Goal: Task Accomplishment & Management: Manage account settings

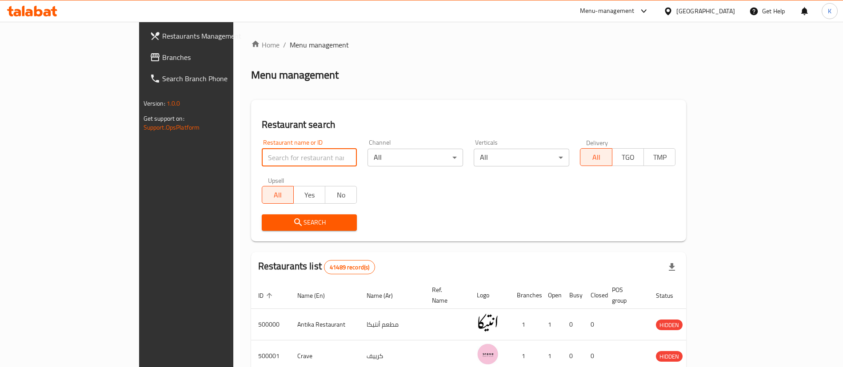
click at [262, 163] on input "search" at bounding box center [310, 158] width 96 height 18
type input "Cilantro"
click button "Search" at bounding box center [310, 223] width 96 height 16
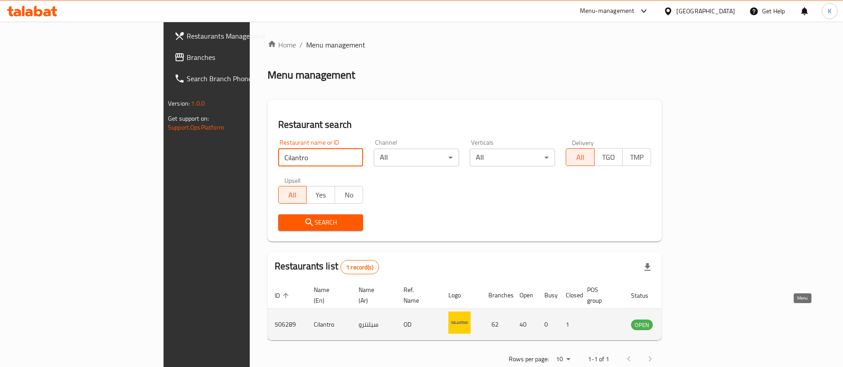
click at [688, 319] on icon "enhanced table" at bounding box center [682, 324] width 11 height 11
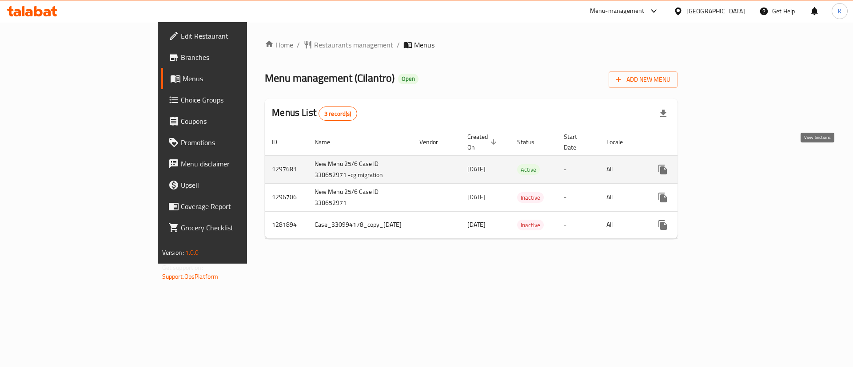
click at [737, 162] on link "enhanced table" at bounding box center [726, 169] width 21 height 21
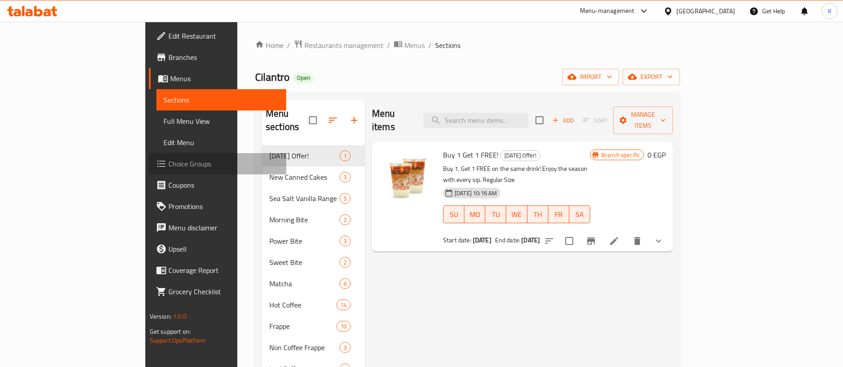
click at [168, 167] on span "Choice Groups" at bounding box center [223, 164] width 111 height 11
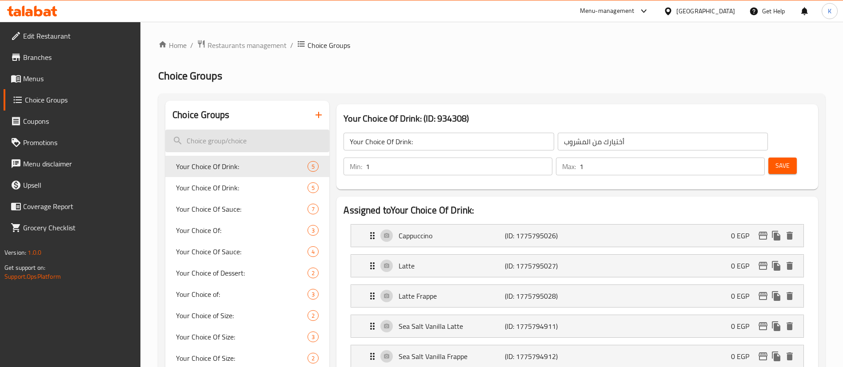
click at [250, 140] on input "search" at bounding box center [247, 141] width 164 height 23
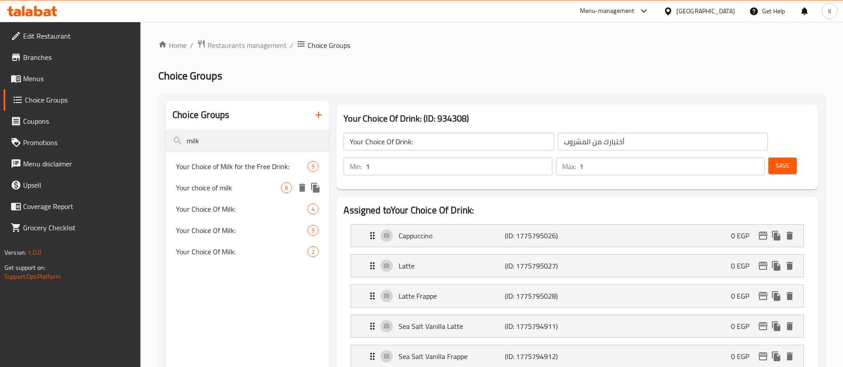
type input "milk"
click at [215, 195] on div "Your choice of milk 6" at bounding box center [247, 187] width 164 height 21
type input "Your choice of milk"
type input "إختيارك من الحليب"
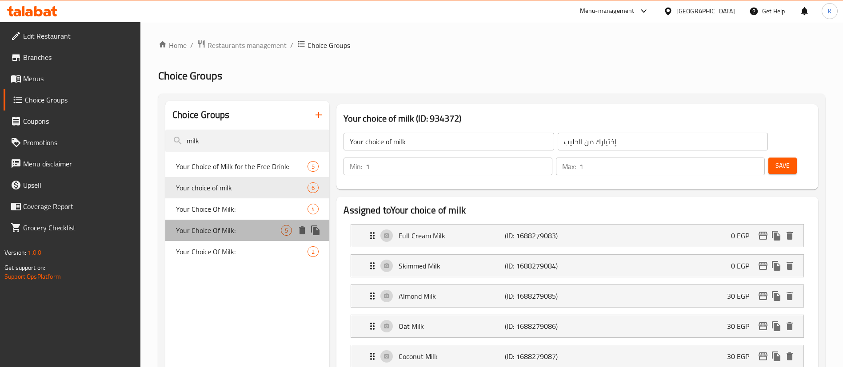
click at [214, 225] on span "Your Choice Of Milk:" at bounding box center [228, 230] width 105 height 11
type input "Your Choice Of Milk:"
type input "إختيارك من الحليب:"
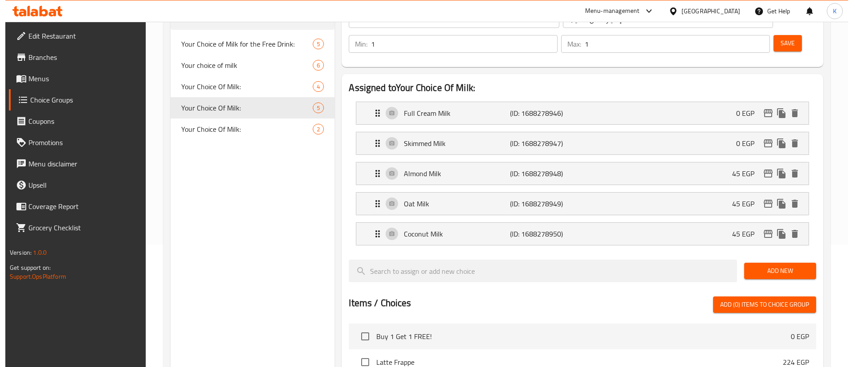
scroll to position [369, 0]
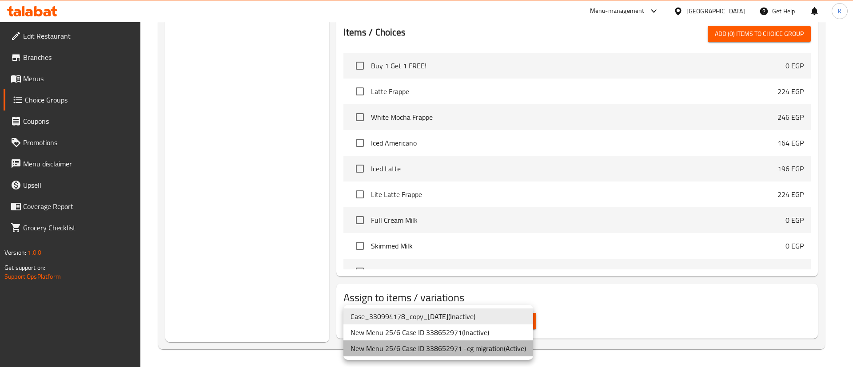
click at [472, 347] on li "New Menu 25/6 Case ID 338652971 -cg migration ( Active )" at bounding box center [438, 349] width 190 height 16
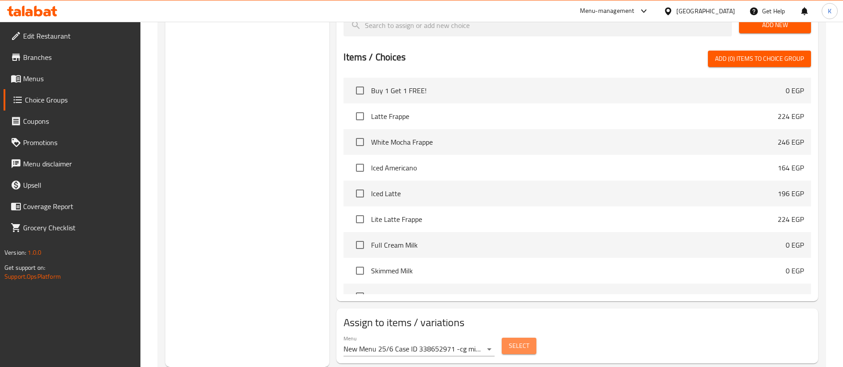
click at [523, 338] on button "Select" at bounding box center [519, 346] width 35 height 16
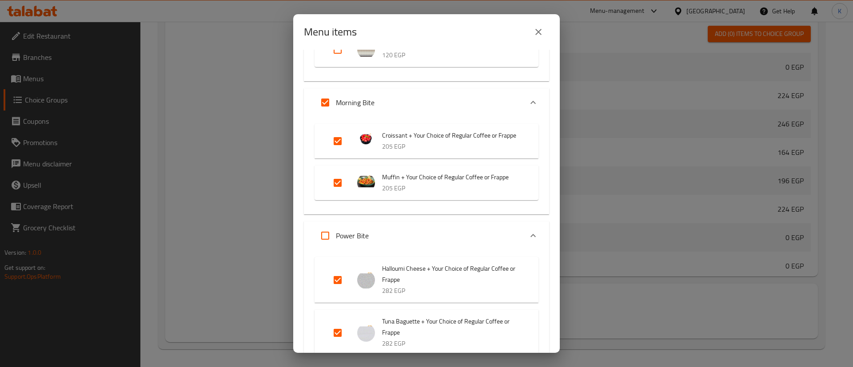
scroll to position [372, 0]
click at [324, 103] on input "Expand" at bounding box center [325, 102] width 21 height 21
checkbox input "false"
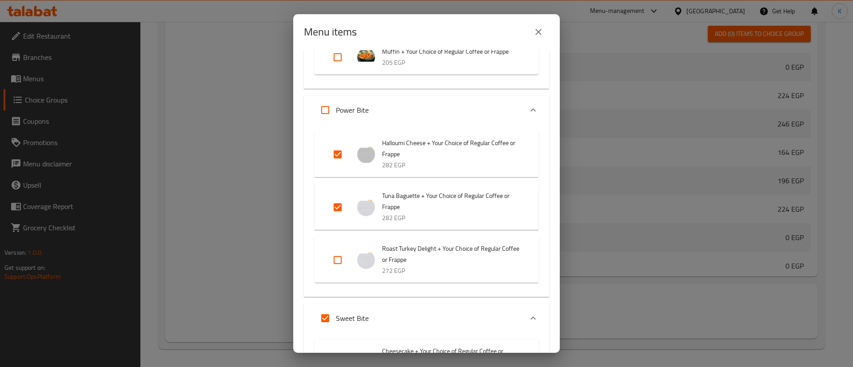
scroll to position [498, 0]
click at [335, 161] on input "Expand" at bounding box center [337, 153] width 21 height 21
checkbox input "false"
click at [340, 217] on input "Expand" at bounding box center [337, 206] width 21 height 21
checkbox input "false"
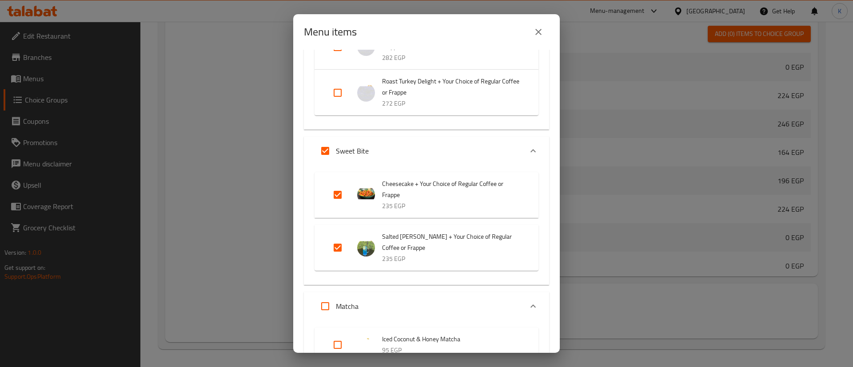
scroll to position [651, 0]
click at [325, 161] on input "Expand" at bounding box center [325, 149] width 21 height 21
checkbox input "false"
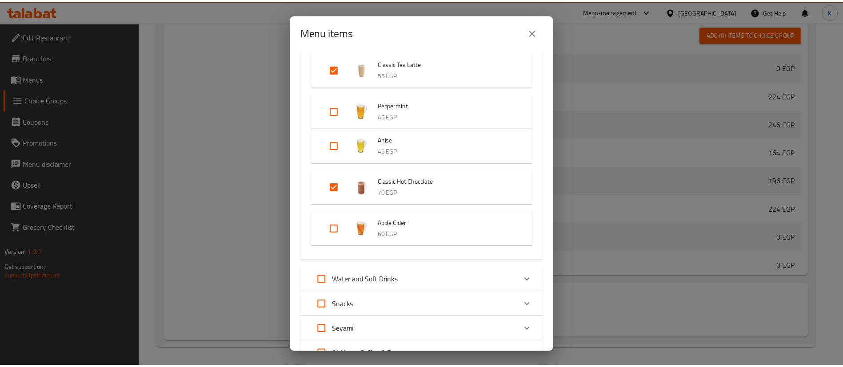
scroll to position [3438, 0]
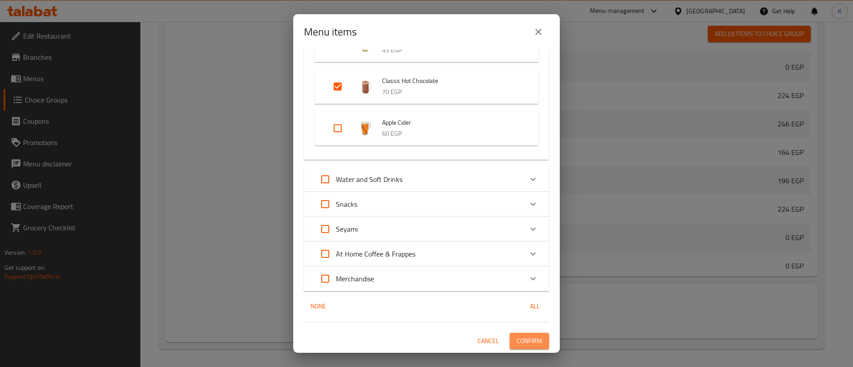
click at [523, 340] on span "Confirm" at bounding box center [529, 341] width 25 height 11
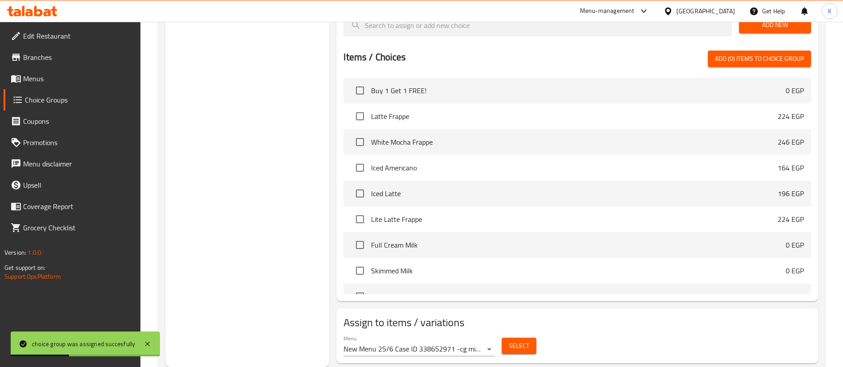
scroll to position [0, 0]
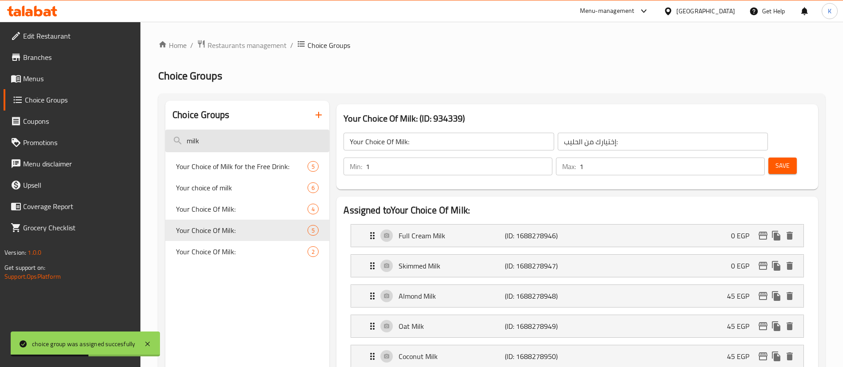
click at [259, 131] on input "milk" at bounding box center [247, 141] width 164 height 23
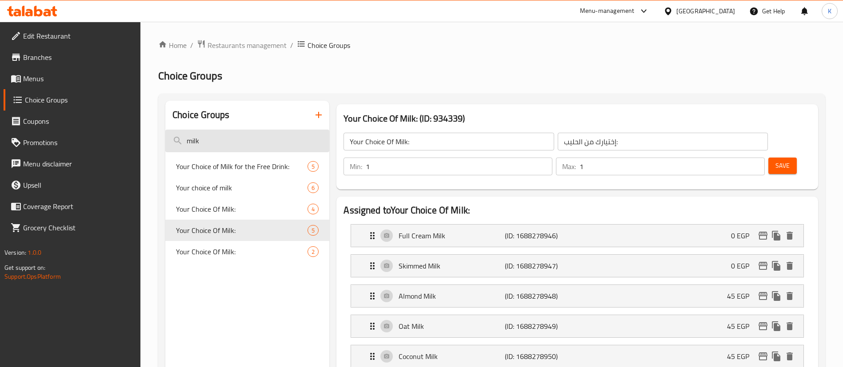
click at [230, 143] on input "milk" at bounding box center [247, 141] width 164 height 23
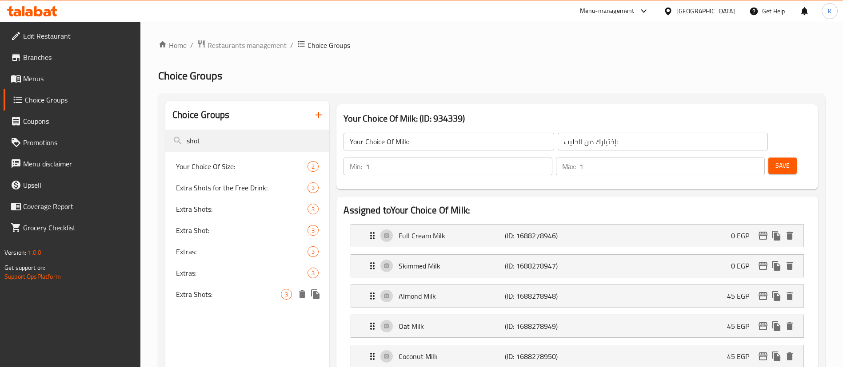
type input "shot"
click at [228, 292] on span "Extra Shots:" at bounding box center [228, 294] width 105 height 11
type input "Extra Shots:"
type input "شوت إضافي:"
type input "0"
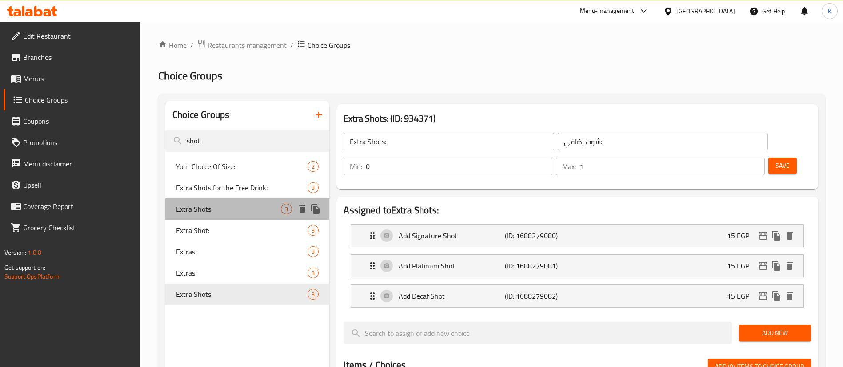
click at [223, 209] on span "Extra Shots:" at bounding box center [228, 209] width 105 height 11
type input "شوت إضافية:"
type input "0"
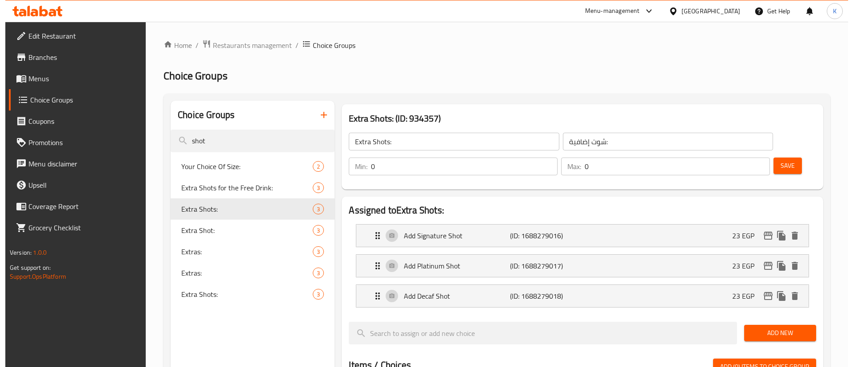
scroll to position [308, 0]
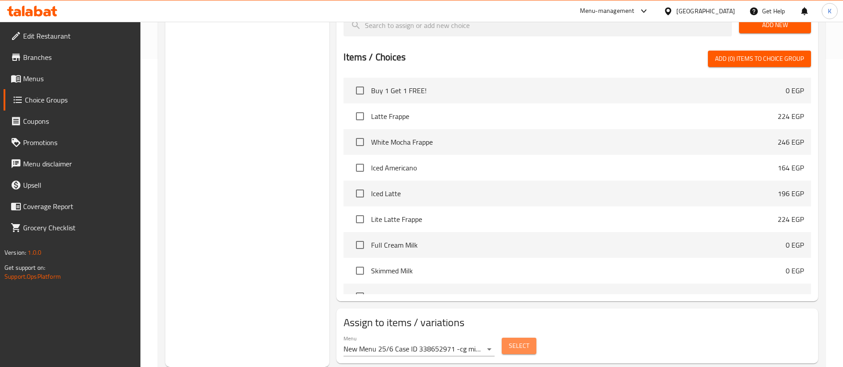
click at [516, 341] on span "Select" at bounding box center [519, 346] width 20 height 11
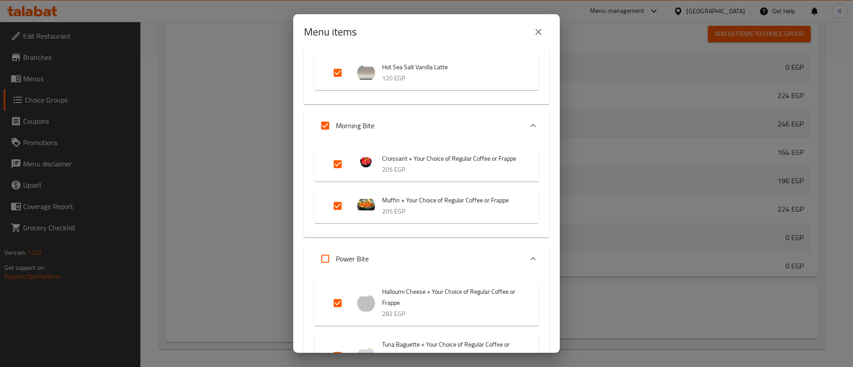
scroll to position [356, 0]
click at [327, 127] on input "Expand" at bounding box center [325, 125] width 21 height 21
checkbox input "false"
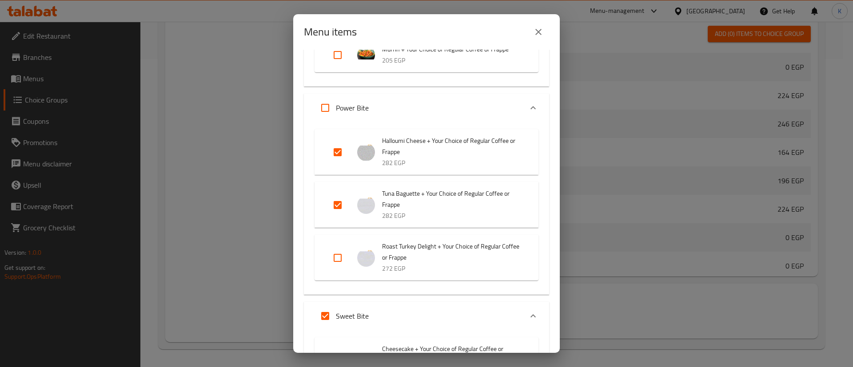
scroll to position [508, 0]
click at [340, 162] on input "Expand" at bounding box center [337, 150] width 21 height 21
checkbox input "false"
click at [337, 213] on input "Expand" at bounding box center [337, 203] width 21 height 21
checkbox input "false"
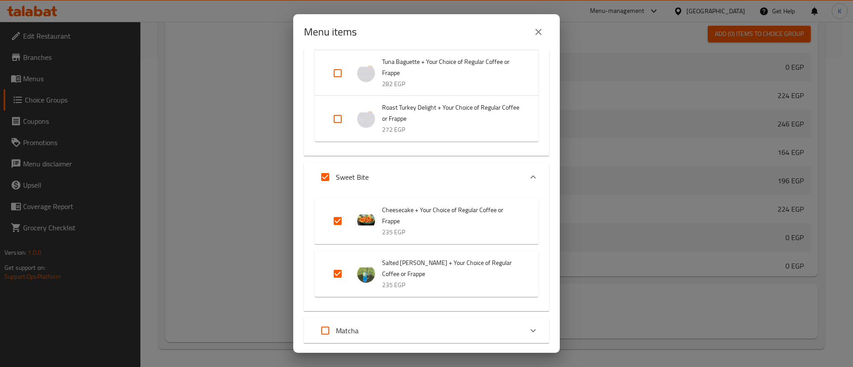
scroll to position [637, 0]
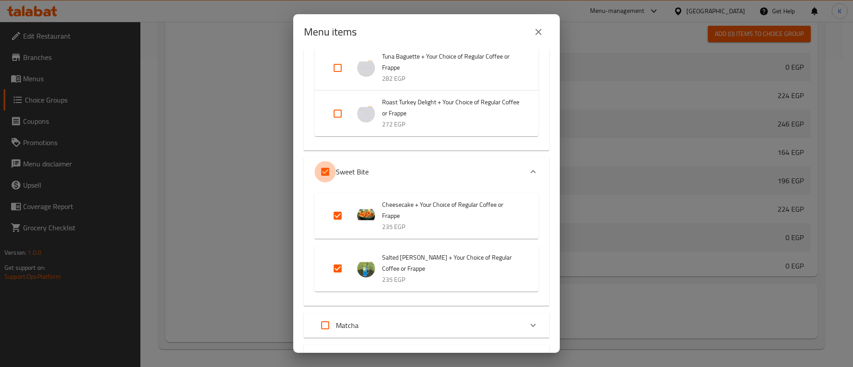
click at [326, 183] on input "Expand" at bounding box center [325, 171] width 21 height 21
checkbox input "false"
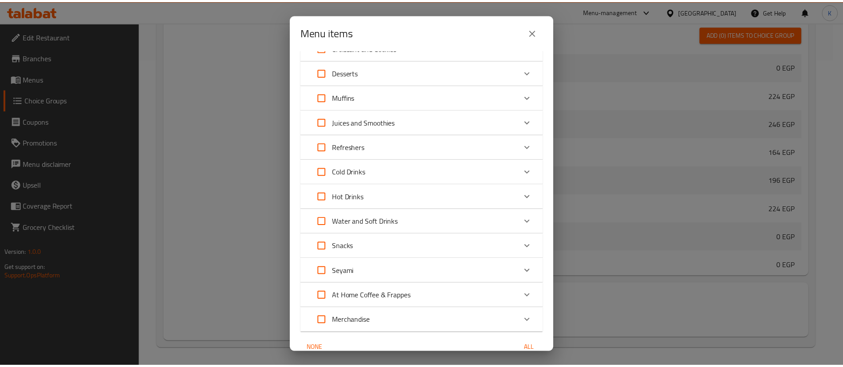
scroll to position [2481, 0]
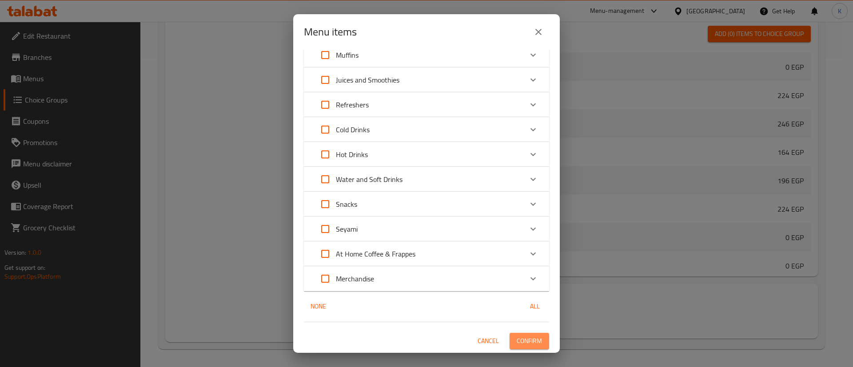
click at [524, 339] on span "Confirm" at bounding box center [529, 341] width 25 height 11
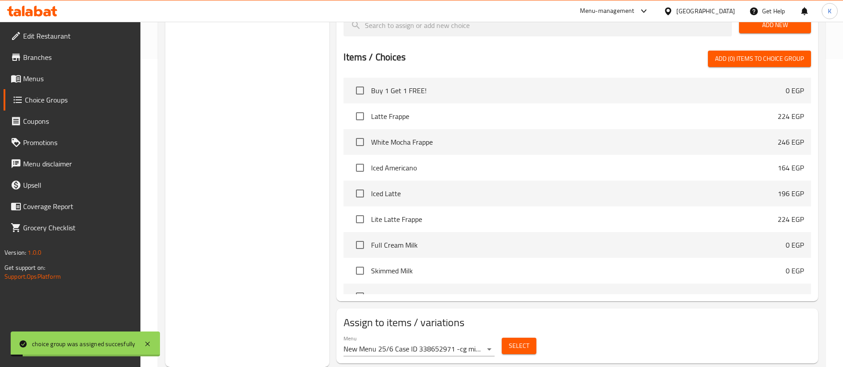
scroll to position [0, 0]
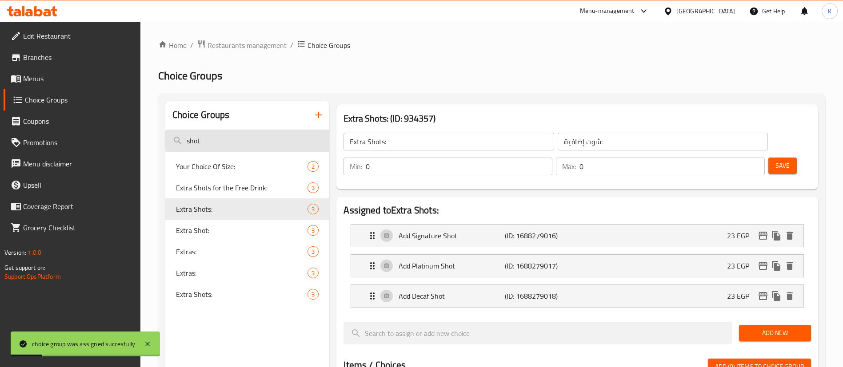
click at [228, 138] on input "shot" at bounding box center [247, 141] width 164 height 23
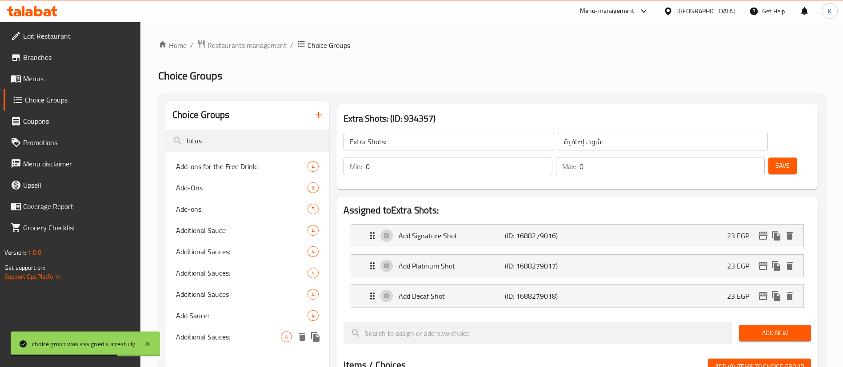
type input "lotus"
click at [219, 347] on div "Additional Sauces: 4" at bounding box center [247, 337] width 164 height 21
type input "Additional Sauces:"
type input "صوصات إضافية:"
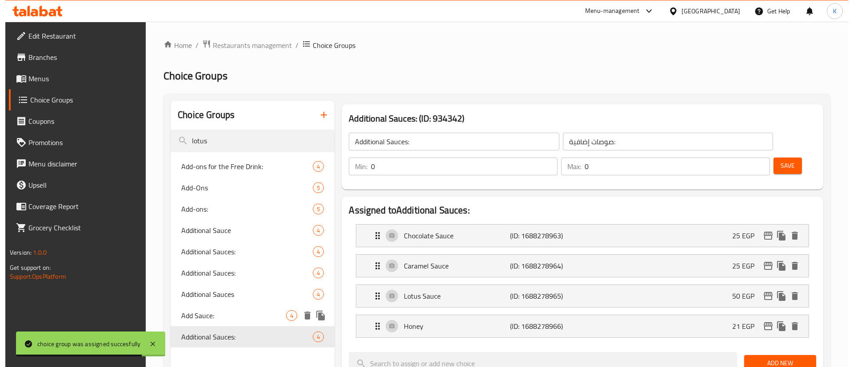
scroll to position [339, 0]
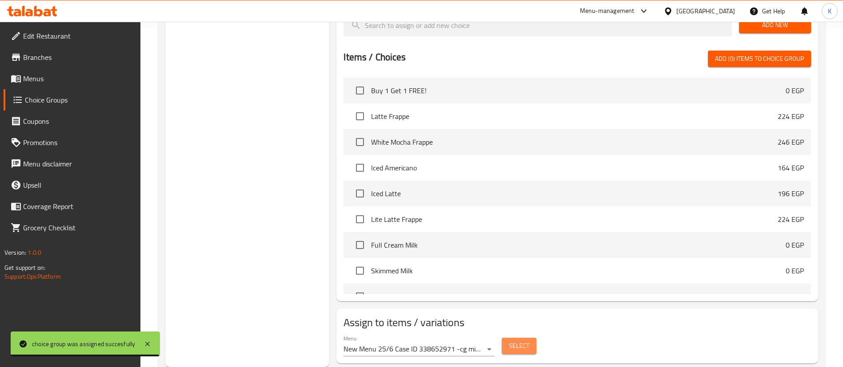
click at [518, 341] on span "Select" at bounding box center [519, 346] width 20 height 11
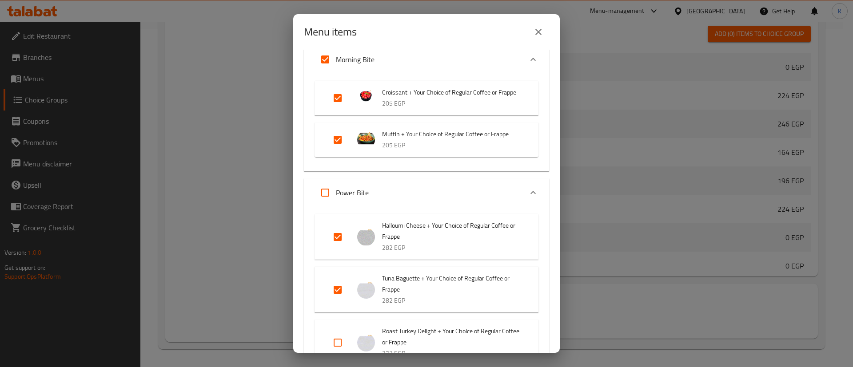
scroll to position [183, 0]
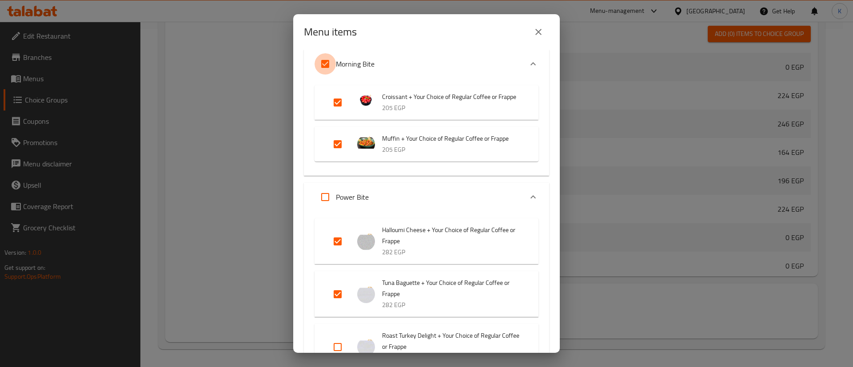
click at [327, 58] on input "Expand" at bounding box center [325, 63] width 21 height 21
checkbox input "false"
click at [348, 243] on input "Expand" at bounding box center [337, 241] width 21 height 21
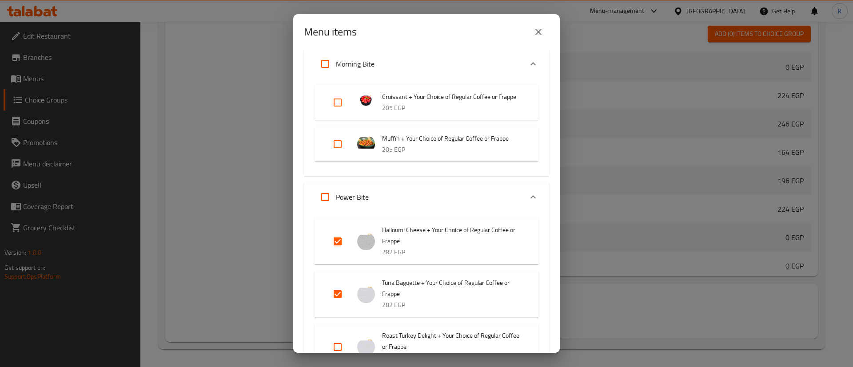
checkbox input "false"
click at [337, 305] on input "Expand" at bounding box center [337, 294] width 21 height 21
checkbox input "false"
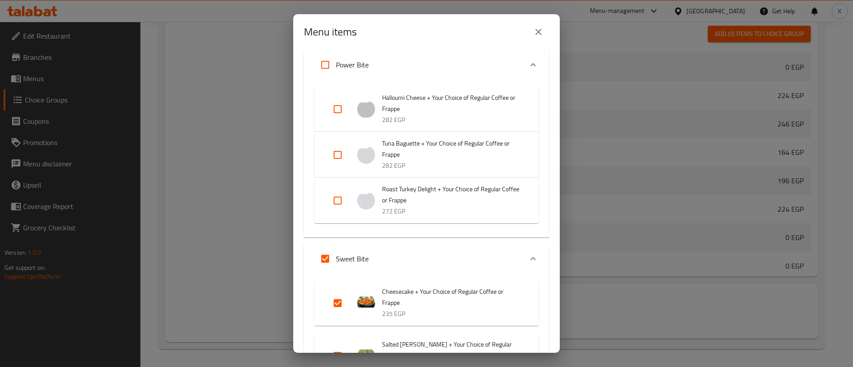
scroll to position [320, 0]
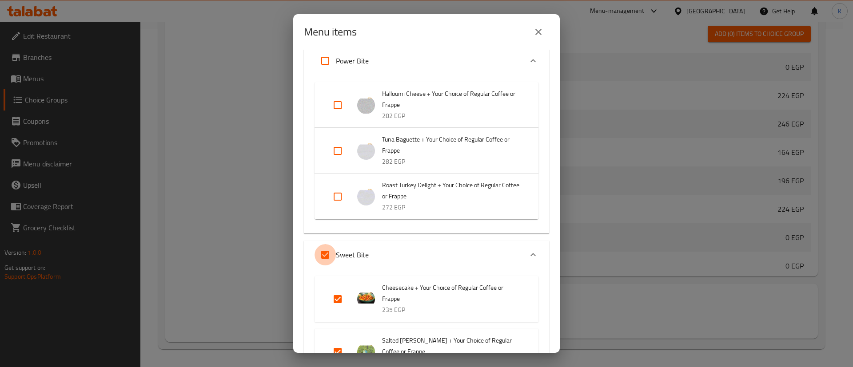
click at [325, 264] on input "Expand" at bounding box center [325, 254] width 21 height 21
checkbox input "false"
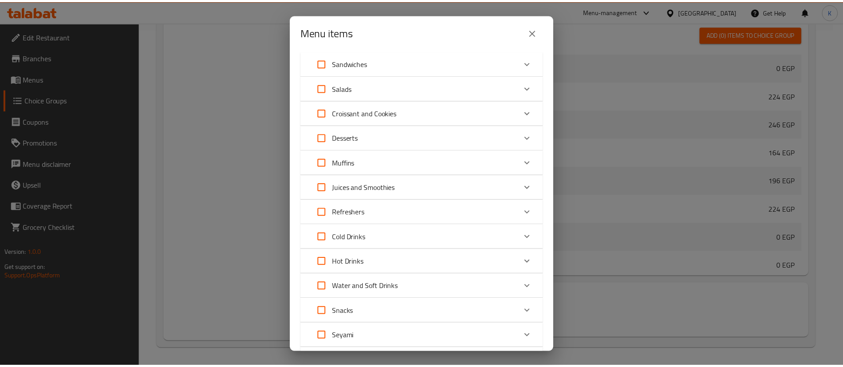
scroll to position [2495, 0]
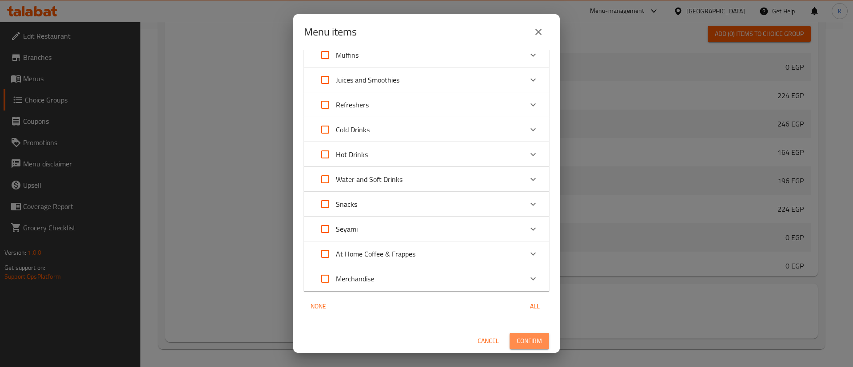
click at [518, 337] on span "Confirm" at bounding box center [529, 341] width 25 height 11
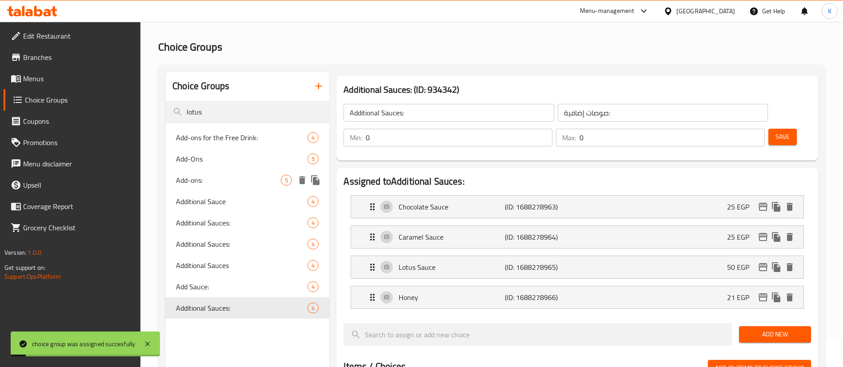
scroll to position [0, 0]
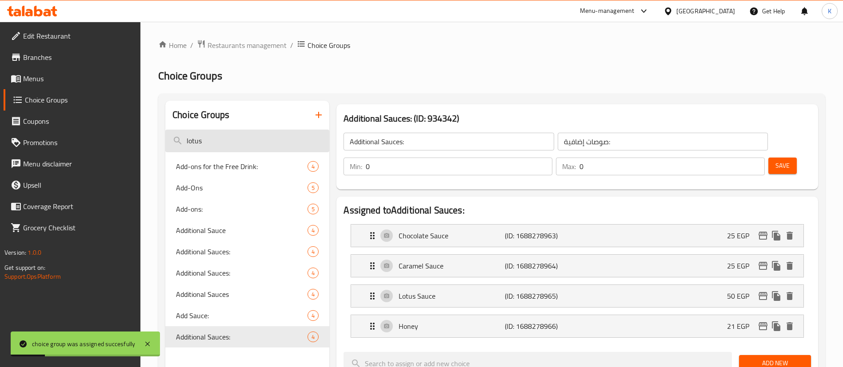
click at [220, 140] on input "lotus" at bounding box center [247, 141] width 164 height 23
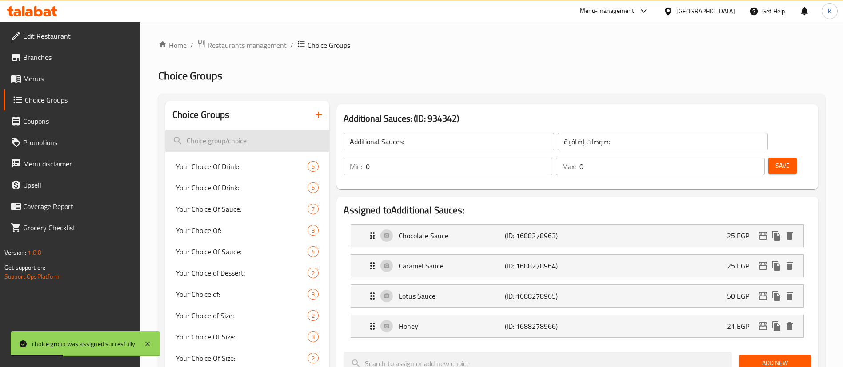
type input "a"
type input "d"
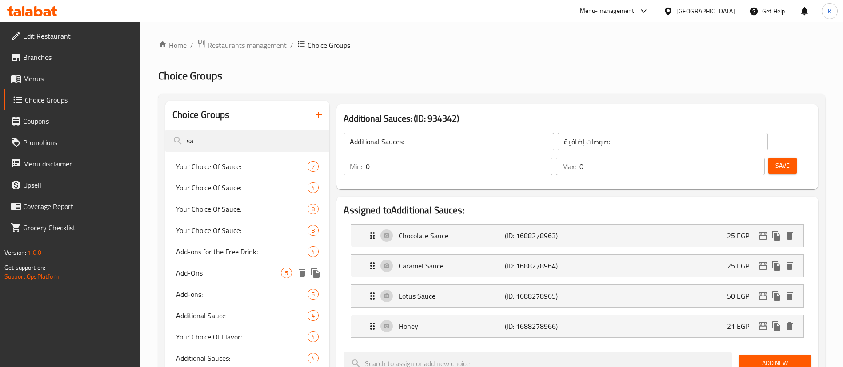
type input "s"
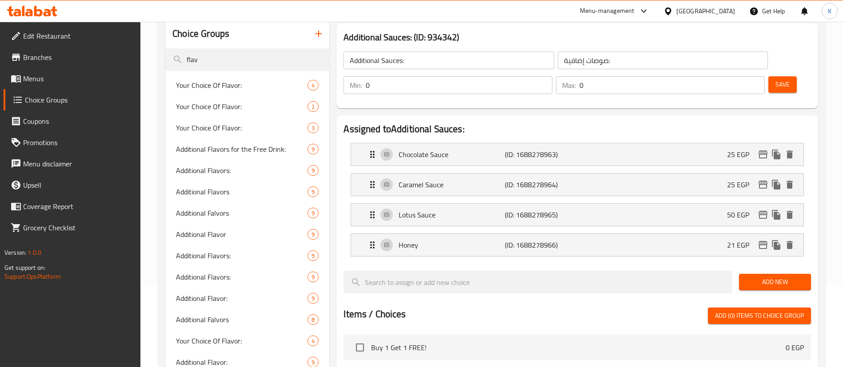
scroll to position [23, 0]
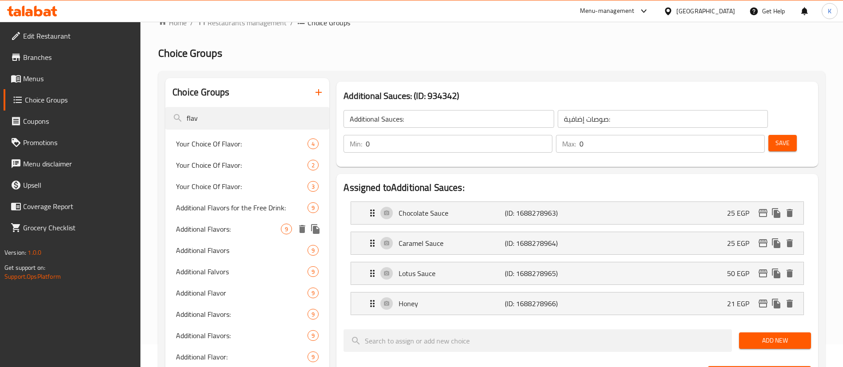
type input "flav"
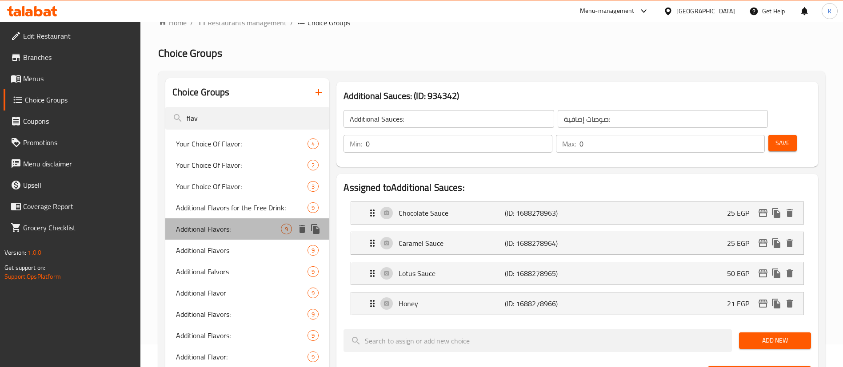
click at [229, 239] on div "Additional Flavors: 9" at bounding box center [247, 229] width 164 height 21
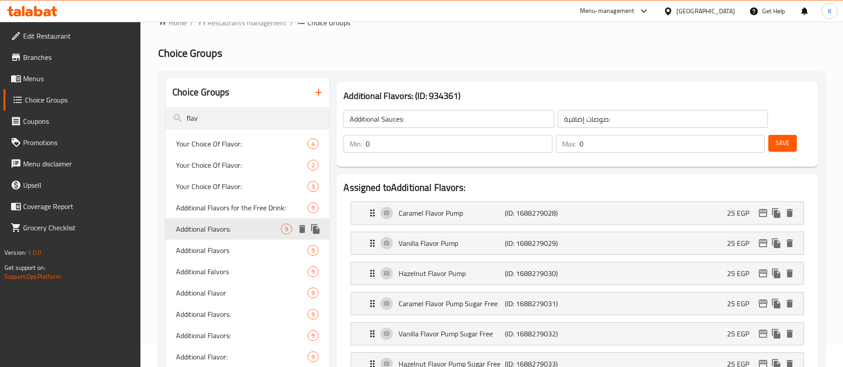
type input "Additional Flavors:"
type input "نكهات إضافية:"
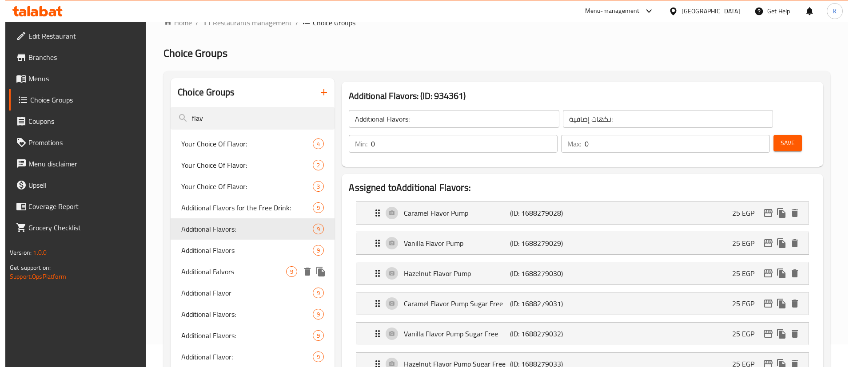
scroll to position [490, 0]
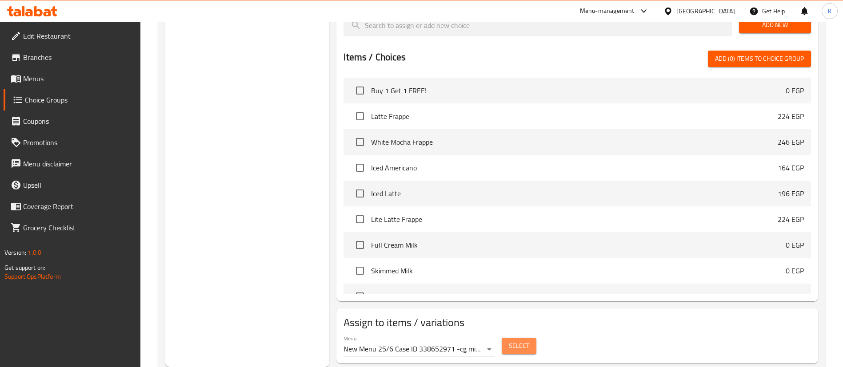
click at [511, 341] on span "Select" at bounding box center [519, 346] width 20 height 11
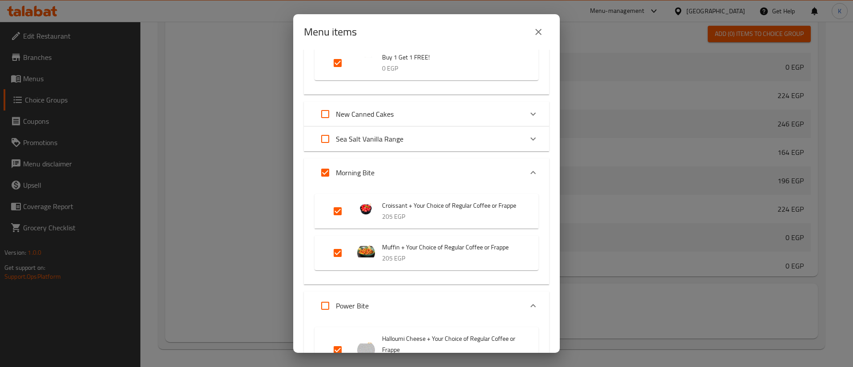
scroll to position [76, 0]
click at [329, 167] on input "Expand" at bounding box center [325, 171] width 21 height 21
checkbox input "false"
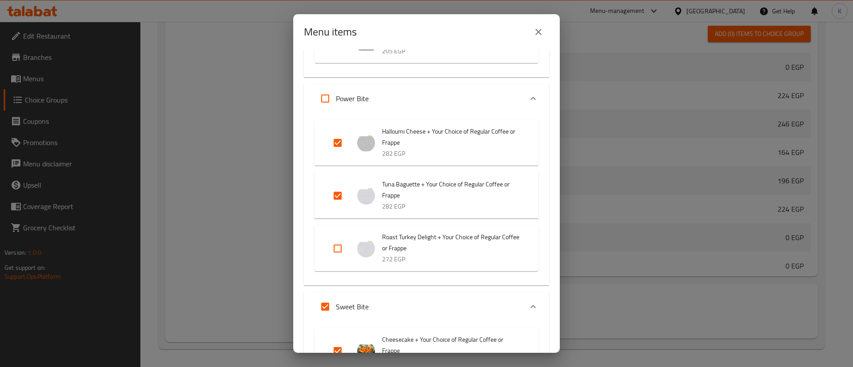
scroll to position [283, 0]
click at [339, 152] on input "Expand" at bounding box center [337, 141] width 21 height 21
checkbox input "false"
click at [337, 203] on input "Expand" at bounding box center [337, 194] width 21 height 21
checkbox input "false"
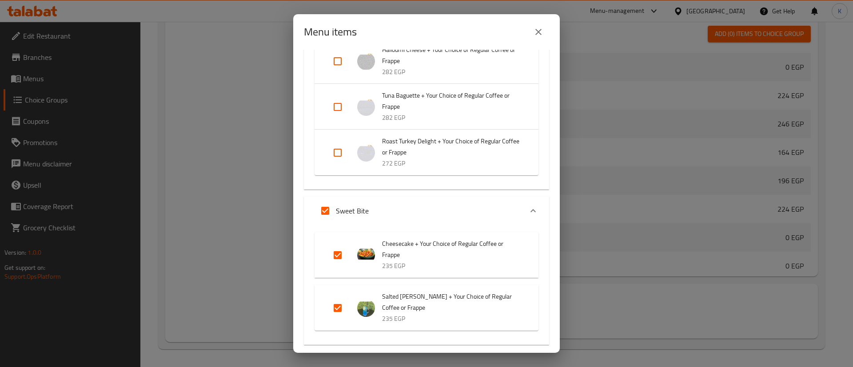
scroll to position [365, 0]
click at [321, 221] on input "Expand" at bounding box center [325, 209] width 21 height 21
checkbox input "false"
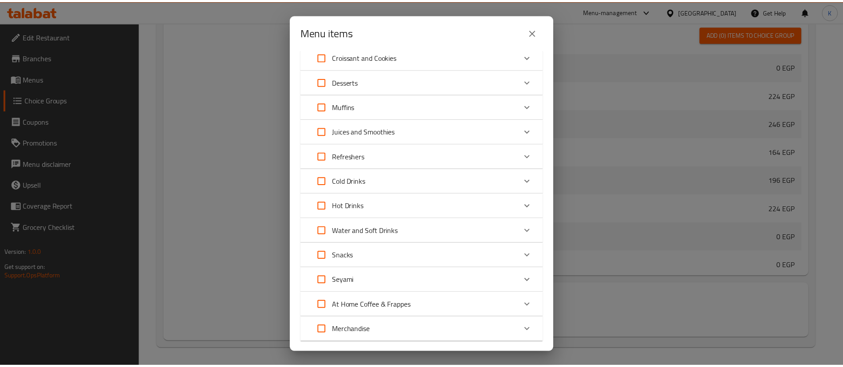
scroll to position [2495, 0]
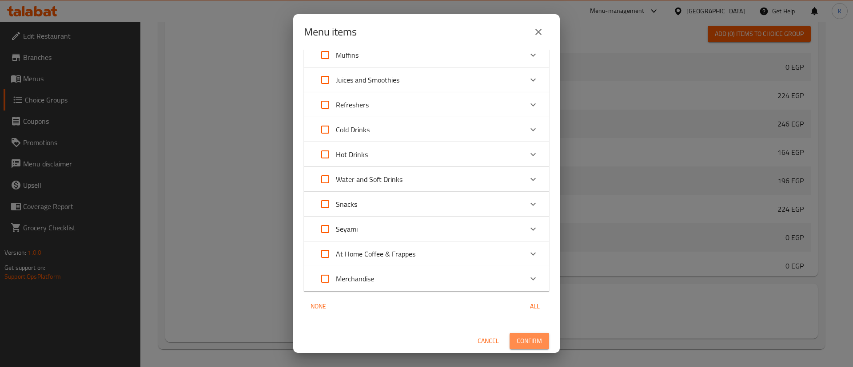
click at [526, 343] on span "Confirm" at bounding box center [529, 341] width 25 height 11
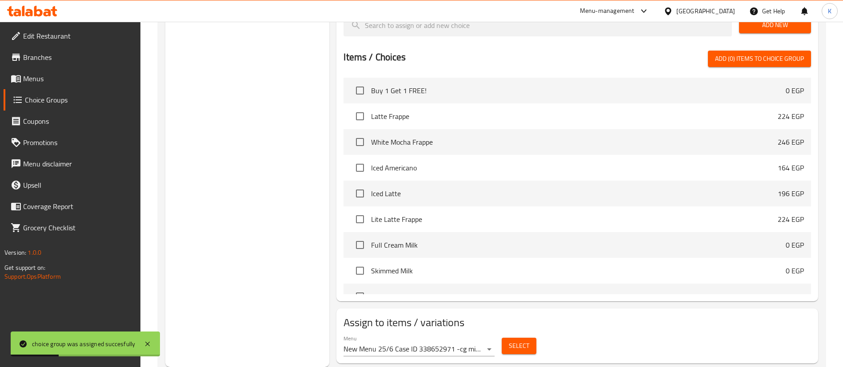
scroll to position [0, 0]
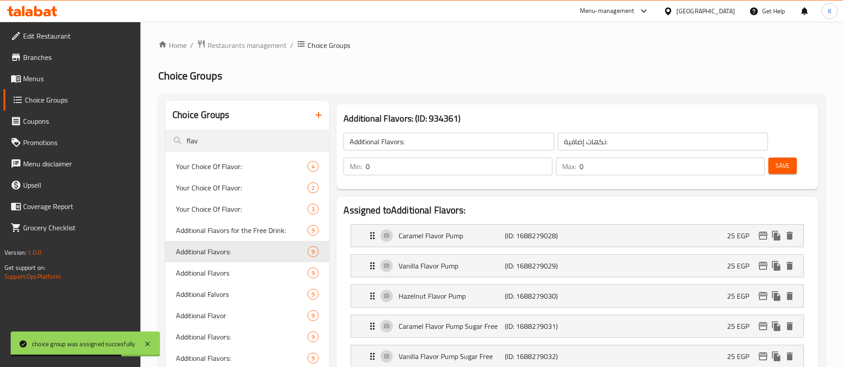
click at [40, 74] on span "Menus" at bounding box center [78, 78] width 111 height 11
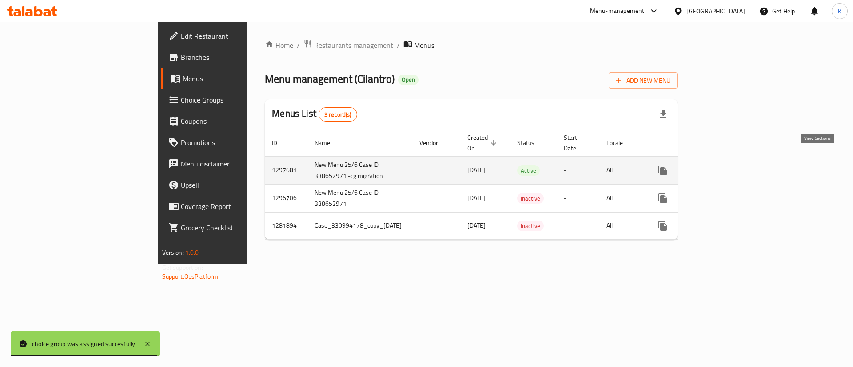
click at [737, 160] on link "enhanced table" at bounding box center [726, 170] width 21 height 21
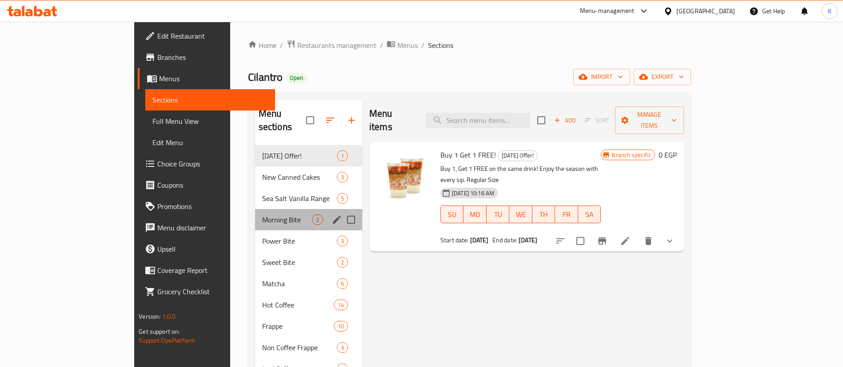
click at [255, 209] on div "Morning Bite 2" at bounding box center [308, 219] width 107 height 21
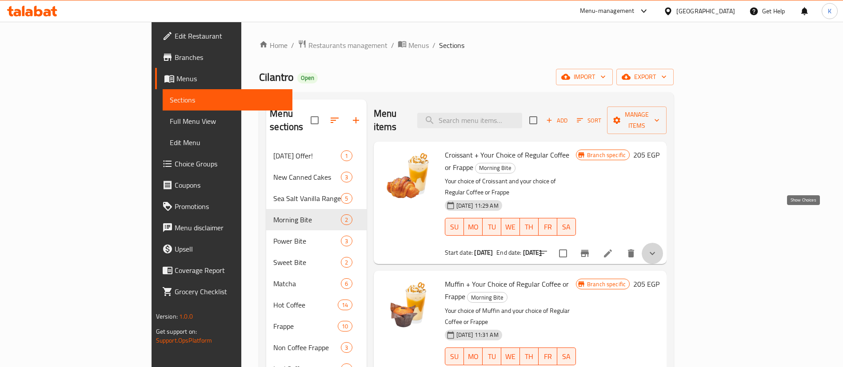
click at [657, 248] on icon "show more" at bounding box center [652, 253] width 11 height 11
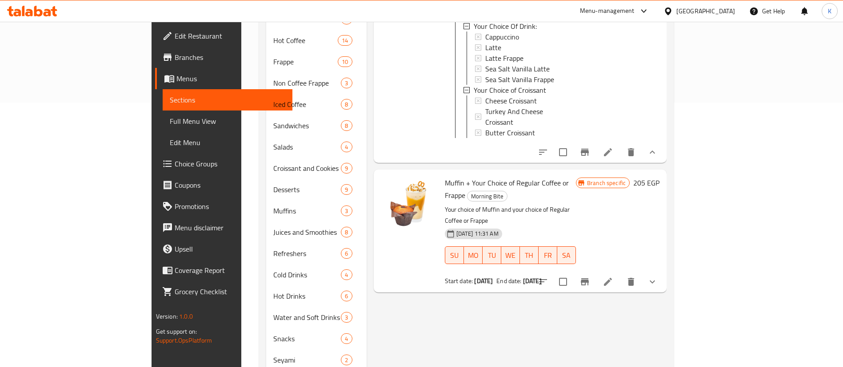
scroll to position [265, 0]
click at [663, 271] on button "show more" at bounding box center [651, 281] width 21 height 21
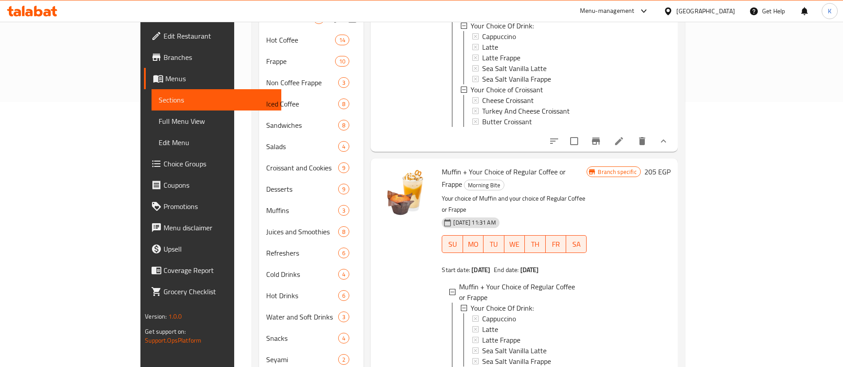
scroll to position [132, 0]
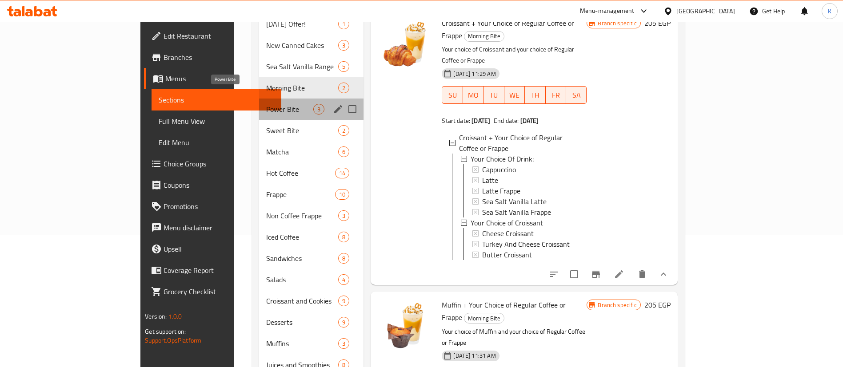
click at [266, 104] on span "Power Bite" at bounding box center [289, 109] width 47 height 11
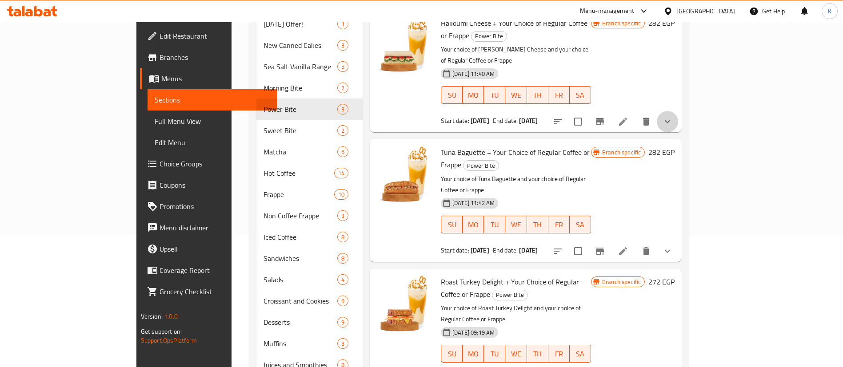
click at [678, 111] on button "show more" at bounding box center [667, 121] width 21 height 21
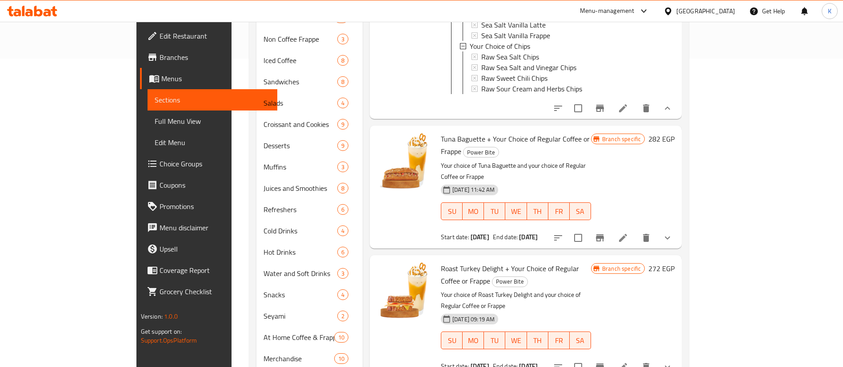
scroll to position [316, 0]
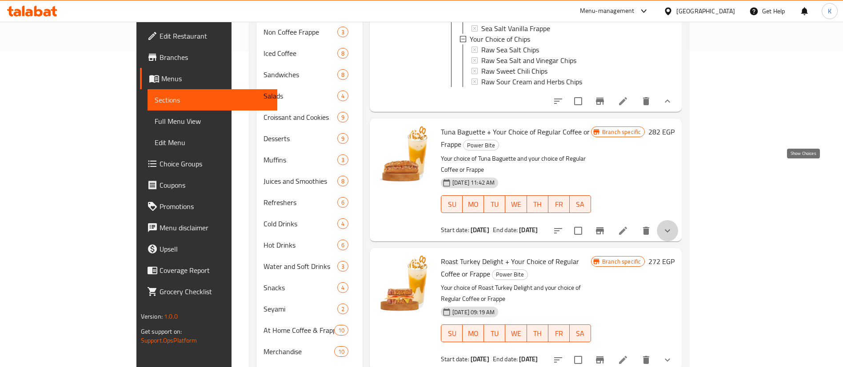
click at [673, 226] on icon "show more" at bounding box center [667, 231] width 11 height 11
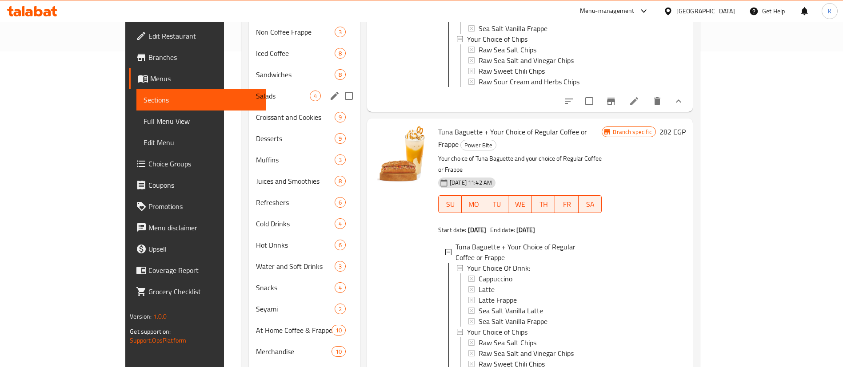
scroll to position [147, 0]
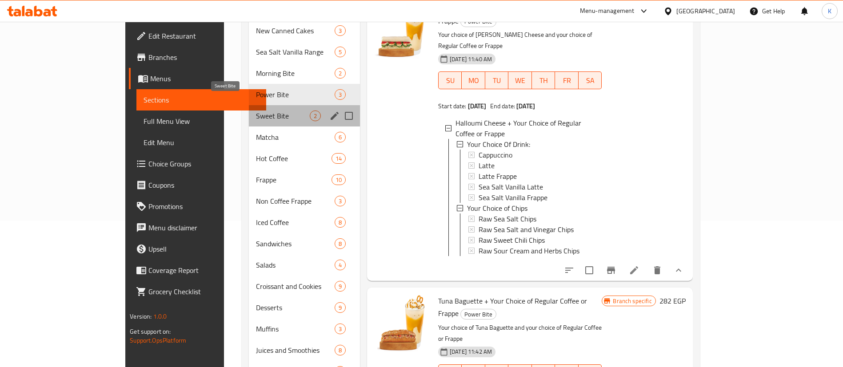
click at [256, 111] on span "Sweet Bite" at bounding box center [282, 116] width 53 height 11
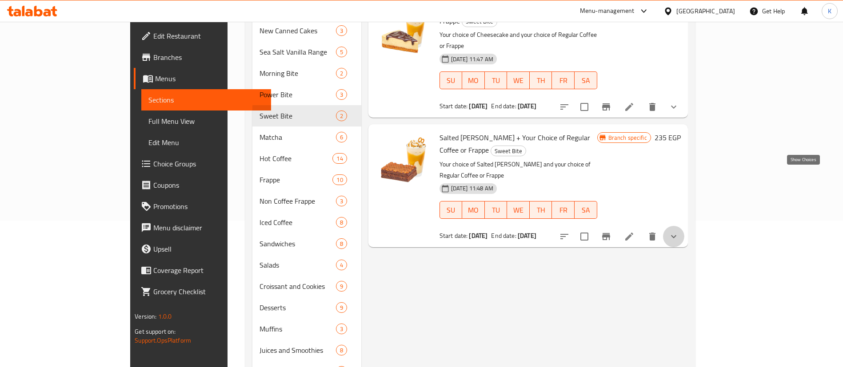
click at [679, 231] on icon "show more" at bounding box center [673, 236] width 11 height 11
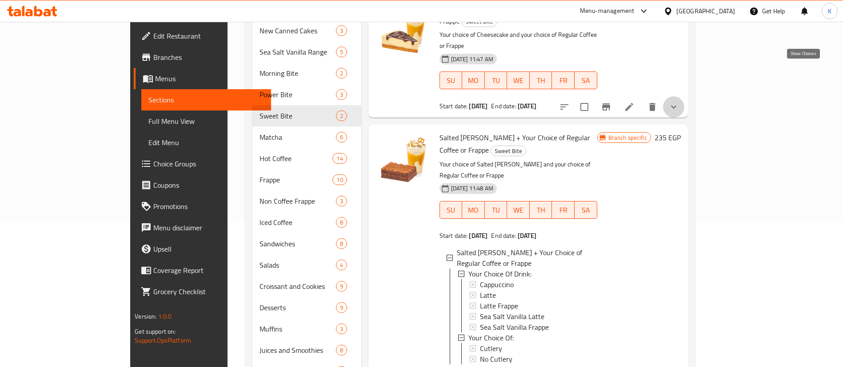
click at [679, 102] on icon "show more" at bounding box center [673, 107] width 11 height 11
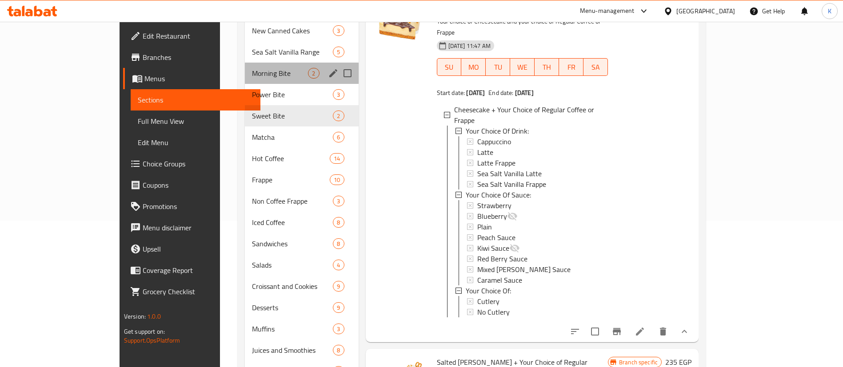
click at [245, 66] on div "Morning Bite 2" at bounding box center [301, 73] width 113 height 21
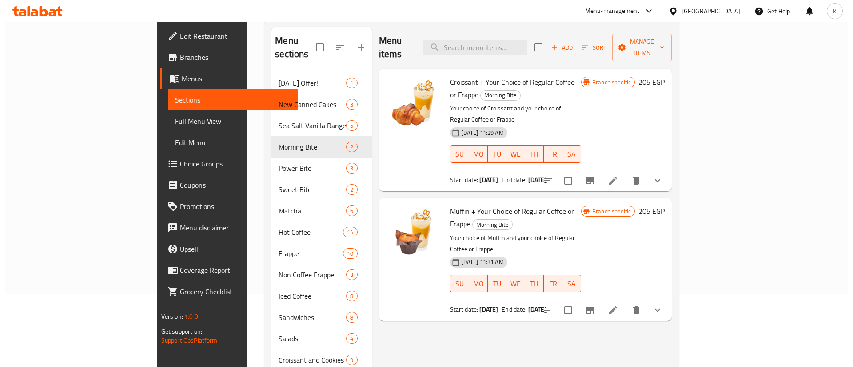
scroll to position [73, 0]
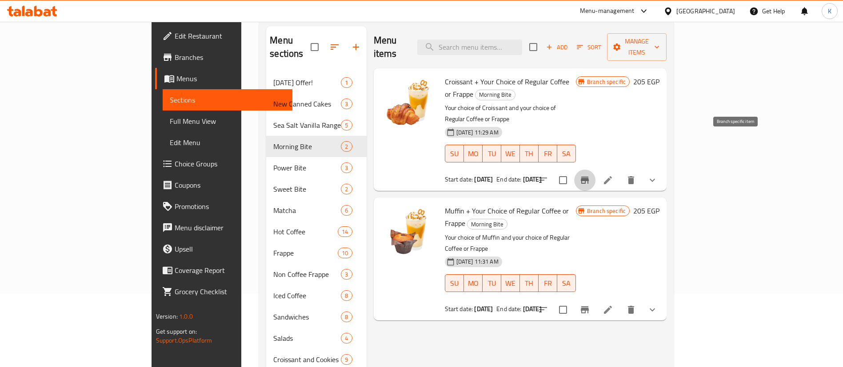
click at [595, 170] on button "Branch-specific-item" at bounding box center [584, 180] width 21 height 21
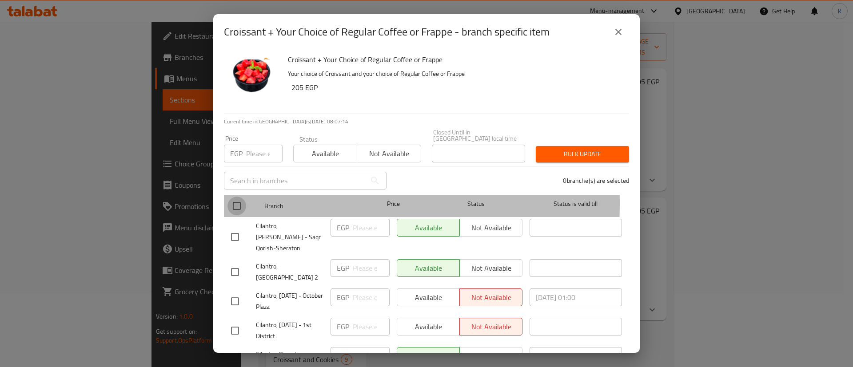
click at [235, 197] on input "checkbox" at bounding box center [236, 206] width 19 height 19
checkbox input "true"
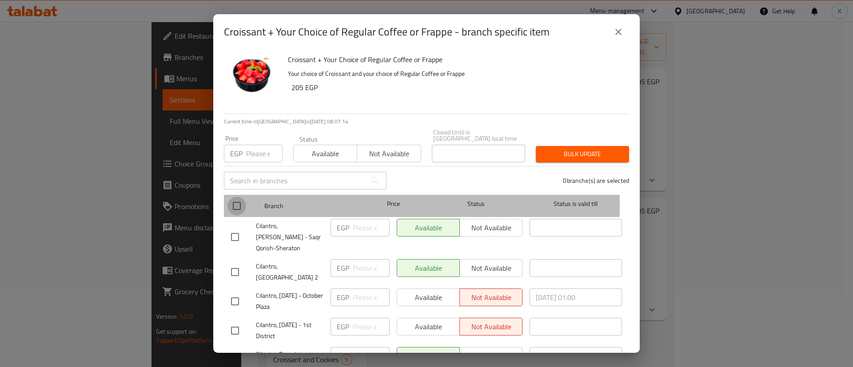
checkbox input "true"
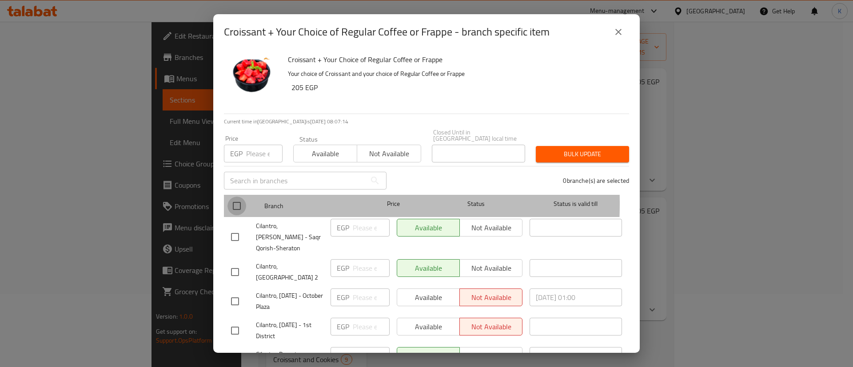
checkbox input "true"
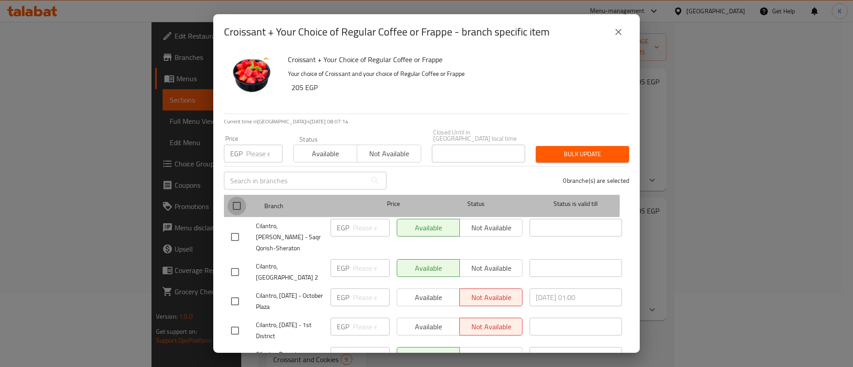
checkbox input "true"
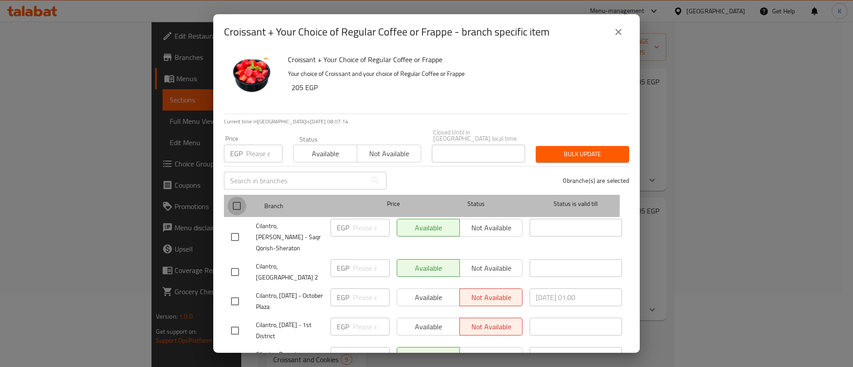
checkbox input "true"
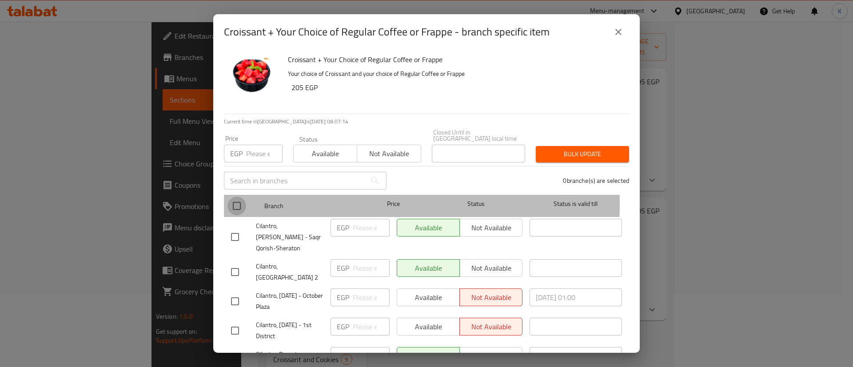
checkbox input "true"
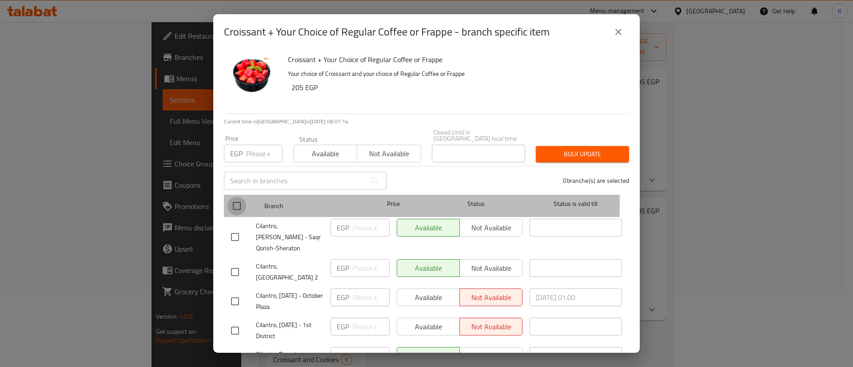
checkbox input "true"
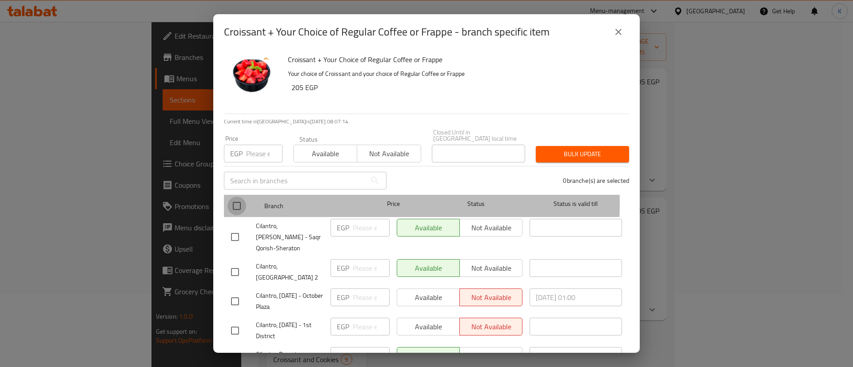
checkbox input "true"
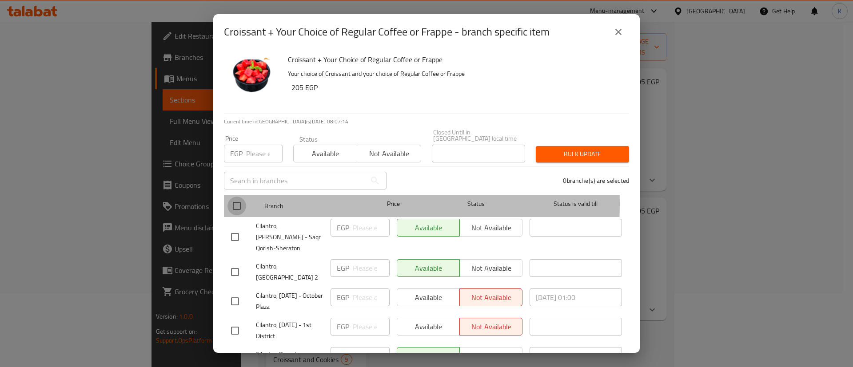
checkbox input "true"
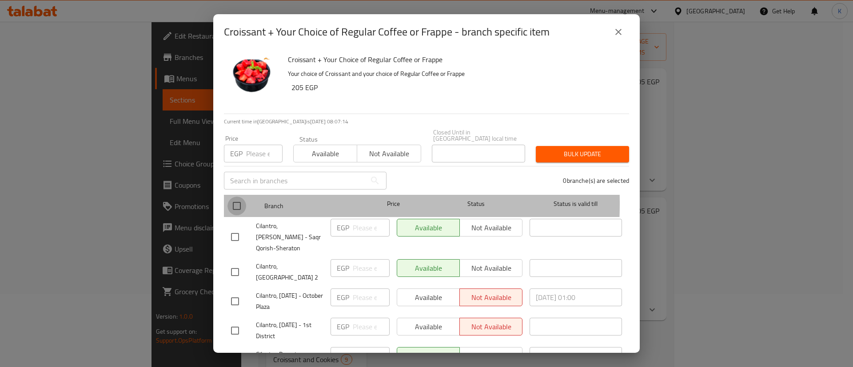
checkbox input "true"
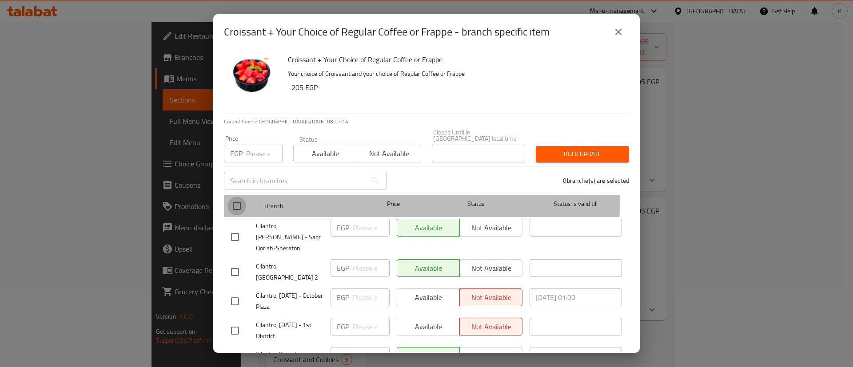
checkbox input "true"
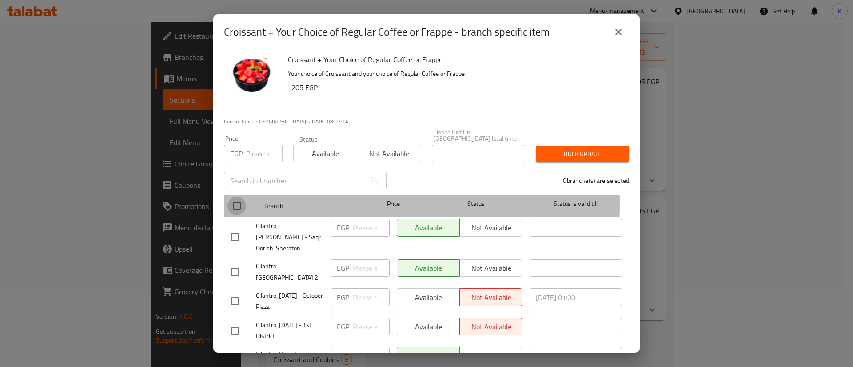
checkbox input "true"
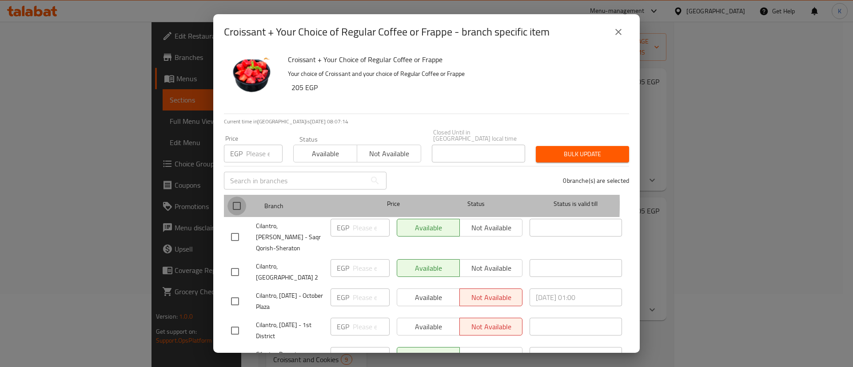
checkbox input "true"
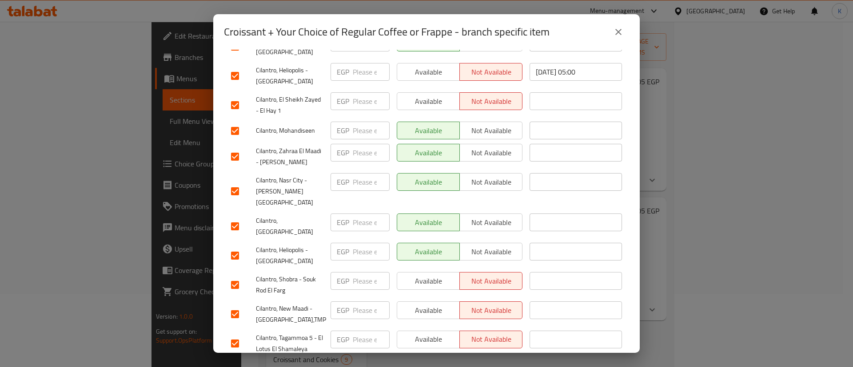
scroll to position [1144, 0]
click at [291, 331] on span "Cilantro, Tagammoa 5 - El Lotus El Shamaleya" at bounding box center [290, 342] width 68 height 22
copy span "Cilantro, Tagammoa 5 - El Lotus El Shamaleya"
click at [291, 331] on span "Cilantro, Tagammoa 5 - El Lotus El Shamaleya" at bounding box center [290, 342] width 68 height 22
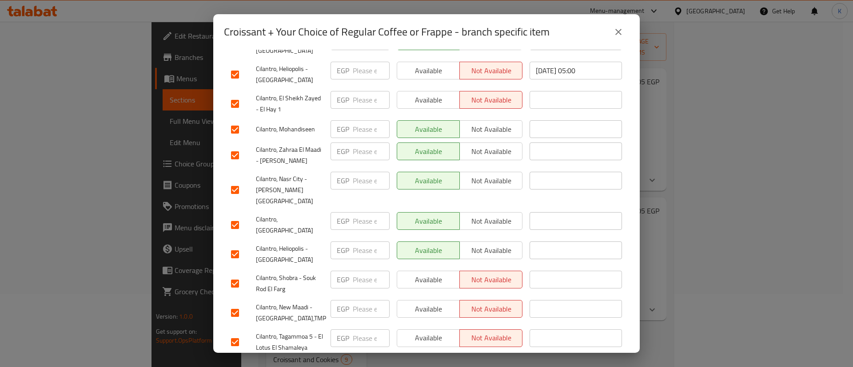
click at [270, 302] on span "Cilantro, New Maadi - [GEOGRAPHIC_DATA],TMP" at bounding box center [290, 313] width 68 height 22
click at [267, 273] on span "Cilantro, Shobra - Souk Rod El Farg" at bounding box center [290, 284] width 68 height 22
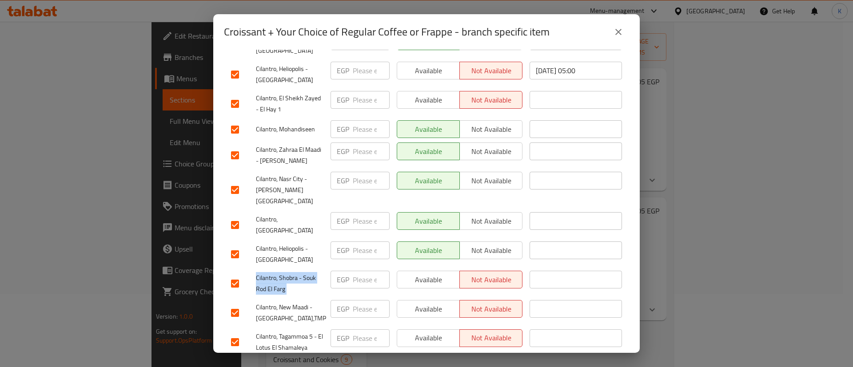
click at [267, 273] on span "Cilantro, Shobra - Souk Rod El Farg" at bounding box center [290, 284] width 68 height 22
copy span "Cilantro, Shobra - Souk Rod El Farg"
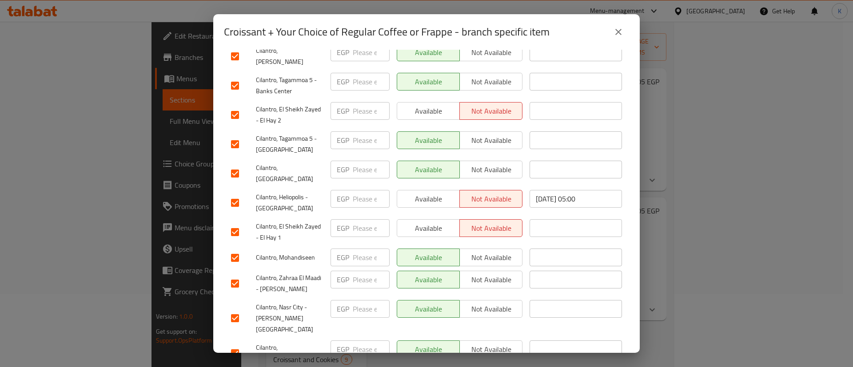
scroll to position [979, 0]
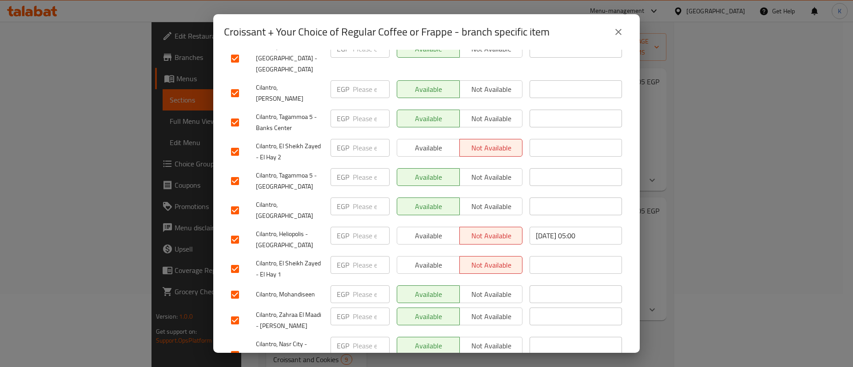
click at [273, 258] on span "Cilantro, El Sheikh Zayed - El Hay 1" at bounding box center [290, 269] width 68 height 22
copy span "Cilantro, El Sheikh Zayed - El Hay 1"
click at [275, 229] on span "Cilantro, Heliopolis - [GEOGRAPHIC_DATA]" at bounding box center [290, 240] width 68 height 22
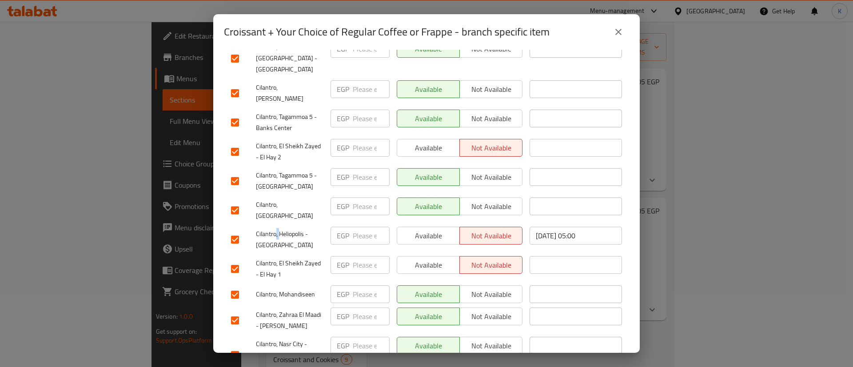
click at [275, 229] on span "Cilantro, Heliopolis - [GEOGRAPHIC_DATA]" at bounding box center [290, 240] width 68 height 22
copy span "Cilantro, Heliopolis - [GEOGRAPHIC_DATA]"
click at [275, 229] on span "Cilantro, Heliopolis - [GEOGRAPHIC_DATA]" at bounding box center [290, 240] width 68 height 22
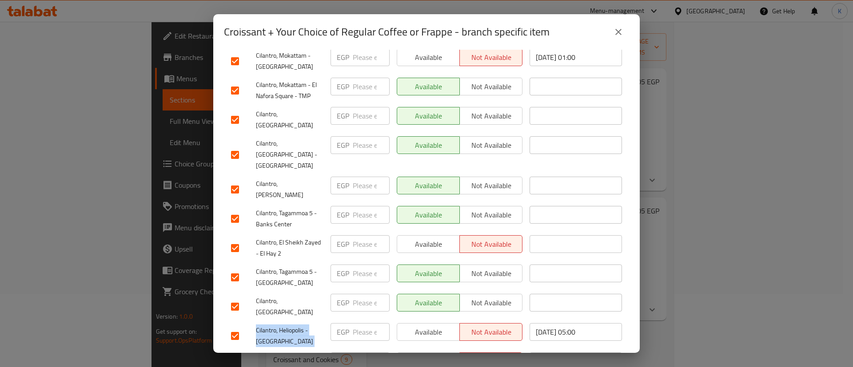
scroll to position [879, 0]
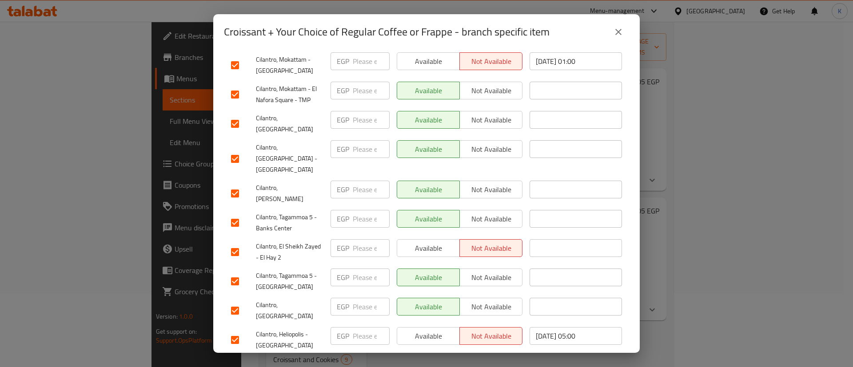
click at [275, 236] on div "Cilantro, El Sheikh Zayed - El Hay 2" at bounding box center [277, 252] width 100 height 33
copy span "Cilantro, El Sheikh Zayed - El Hay 2"
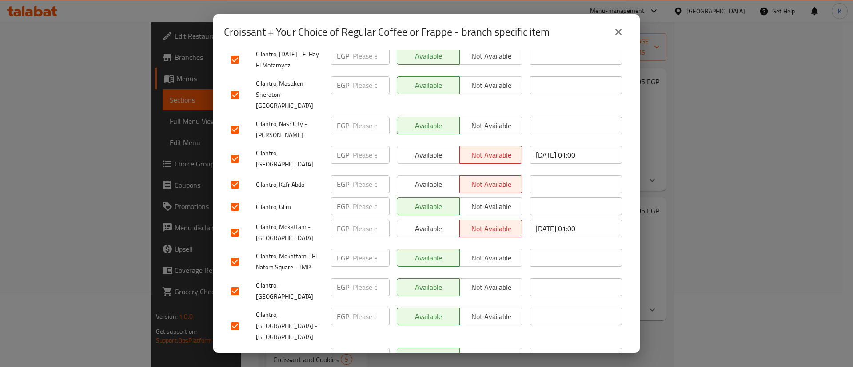
scroll to position [709, 0]
click at [280, 223] on span "Cilantro, Mokattam - [GEOGRAPHIC_DATA]" at bounding box center [290, 234] width 68 height 22
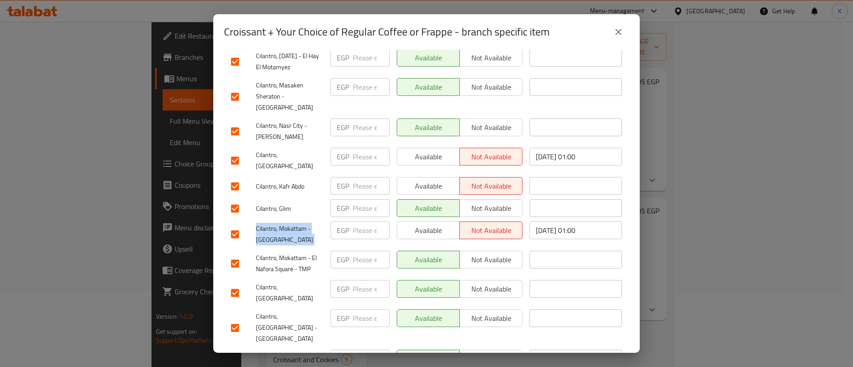
click at [280, 223] on span "Cilantro, Mokattam - [GEOGRAPHIC_DATA]" at bounding box center [290, 234] width 68 height 22
copy span "Cilantro, Mokattam - [GEOGRAPHIC_DATA]"
click at [276, 181] on span "Cilantro, Kafr Abdo" at bounding box center [290, 186] width 68 height 11
copy span "Cilantro, Kafr Abdo"
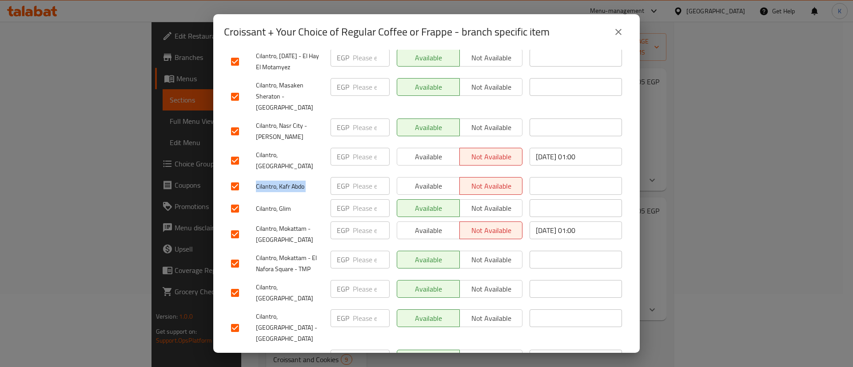
click at [276, 181] on span "Cilantro, Kafr Abdo" at bounding box center [290, 186] width 68 height 11
click at [269, 150] on span "Cilantro, [GEOGRAPHIC_DATA]" at bounding box center [290, 161] width 68 height 22
copy span "Cilantro, [GEOGRAPHIC_DATA]"
click at [269, 150] on span "Cilantro, [GEOGRAPHIC_DATA]" at bounding box center [290, 161] width 68 height 22
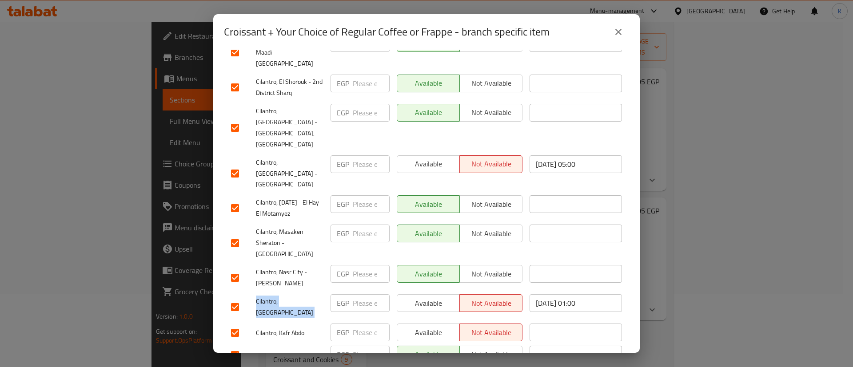
scroll to position [514, 0]
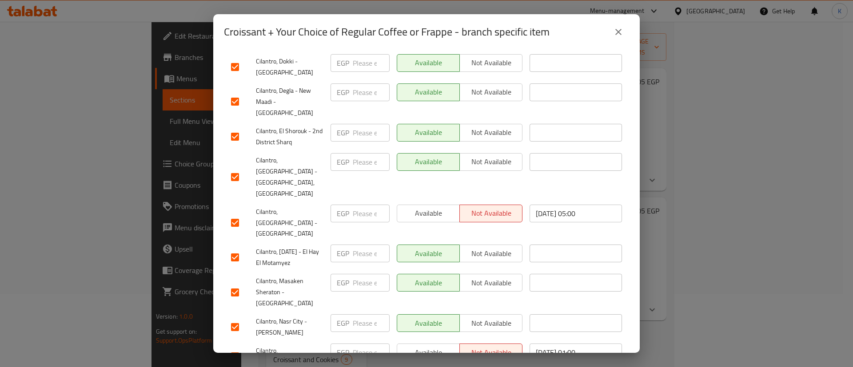
click at [273, 207] on span "Cilantro, [GEOGRAPHIC_DATA] - [GEOGRAPHIC_DATA]" at bounding box center [290, 223] width 68 height 33
copy span "Cilantro, [GEOGRAPHIC_DATA] - [GEOGRAPHIC_DATA]"
click at [273, 207] on span "Cilantro, [GEOGRAPHIC_DATA] - [GEOGRAPHIC_DATA]" at bounding box center [290, 223] width 68 height 33
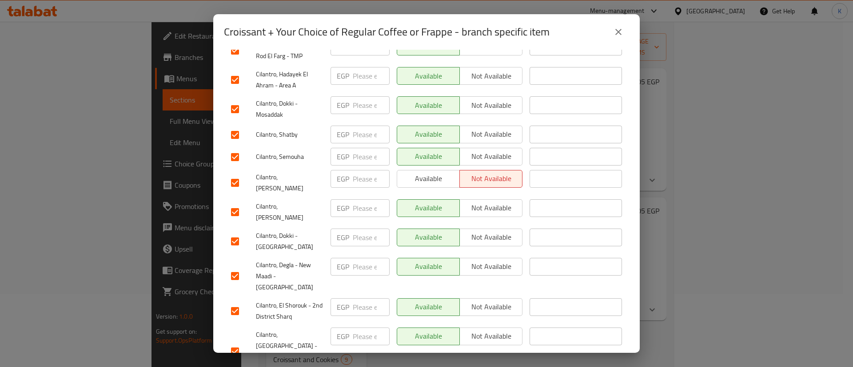
scroll to position [332, 0]
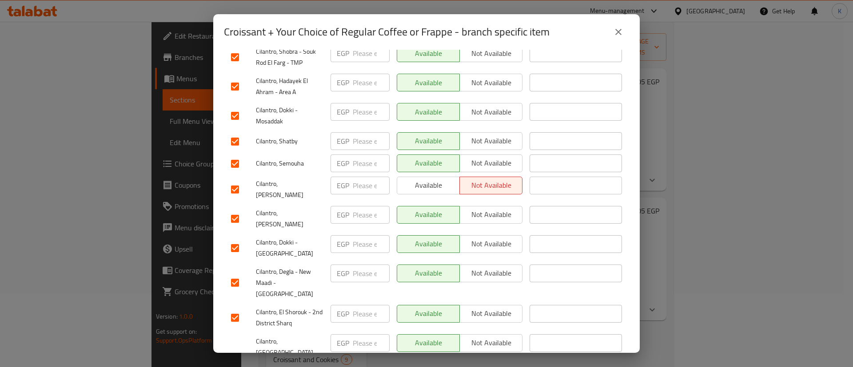
click at [274, 179] on span "Cilantro, [PERSON_NAME]" at bounding box center [290, 190] width 68 height 22
copy span "Cilantro, [PERSON_NAME]"
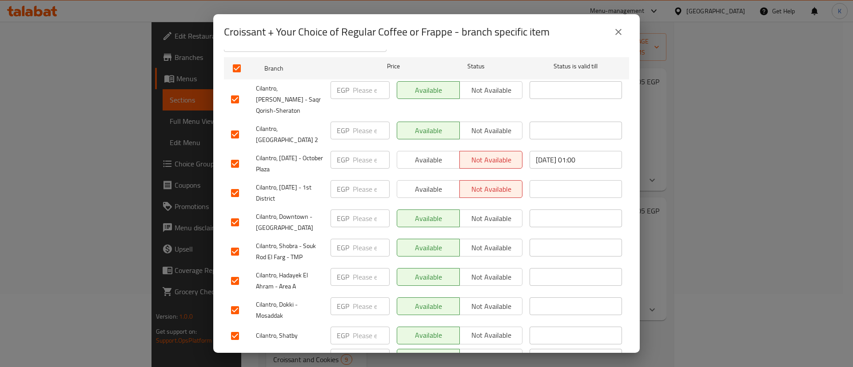
scroll to position [136, 0]
click at [265, 183] on span "Cilantro, [DATE] - 1st District" at bounding box center [290, 194] width 68 height 22
click at [278, 154] on span "Cilantro, [DATE] - October Plaza" at bounding box center [290, 165] width 68 height 22
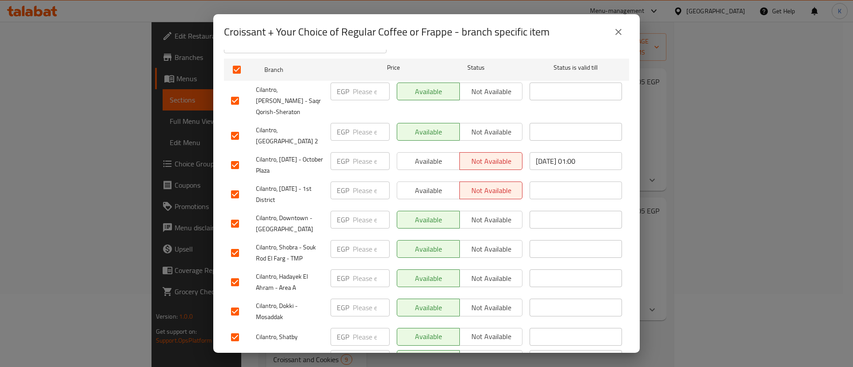
click at [278, 154] on span "Cilantro, [DATE] - October Plaza" at bounding box center [290, 165] width 68 height 22
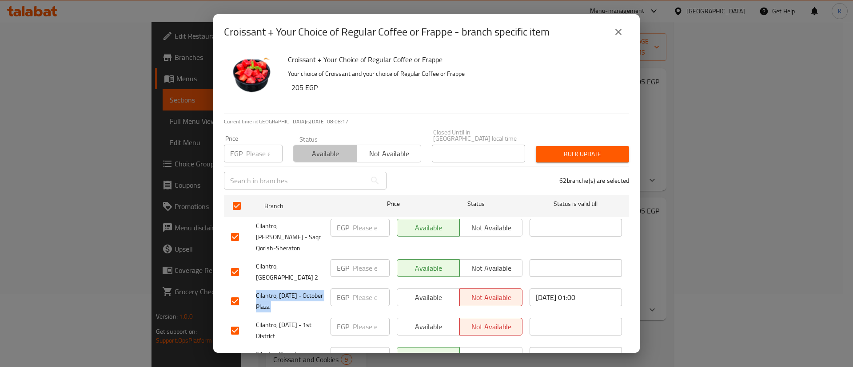
click at [340, 147] on span "Available" at bounding box center [325, 153] width 56 height 13
click at [585, 149] on span "Bulk update" at bounding box center [582, 154] width 79 height 11
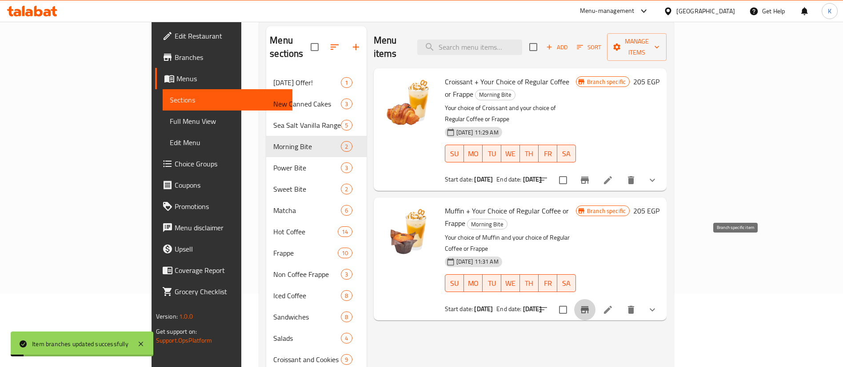
click at [590, 305] on icon "Branch-specific-item" at bounding box center [584, 310] width 11 height 11
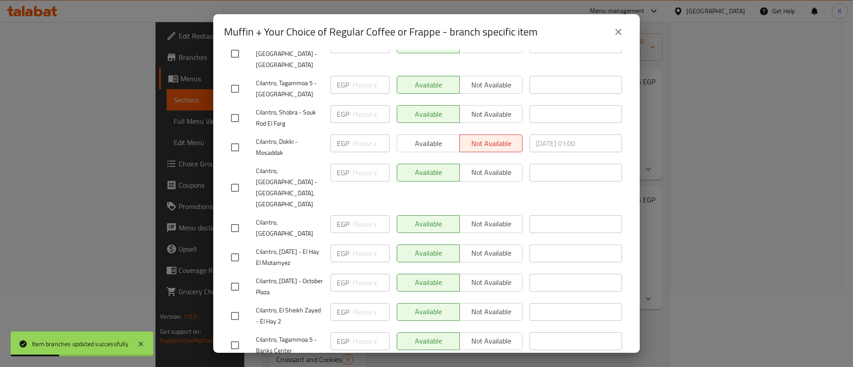
scroll to position [301, 0]
click at [274, 136] on span "Cilantro, Dokki - Mosaddak" at bounding box center [290, 147] width 68 height 22
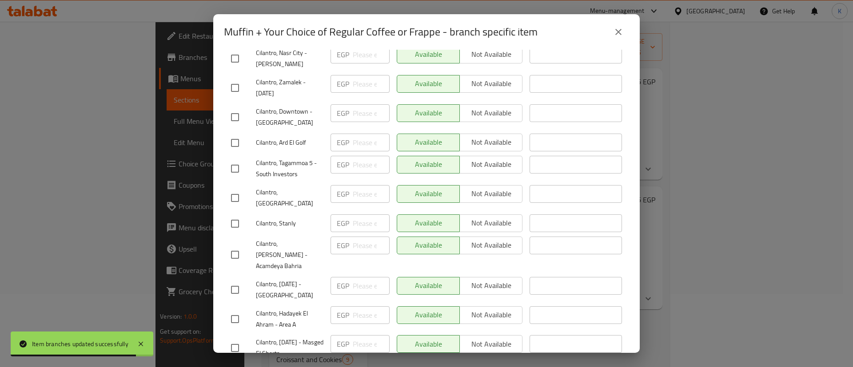
scroll to position [1629, 0]
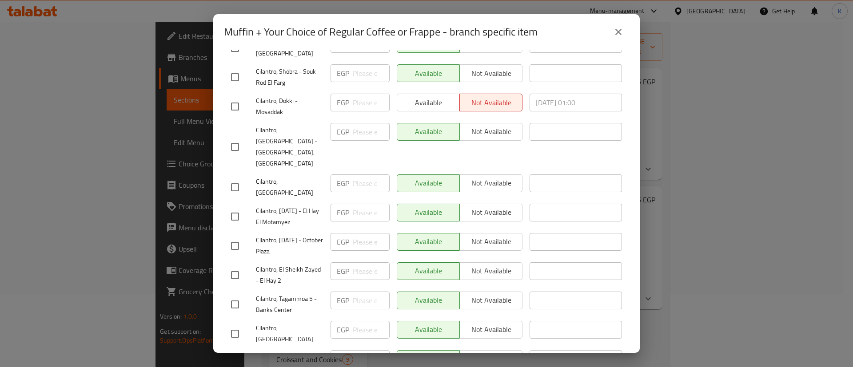
scroll to position [0, 0]
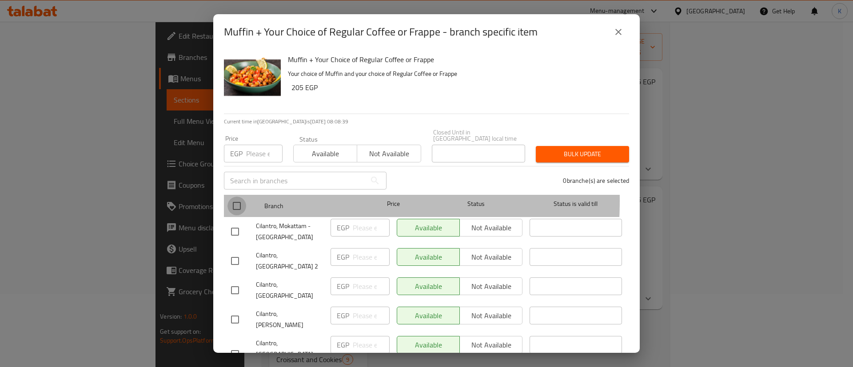
click at [233, 197] on input "checkbox" at bounding box center [236, 206] width 19 height 19
checkbox input "true"
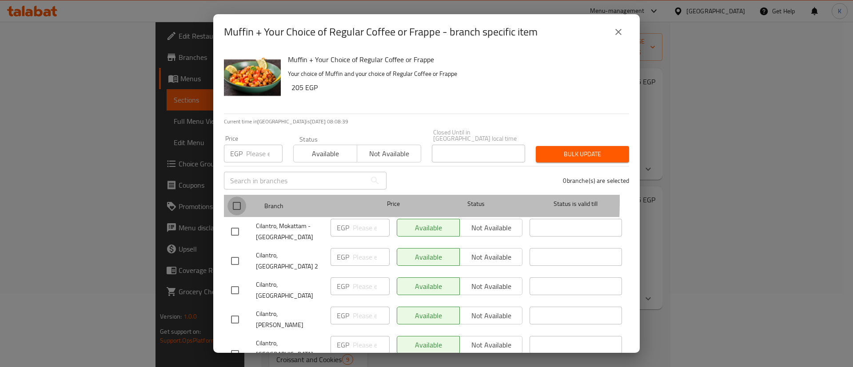
checkbox input "true"
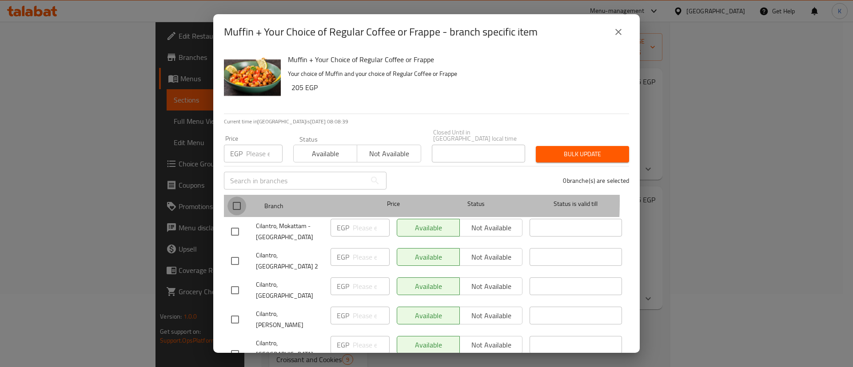
checkbox input "true"
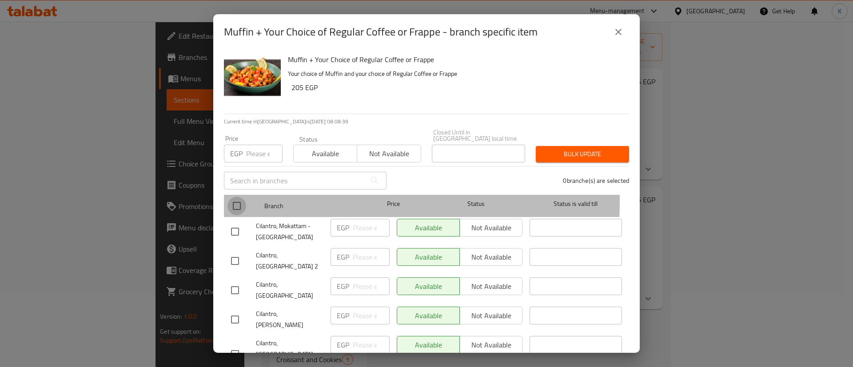
checkbox input "true"
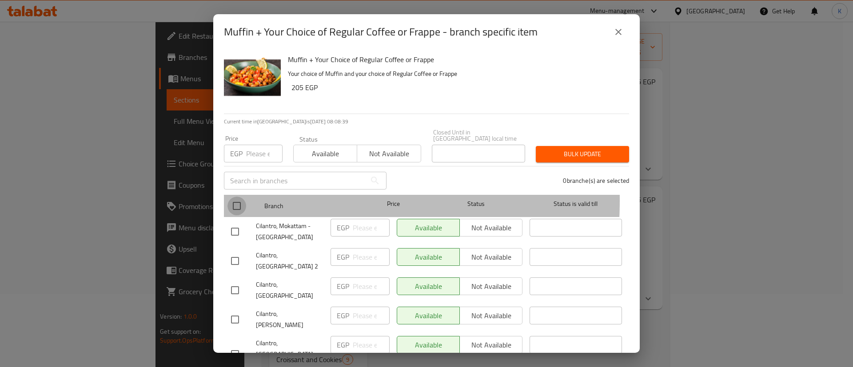
checkbox input "true"
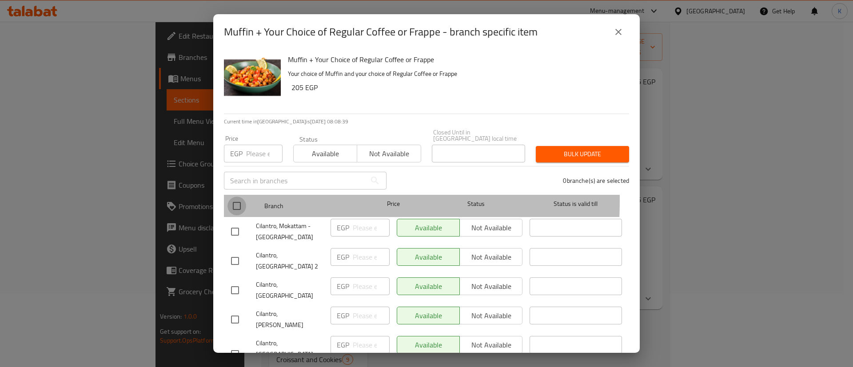
checkbox input "true"
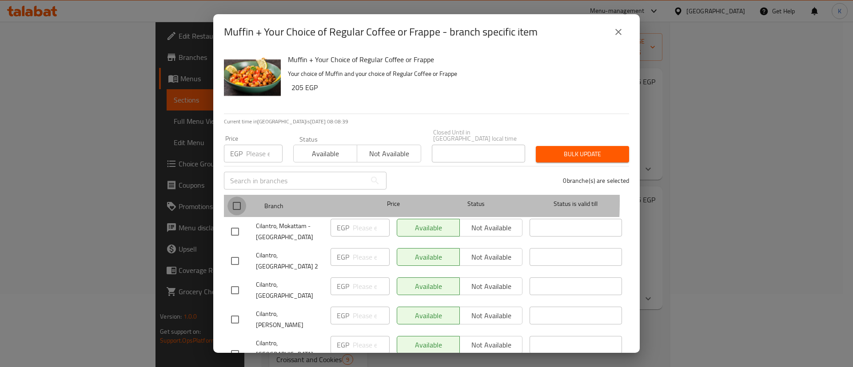
checkbox input "true"
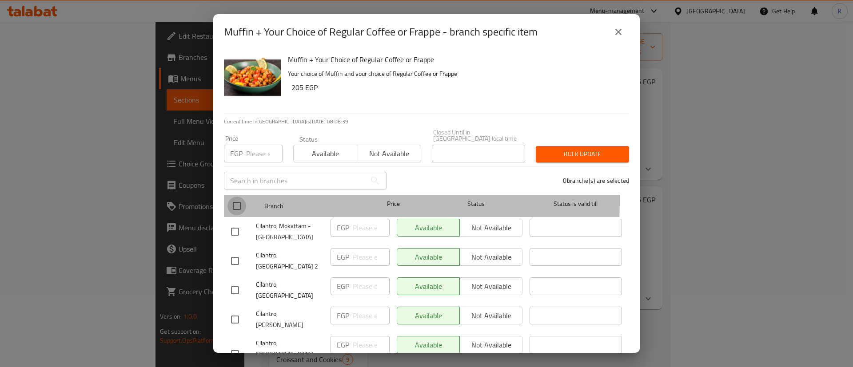
checkbox input "true"
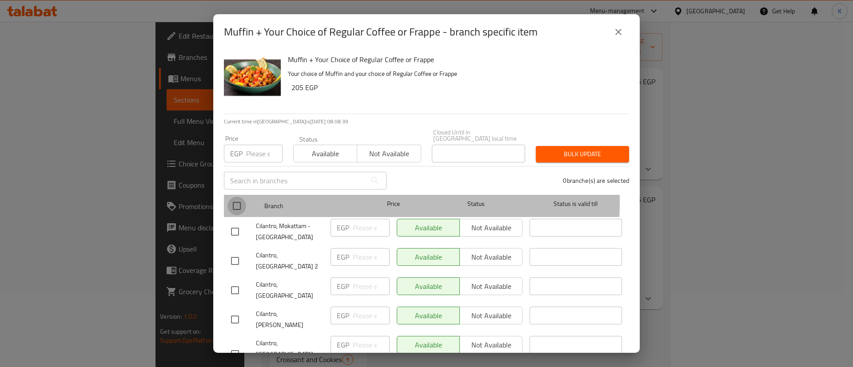
checkbox input "true"
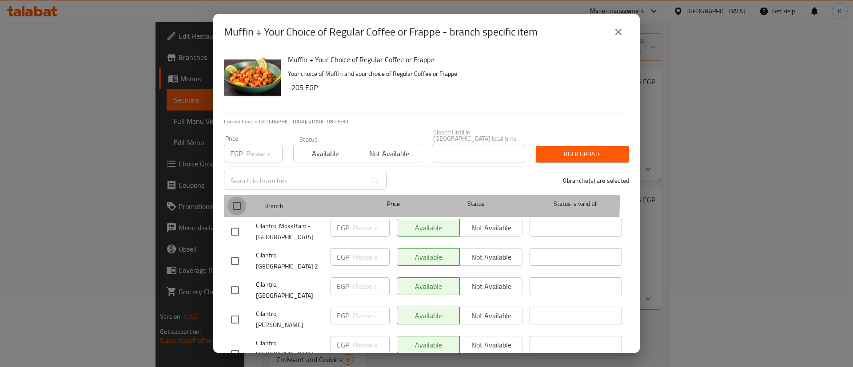
checkbox input "true"
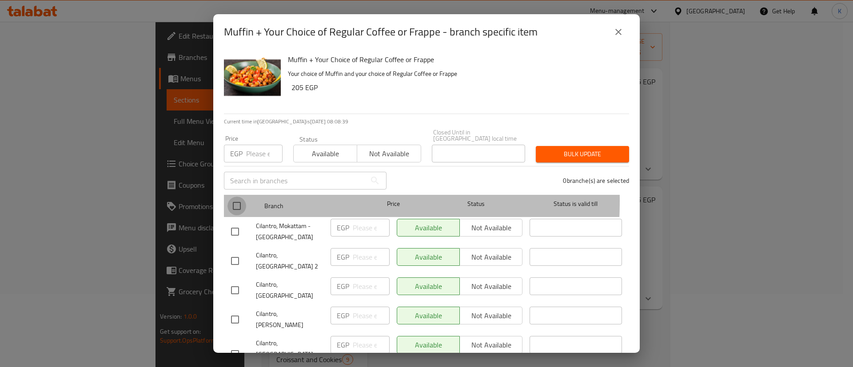
checkbox input "true"
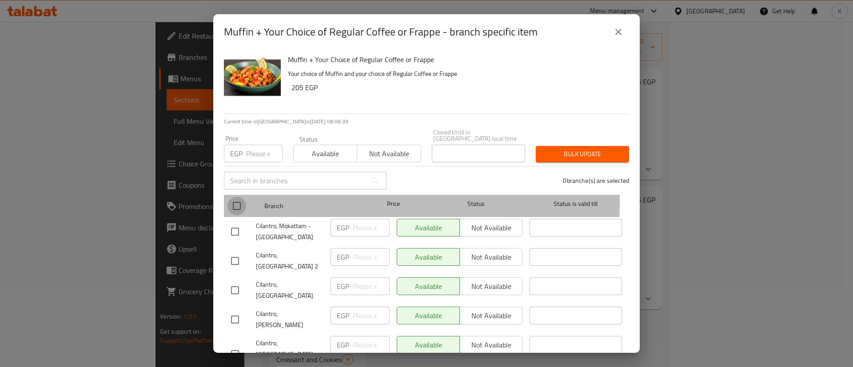
checkbox input "true"
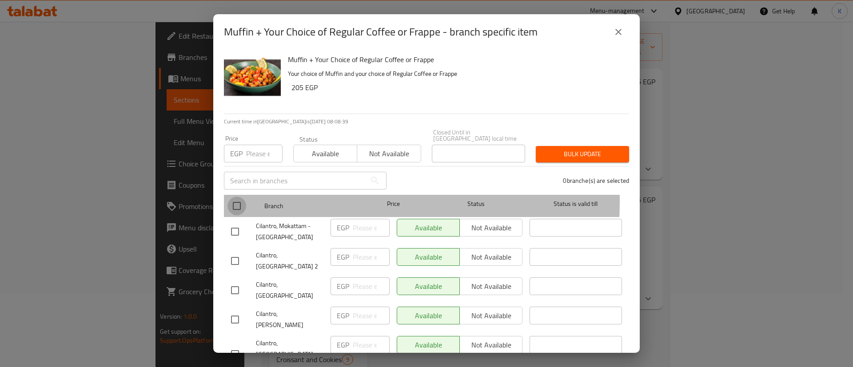
checkbox input "true"
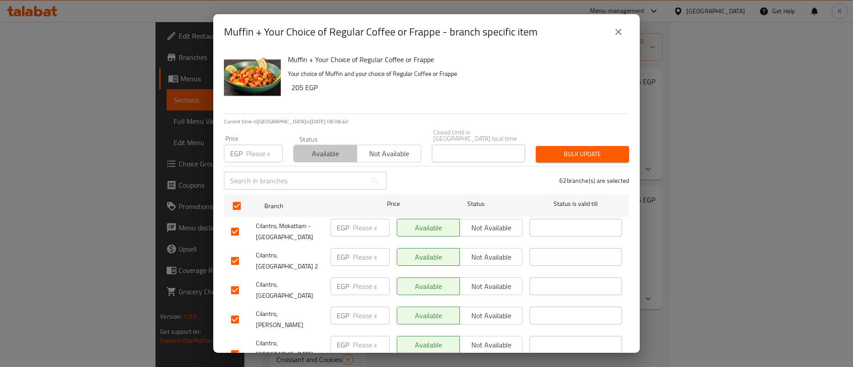
click at [324, 152] on span "Available" at bounding box center [325, 153] width 56 height 13
click at [559, 149] on span "Bulk update" at bounding box center [582, 154] width 79 height 11
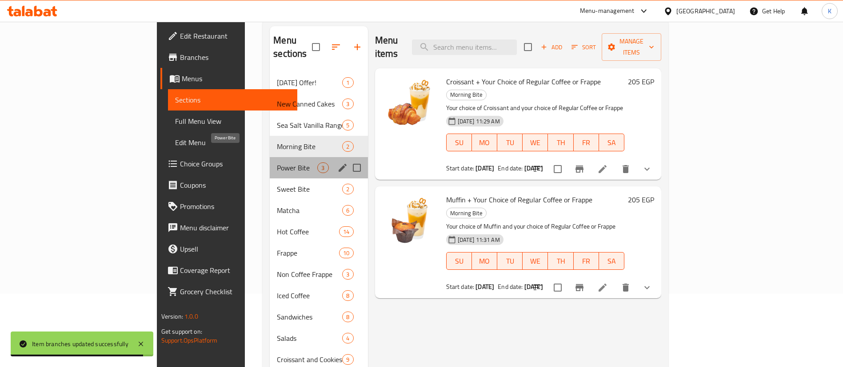
click at [277, 163] on span "Power Bite" at bounding box center [297, 168] width 40 height 11
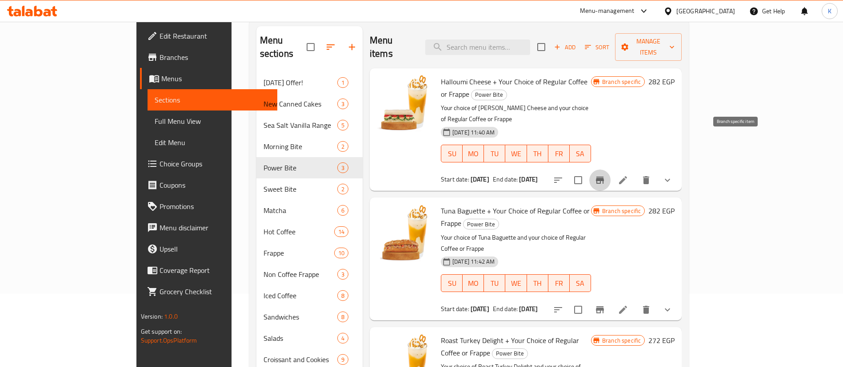
click at [605, 175] on icon "Branch-specific-item" at bounding box center [599, 180] width 11 height 11
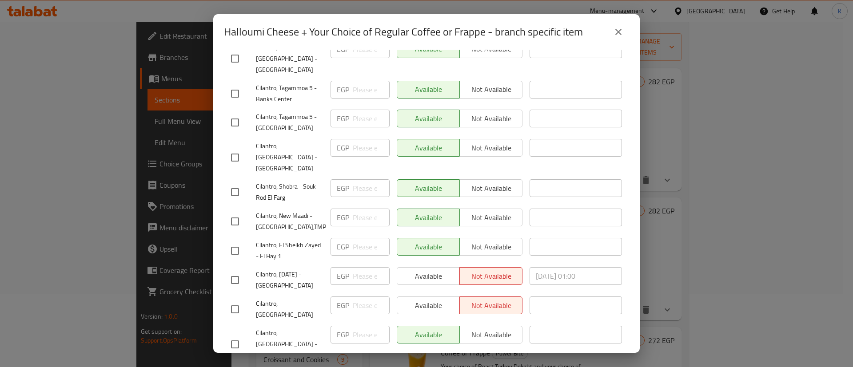
scroll to position [606, 0]
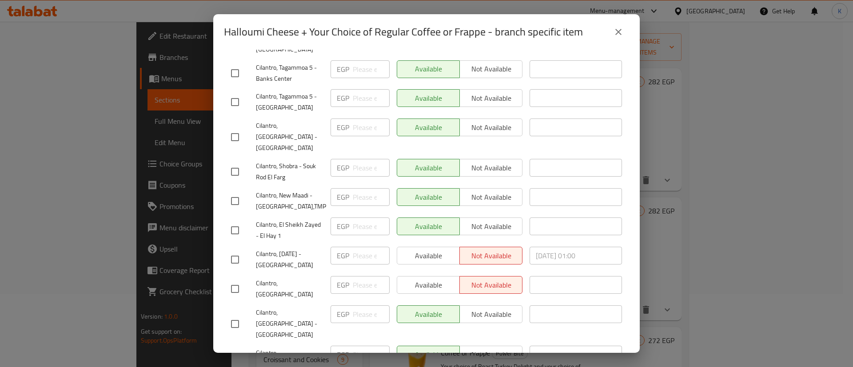
click at [279, 249] on span "Cilantro, [DATE] - [GEOGRAPHIC_DATA]" at bounding box center [290, 260] width 68 height 22
click at [285, 278] on span "Cilantro, [GEOGRAPHIC_DATA]" at bounding box center [290, 289] width 68 height 22
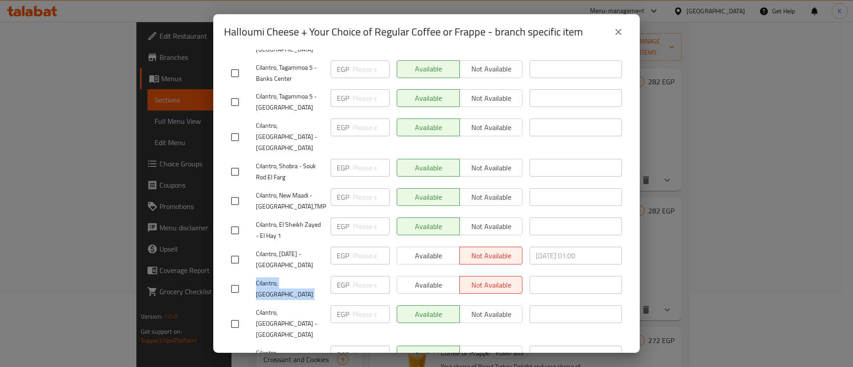
click at [285, 278] on span "Cilantro, [GEOGRAPHIC_DATA]" at bounding box center [290, 289] width 68 height 22
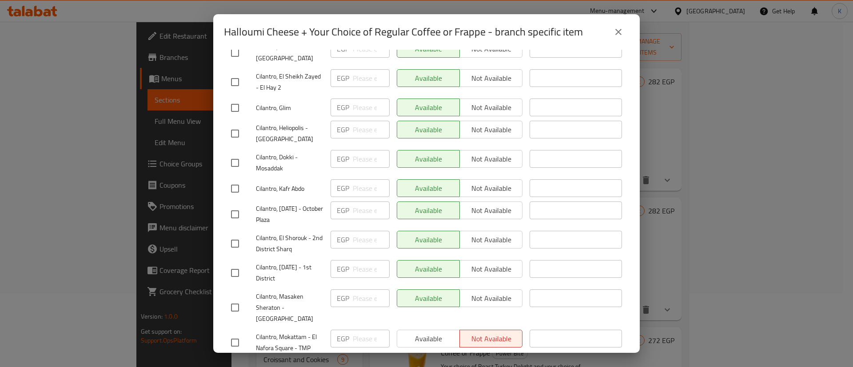
scroll to position [914, 0]
click at [278, 331] on span "Cilantro, Mokattam - El Nafora Square - TMP" at bounding box center [290, 342] width 68 height 22
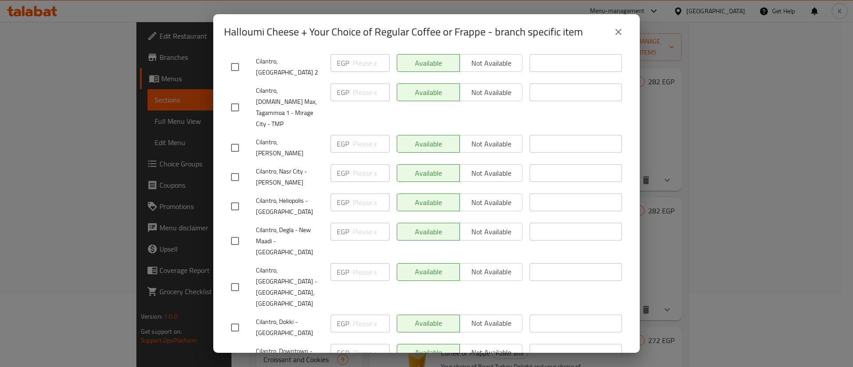
scroll to position [0, 0]
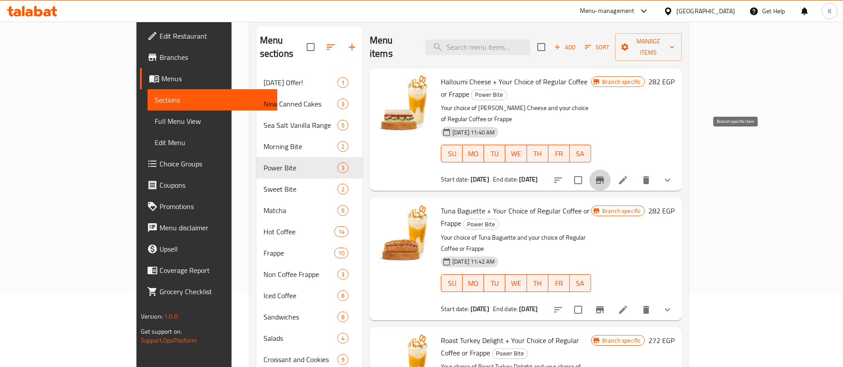
click at [604, 177] on icon "Branch-specific-item" at bounding box center [600, 180] width 8 height 7
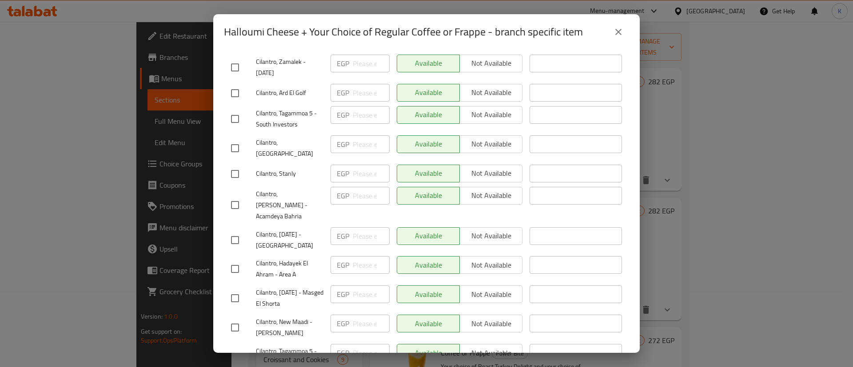
scroll to position [1629, 0]
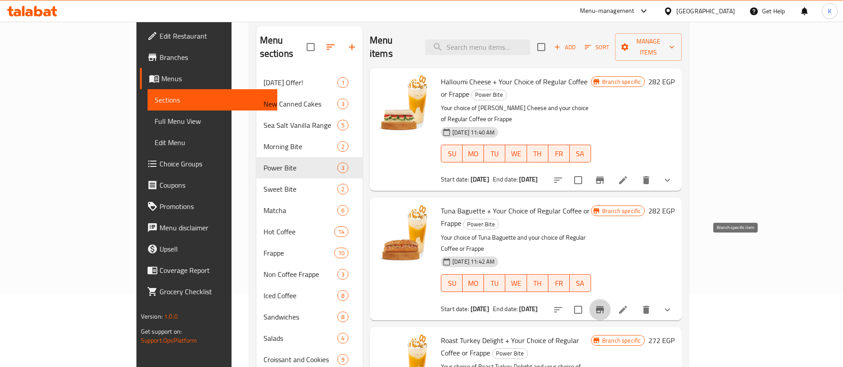
click at [604, 307] on icon "Branch-specific-item" at bounding box center [600, 310] width 8 height 7
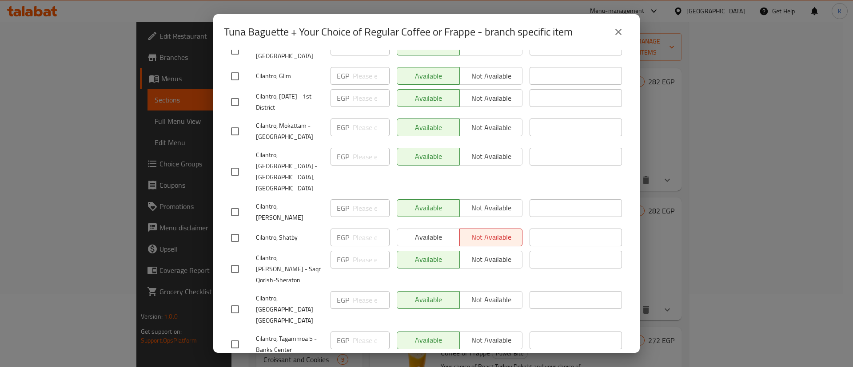
scroll to position [329, 0]
click at [272, 231] on span "Cilantro, Shatby" at bounding box center [290, 236] width 68 height 11
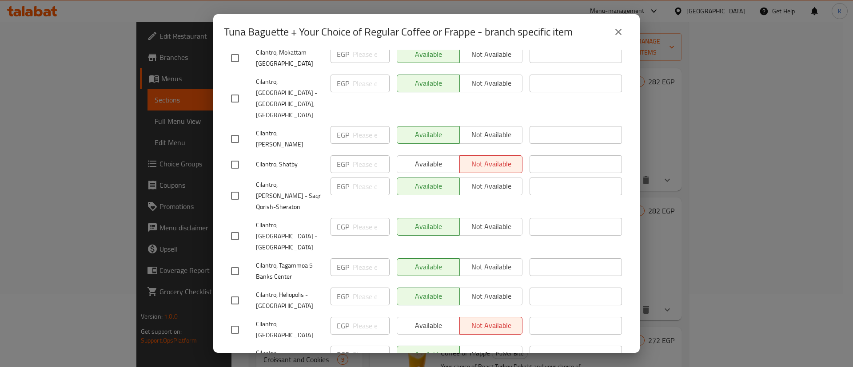
click at [299, 319] on span "Cilantro, [GEOGRAPHIC_DATA]" at bounding box center [290, 330] width 68 height 22
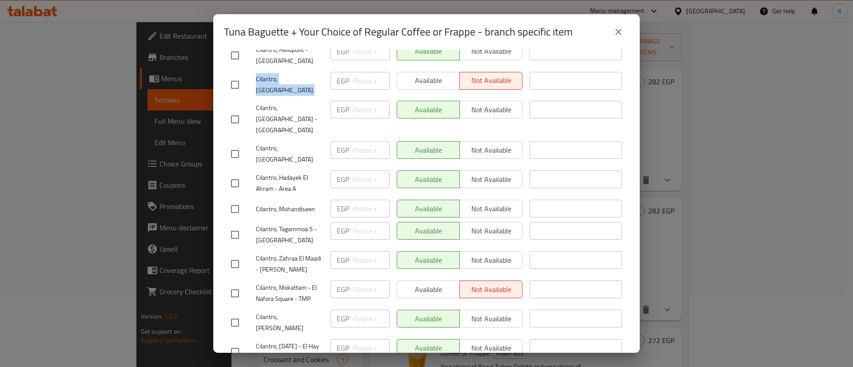
scroll to position [648, 0]
click at [300, 281] on span "Cilantro, Mokattam - El Nafora Square - TMP" at bounding box center [290, 292] width 68 height 22
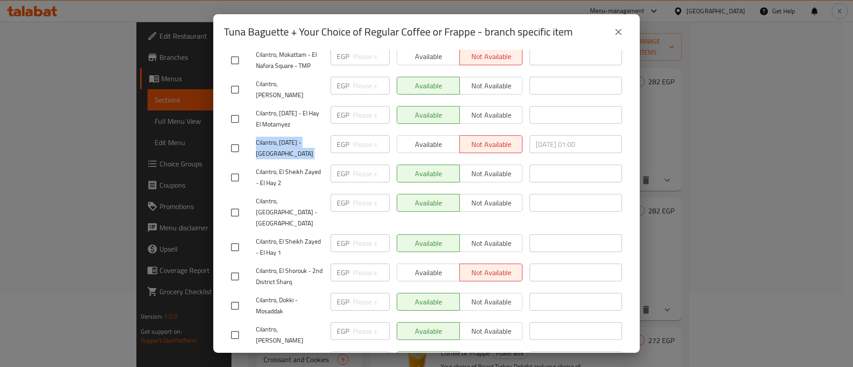
scroll to position [880, 0]
click at [274, 265] on span "Cilantro, El Shorouk - 2nd District Sharq" at bounding box center [290, 276] width 68 height 22
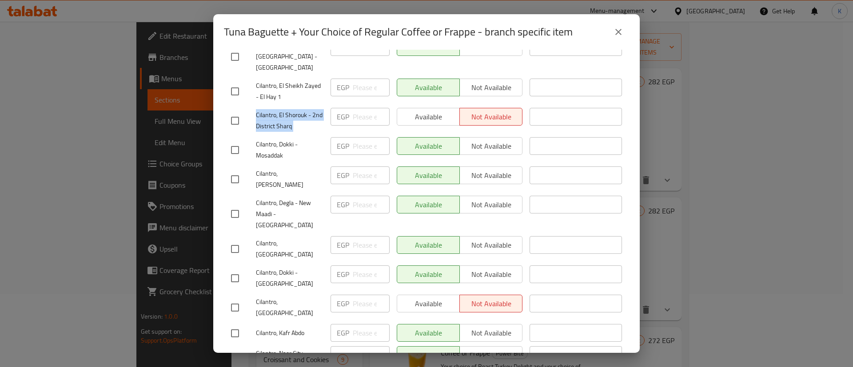
scroll to position [1042, 0]
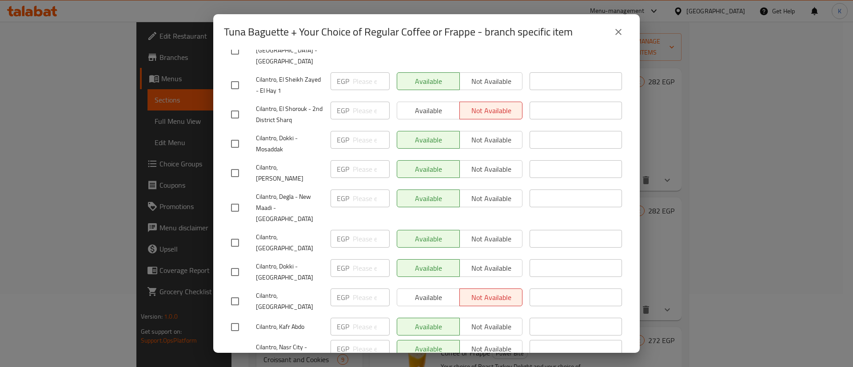
click at [272, 291] on span "Cilantro, [GEOGRAPHIC_DATA]" at bounding box center [290, 302] width 68 height 22
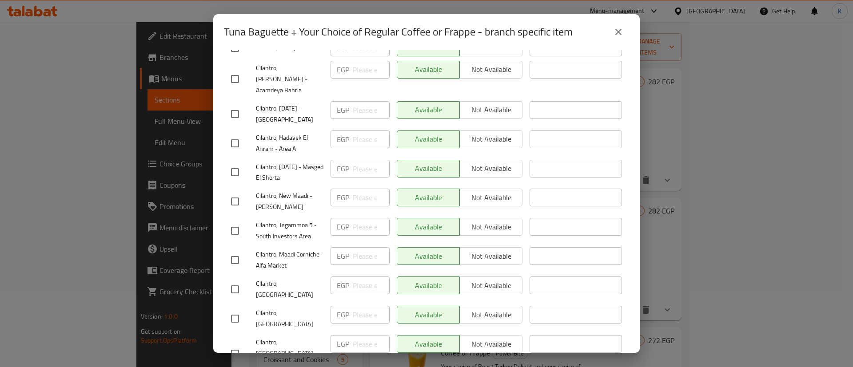
scroll to position [1629, 0]
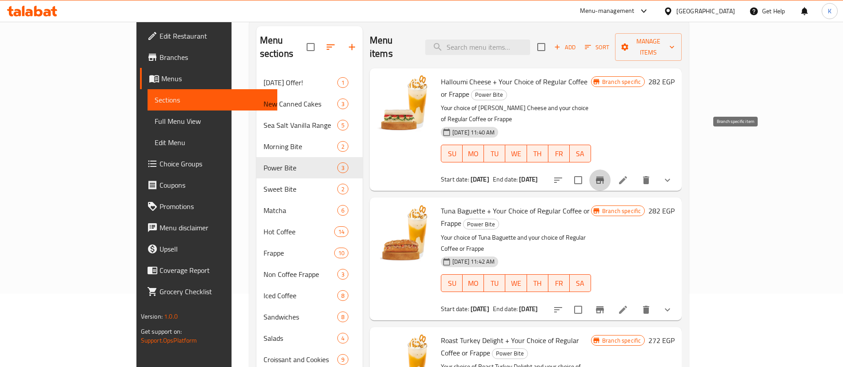
click at [604, 177] on icon "Branch-specific-item" at bounding box center [600, 180] width 8 height 7
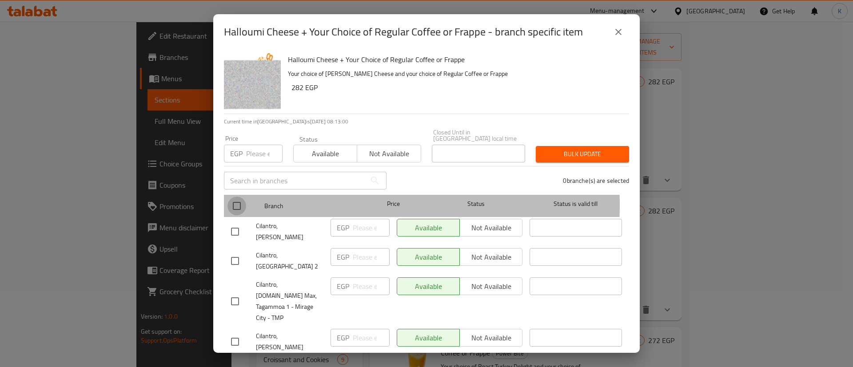
click at [241, 199] on input "checkbox" at bounding box center [236, 206] width 19 height 19
checkbox input "true"
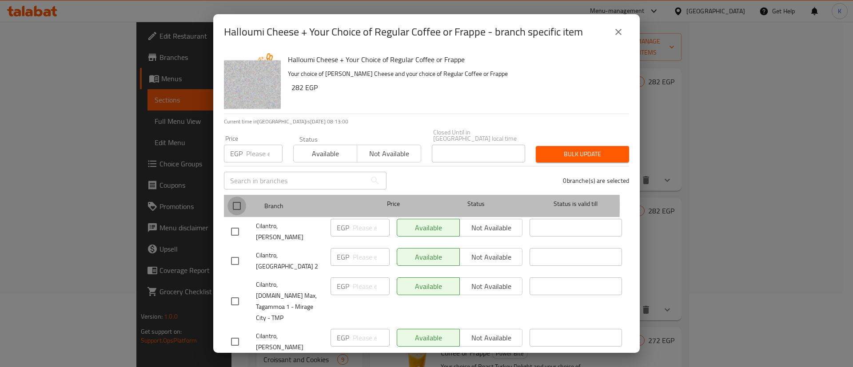
checkbox input "true"
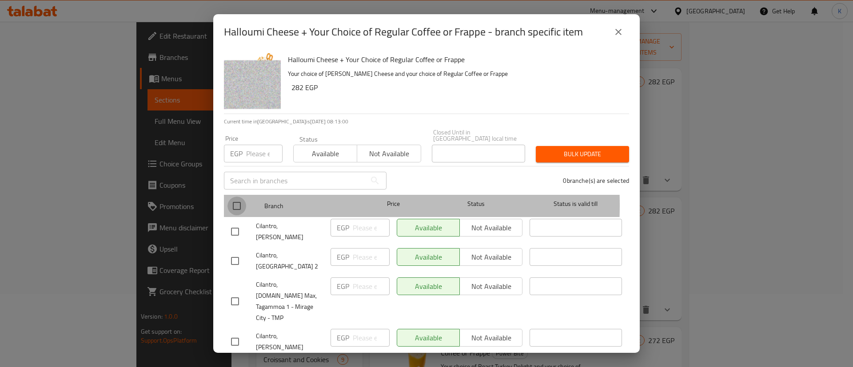
checkbox input "true"
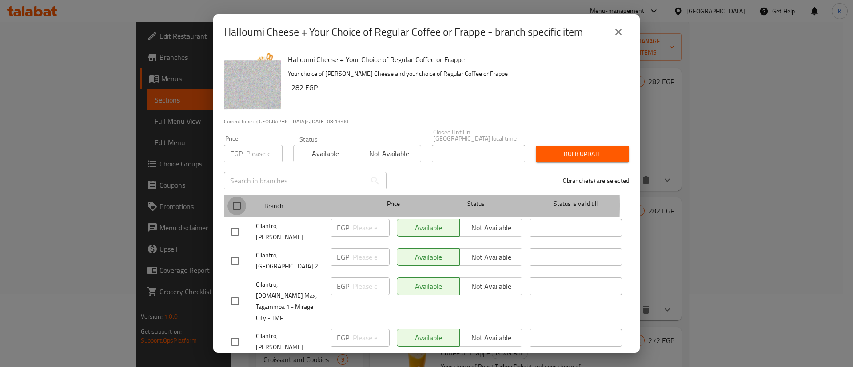
checkbox input "true"
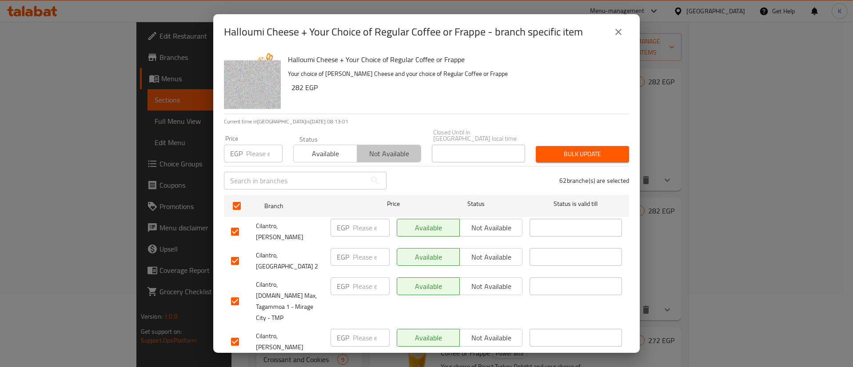
click at [386, 153] on span "Not available" at bounding box center [389, 153] width 56 height 13
click at [328, 154] on button "Available" at bounding box center [325, 154] width 64 height 18
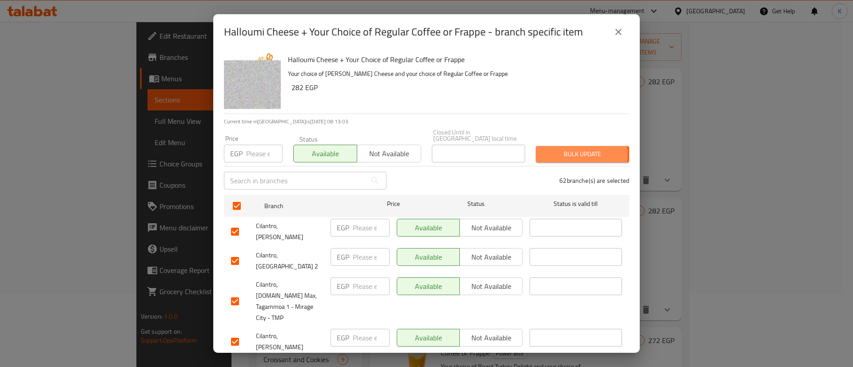
click at [558, 149] on span "Bulk update" at bounding box center [582, 154] width 79 height 11
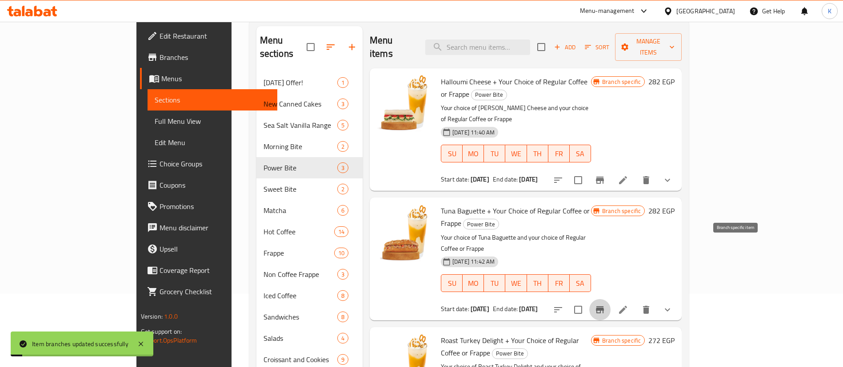
click at [604, 307] on icon "Branch-specific-item" at bounding box center [600, 310] width 8 height 7
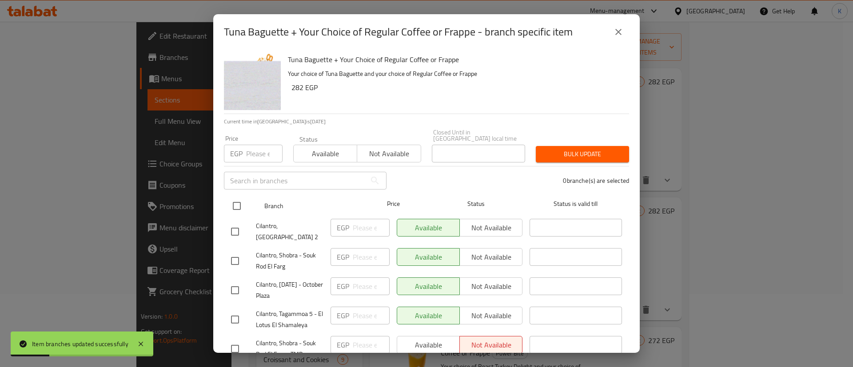
click at [239, 199] on input "checkbox" at bounding box center [236, 206] width 19 height 19
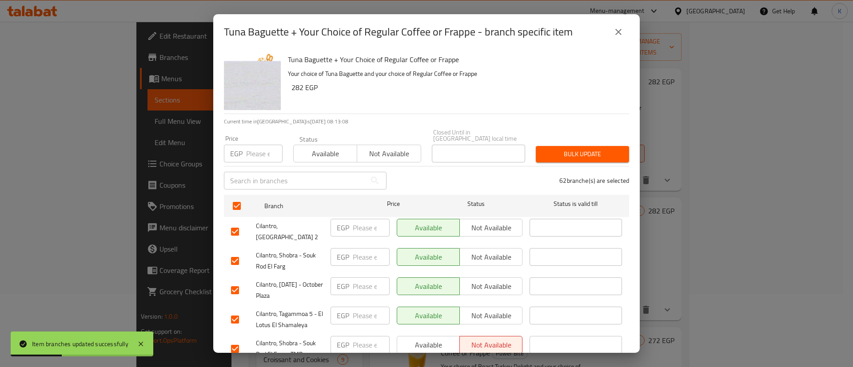
click at [315, 155] on button "Available" at bounding box center [325, 154] width 64 height 18
click at [566, 151] on span "Bulk update" at bounding box center [582, 154] width 79 height 11
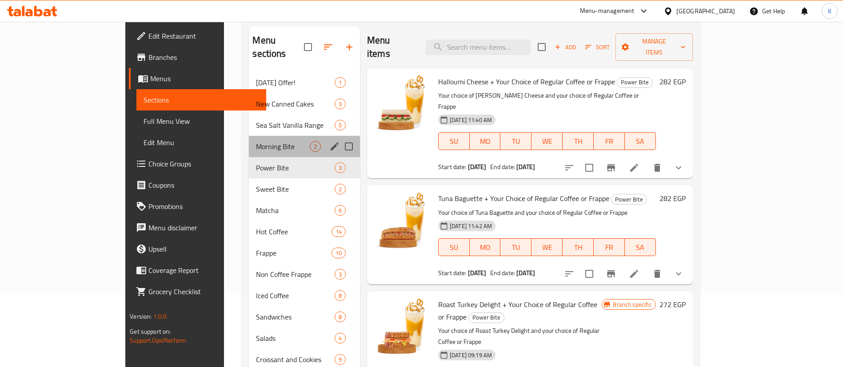
click at [249, 136] on div "Morning Bite 2" at bounding box center [304, 146] width 111 height 21
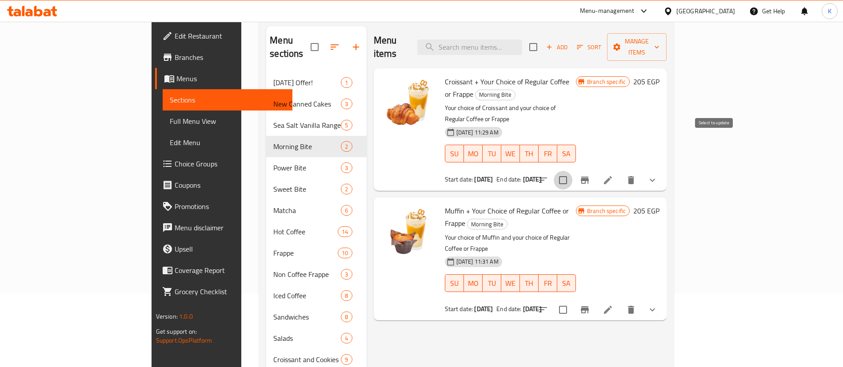
click at [572, 171] on input "checkbox" at bounding box center [563, 180] width 19 height 19
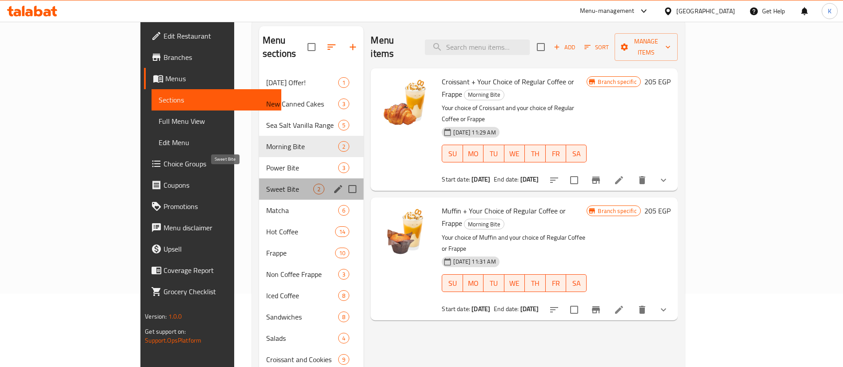
click at [266, 184] on span "Sweet Bite" at bounding box center [289, 189] width 47 height 11
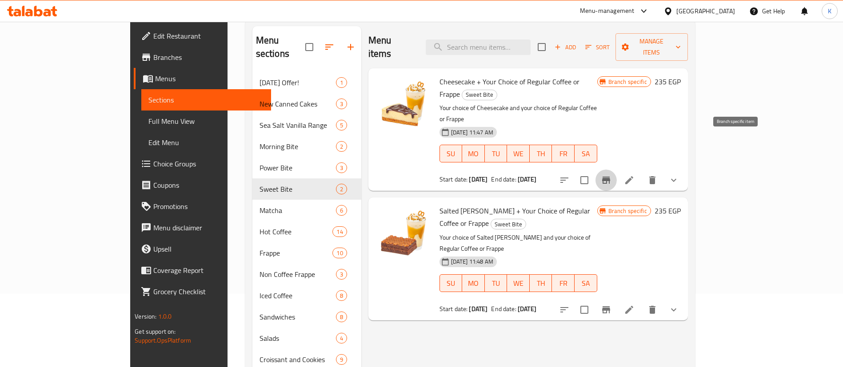
click at [611, 175] on icon "Branch-specific-item" at bounding box center [606, 180] width 11 height 11
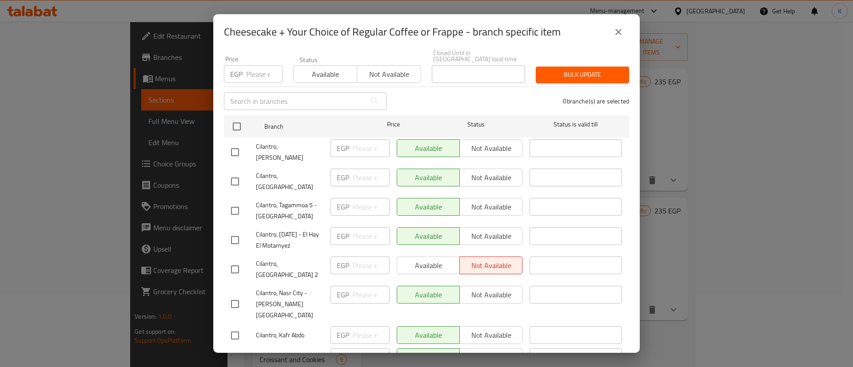
scroll to position [80, 0]
click at [275, 258] on span "Cilantro, [GEOGRAPHIC_DATA] 2" at bounding box center [290, 269] width 68 height 22
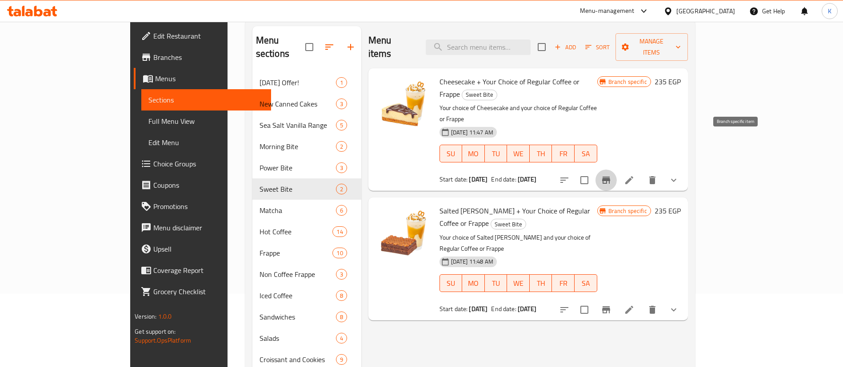
click at [611, 175] on icon "Branch-specific-item" at bounding box center [606, 180] width 11 height 11
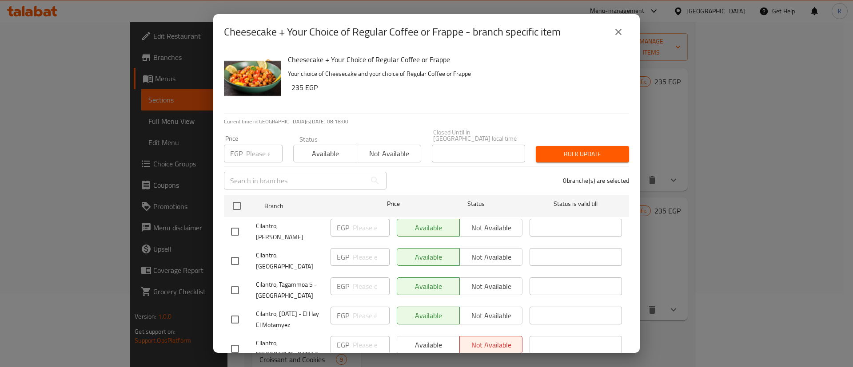
click at [291, 338] on span "Cilantro, [GEOGRAPHIC_DATA] 2" at bounding box center [290, 349] width 68 height 22
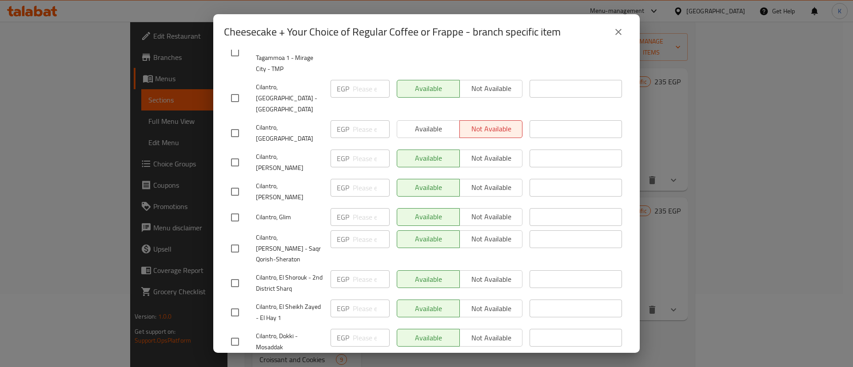
scroll to position [523, 0]
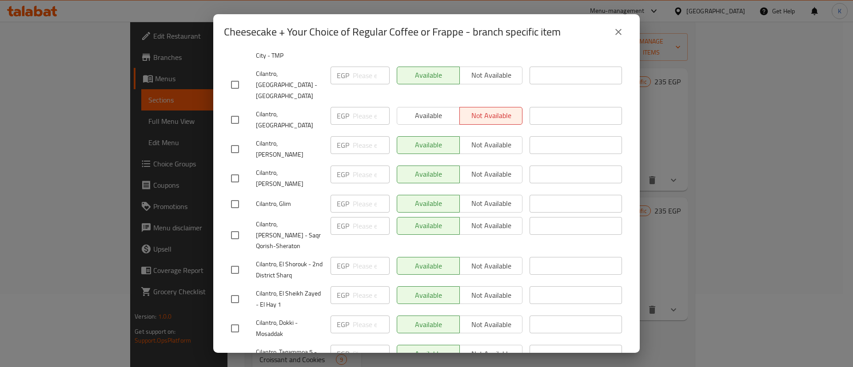
click at [272, 133] on div "Cilantro, [PERSON_NAME]" at bounding box center [277, 149] width 100 height 33
click at [268, 109] on span "Cilantro, [GEOGRAPHIC_DATA]" at bounding box center [290, 120] width 68 height 22
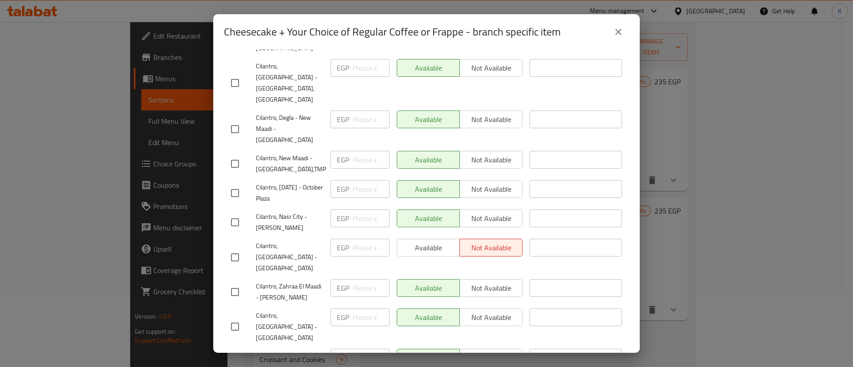
scroll to position [959, 0]
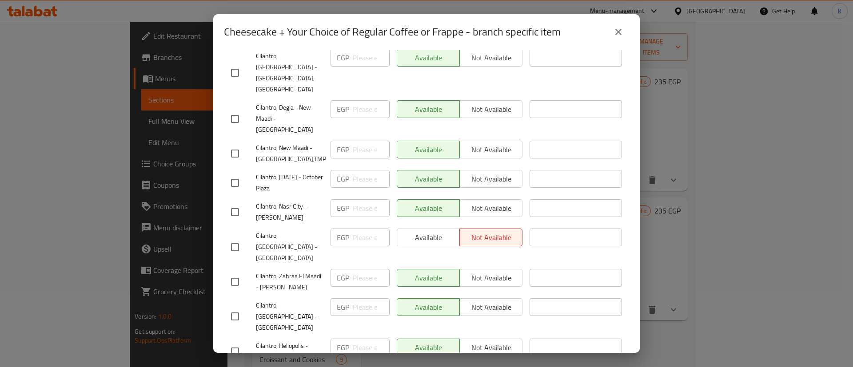
click at [287, 231] on span "Cilantro, [GEOGRAPHIC_DATA] - [GEOGRAPHIC_DATA]" at bounding box center [290, 247] width 68 height 33
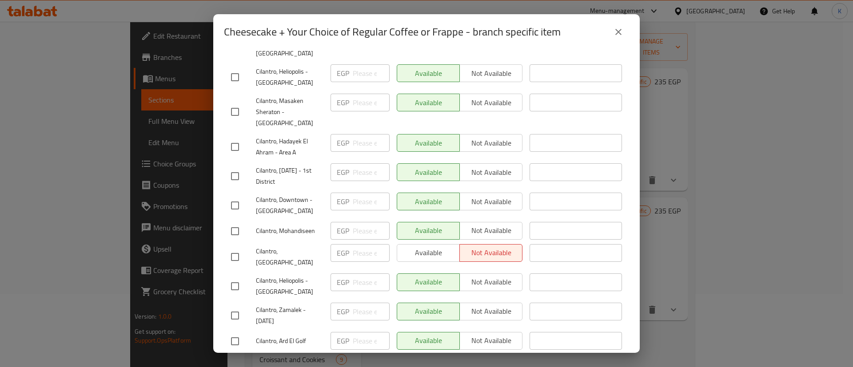
scroll to position [1234, 0]
click at [279, 246] on span "Cilantro, [GEOGRAPHIC_DATA]" at bounding box center [290, 257] width 68 height 22
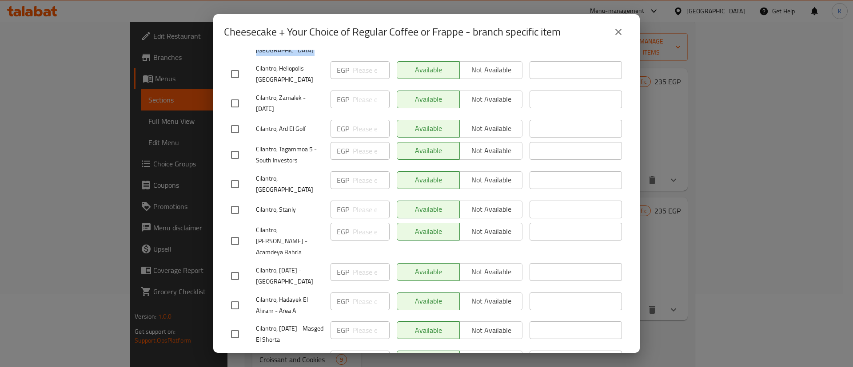
scroll to position [1629, 0]
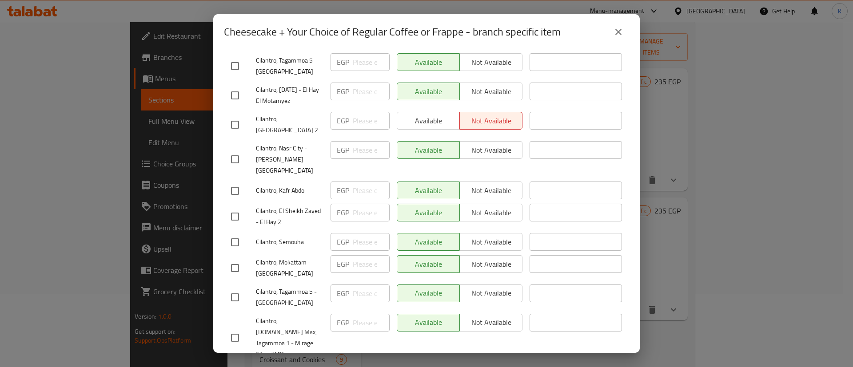
scroll to position [0, 0]
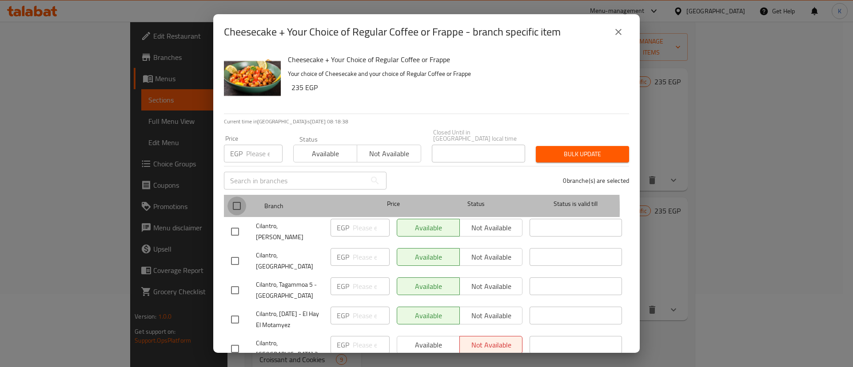
click at [237, 203] on input "checkbox" at bounding box center [236, 206] width 19 height 19
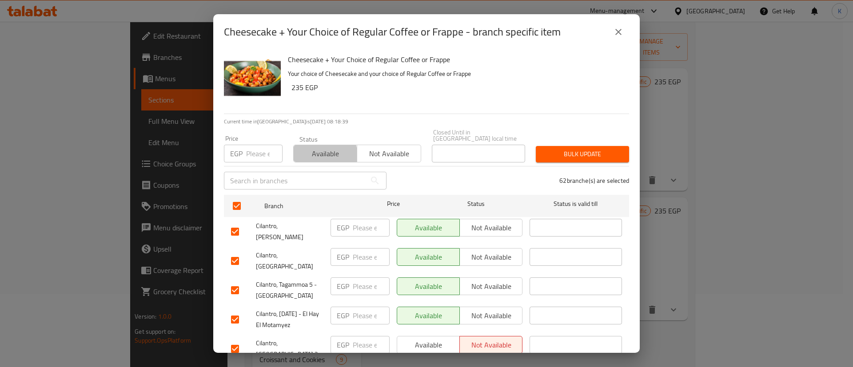
click at [312, 151] on span "Available" at bounding box center [325, 153] width 56 height 13
click at [560, 149] on span "Bulk update" at bounding box center [582, 154] width 79 height 11
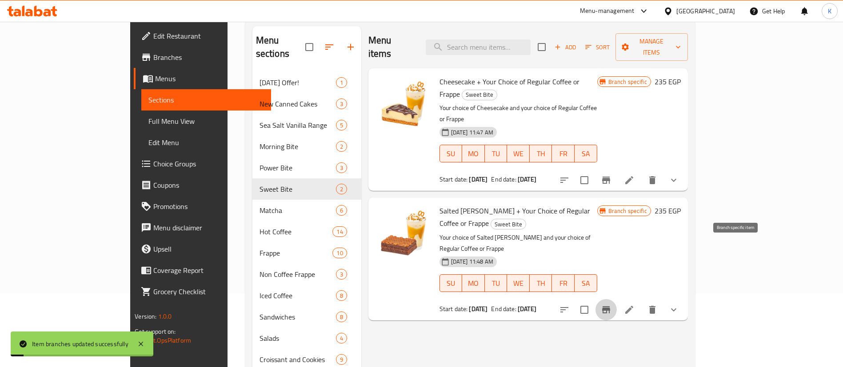
click at [611, 305] on icon "Branch-specific-item" at bounding box center [606, 310] width 11 height 11
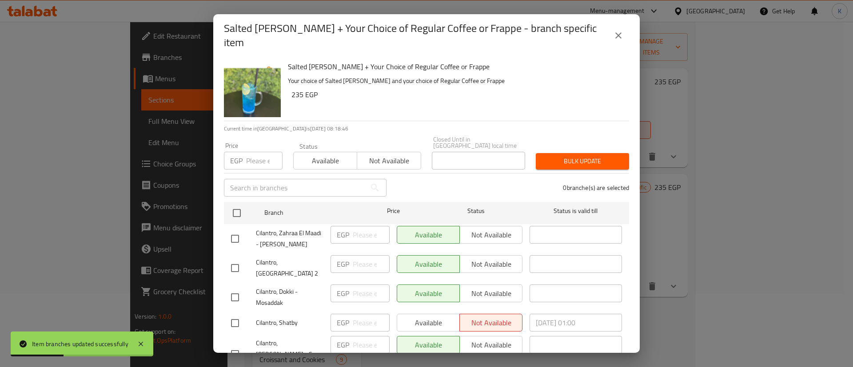
click at [271, 318] on span "Cilantro, Shatby" at bounding box center [290, 323] width 68 height 11
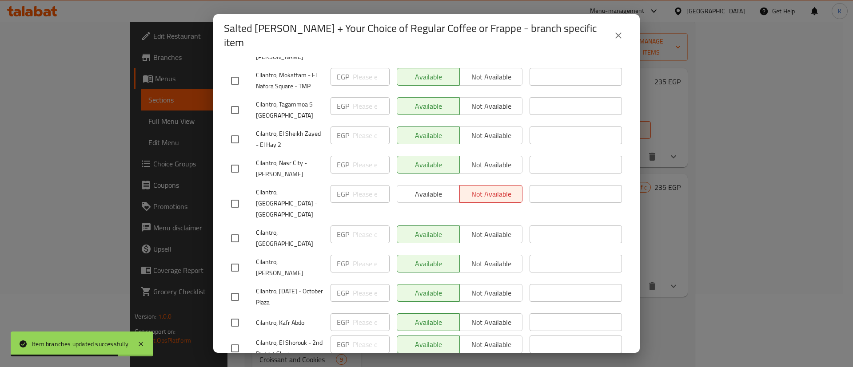
scroll to position [770, 0]
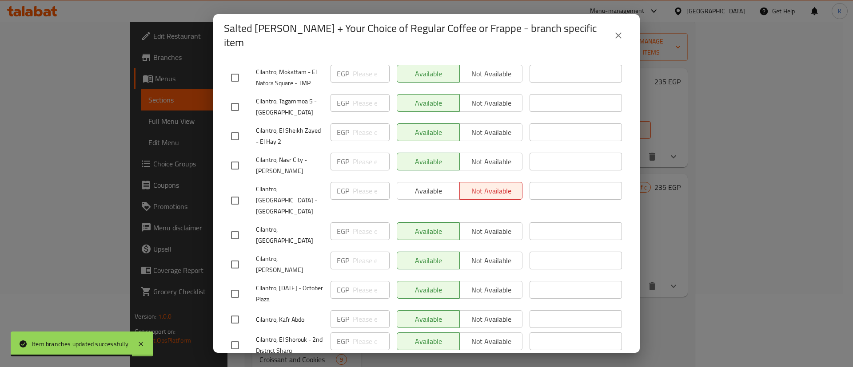
click at [249, 191] on div at bounding box center [243, 200] width 25 height 19
click at [262, 184] on span "Cilantro, [GEOGRAPHIC_DATA] - [GEOGRAPHIC_DATA]" at bounding box center [290, 200] width 68 height 33
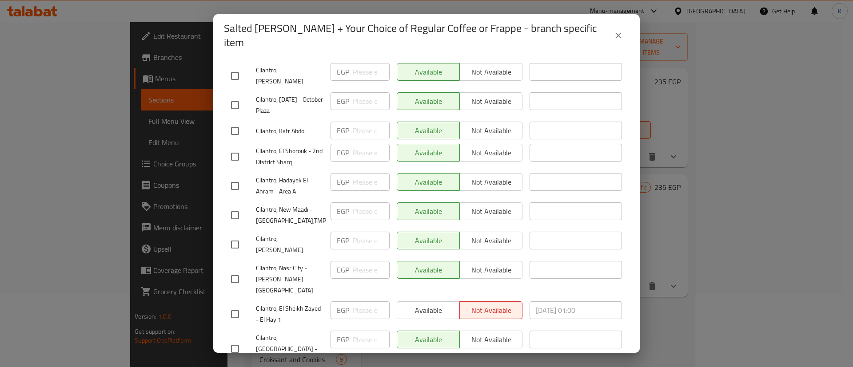
scroll to position [960, 0]
click at [283, 302] on span "Cilantro, El Sheikh Zayed - El Hay 1" at bounding box center [290, 313] width 68 height 22
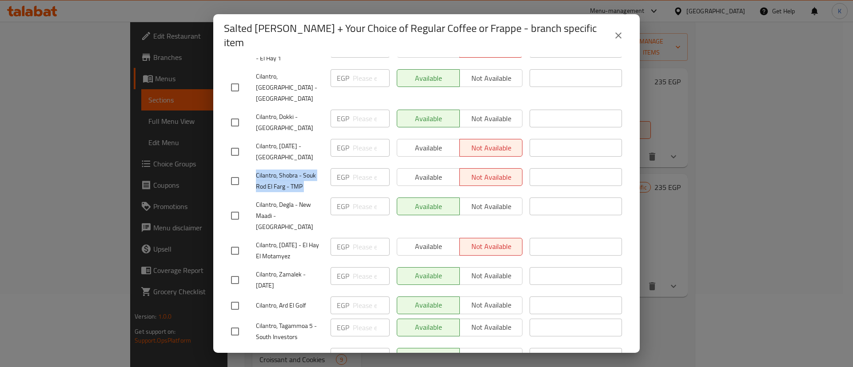
scroll to position [1222, 0]
click at [272, 239] on span "Cilantro, [DATE] - El Hay El Motamyez" at bounding box center [290, 250] width 68 height 22
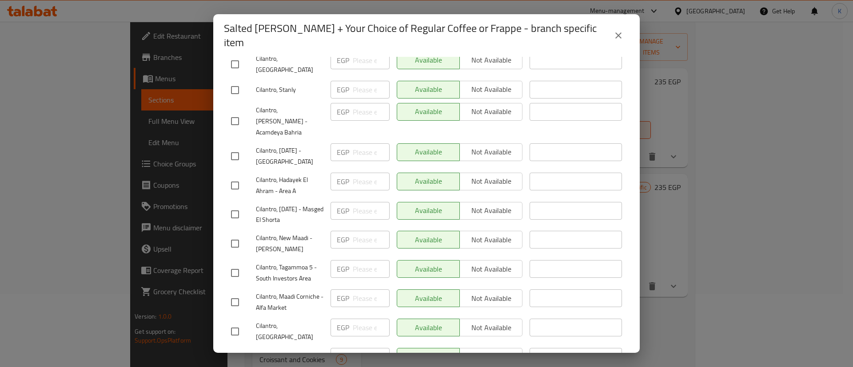
scroll to position [1636, 0]
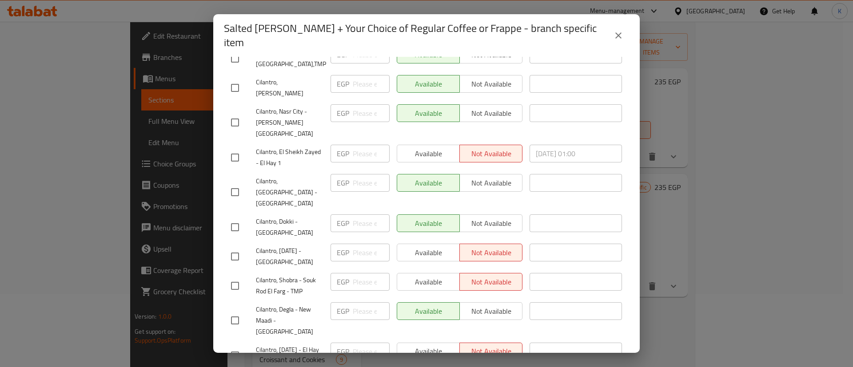
scroll to position [1116, 0]
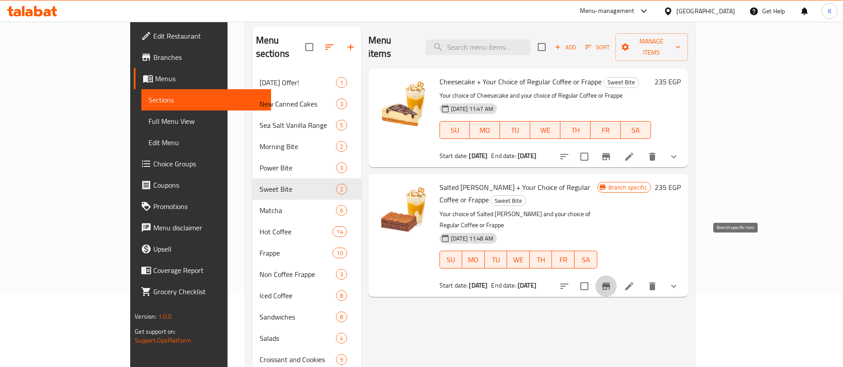
click at [611, 281] on icon "Branch-specific-item" at bounding box center [606, 286] width 11 height 11
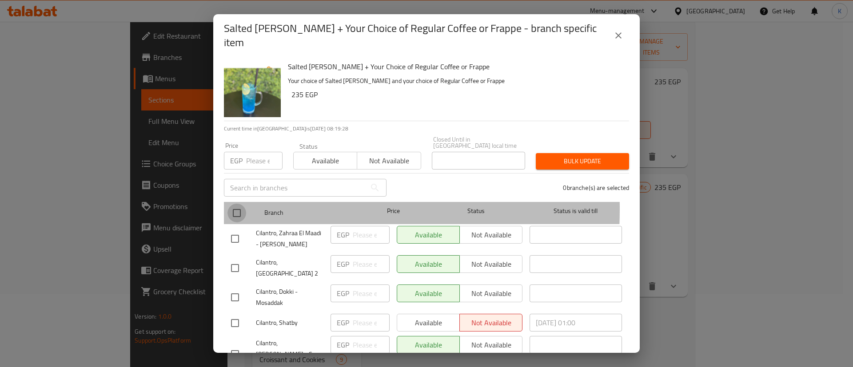
click at [240, 204] on input "checkbox" at bounding box center [236, 213] width 19 height 19
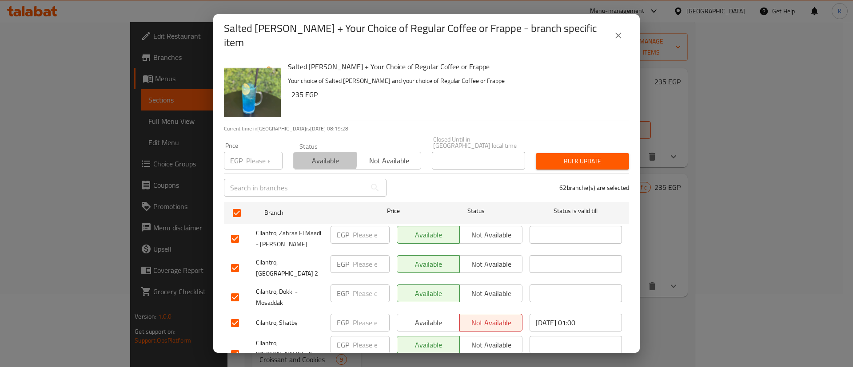
click at [314, 155] on span "Available" at bounding box center [325, 161] width 56 height 13
click at [570, 153] on button "Bulk update" at bounding box center [582, 161] width 93 height 16
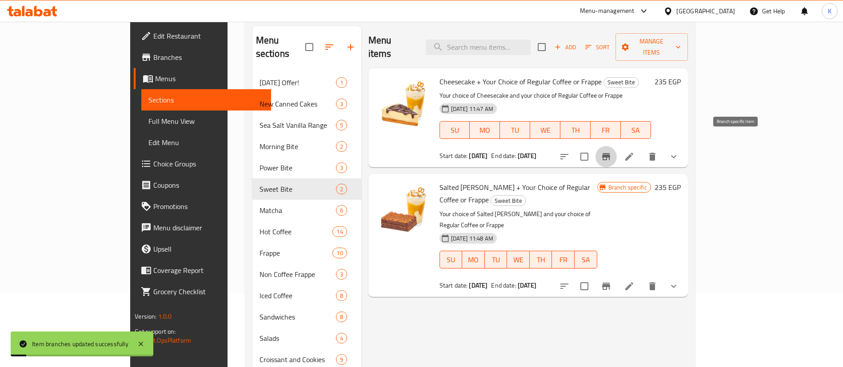
click at [617, 146] on button "Branch-specific-item" at bounding box center [605, 156] width 21 height 21
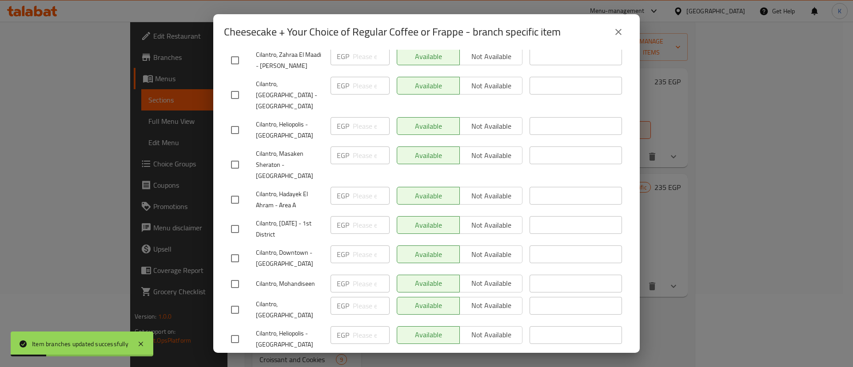
scroll to position [1629, 0]
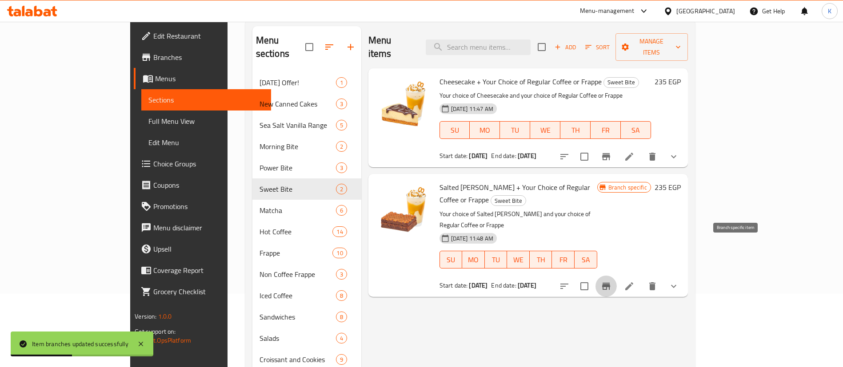
click at [611, 281] on icon "Branch-specific-item" at bounding box center [606, 286] width 11 height 11
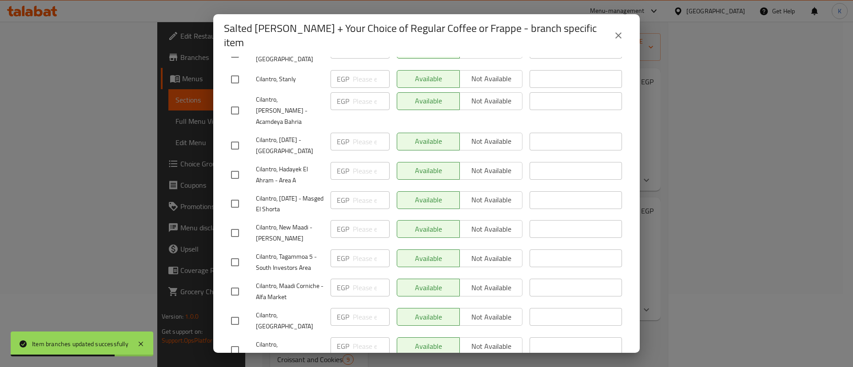
scroll to position [1636, 0]
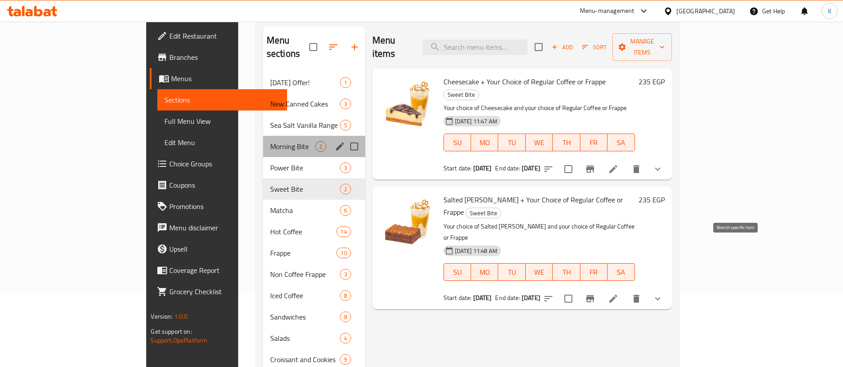
click at [263, 136] on div "Morning Bite 2" at bounding box center [314, 146] width 102 height 21
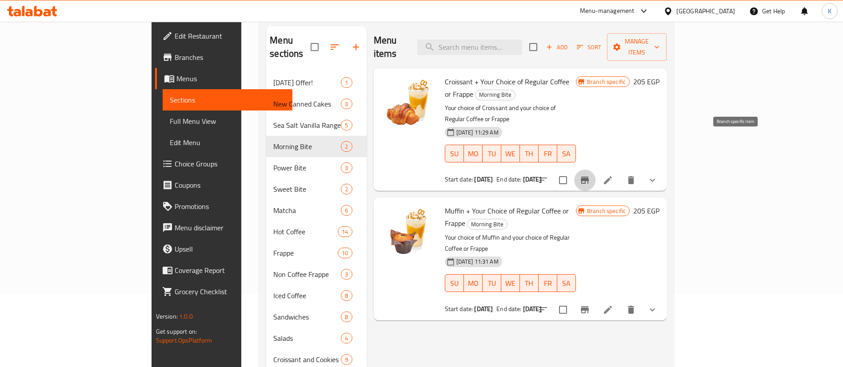
click at [590, 175] on icon "Branch-specific-item" at bounding box center [584, 180] width 11 height 11
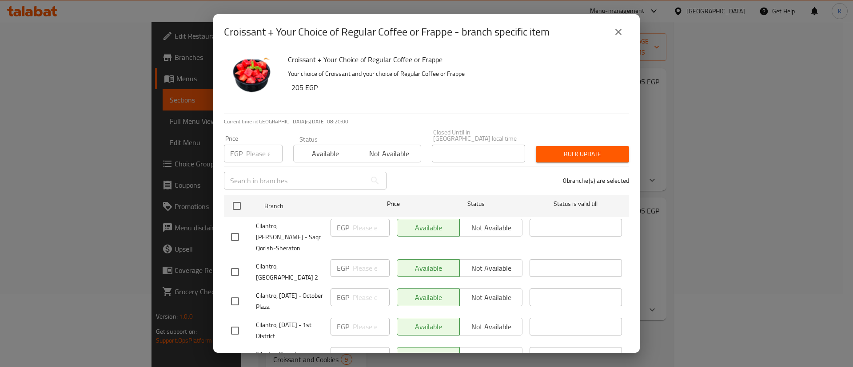
scroll to position [1170, 0]
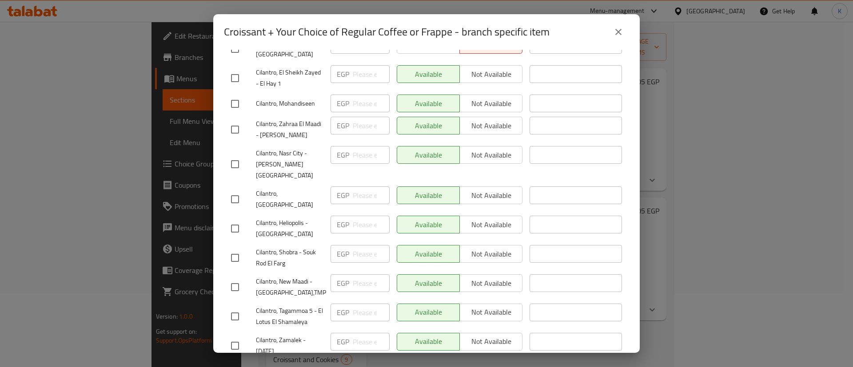
click at [235, 307] on input "checkbox" at bounding box center [235, 316] width 19 height 19
click at [241, 249] on input "checkbox" at bounding box center [235, 258] width 19 height 19
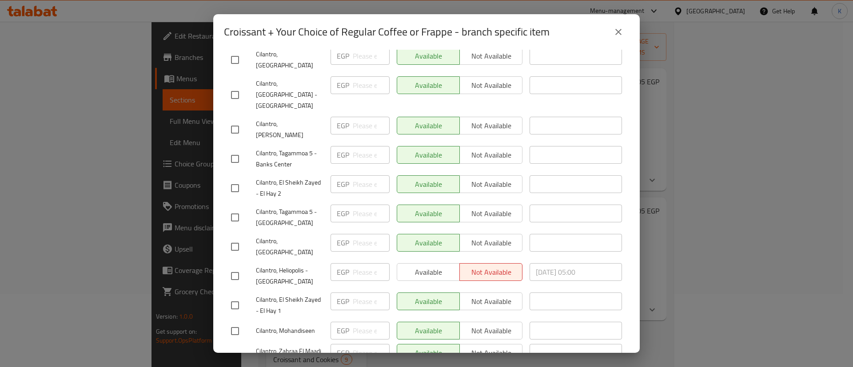
click at [241, 296] on input "checkbox" at bounding box center [235, 305] width 19 height 19
click at [238, 267] on input "checkbox" at bounding box center [235, 276] width 19 height 19
click at [235, 179] on input "checkbox" at bounding box center [235, 188] width 19 height 19
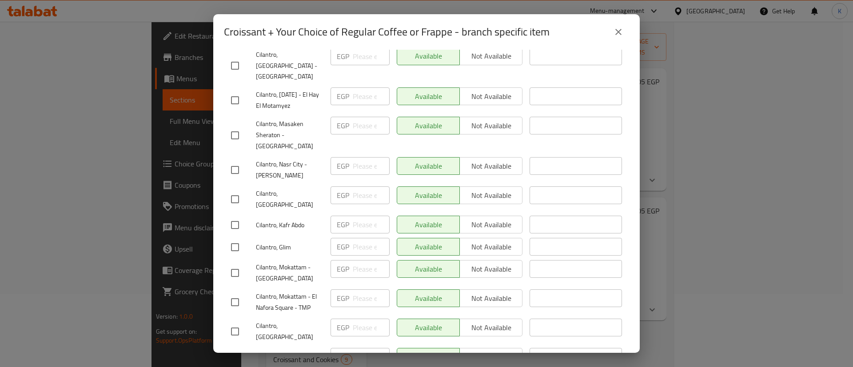
click at [234, 264] on input "checkbox" at bounding box center [235, 273] width 19 height 19
click at [234, 216] on input "checkbox" at bounding box center [235, 225] width 19 height 19
click at [233, 190] on input "checkbox" at bounding box center [235, 199] width 19 height 19
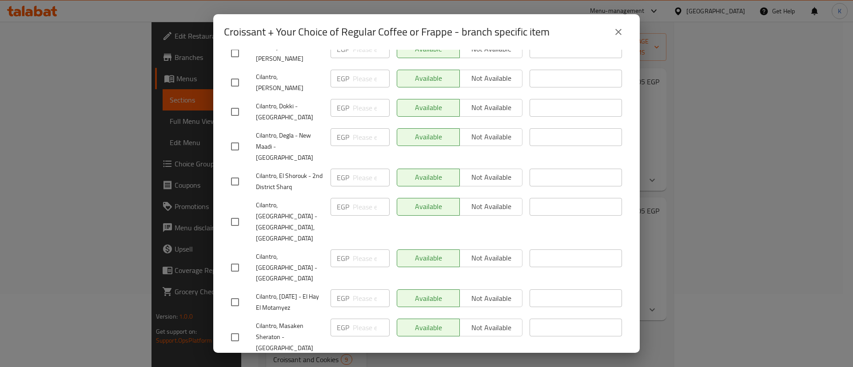
click at [232, 259] on input "checkbox" at bounding box center [235, 268] width 19 height 19
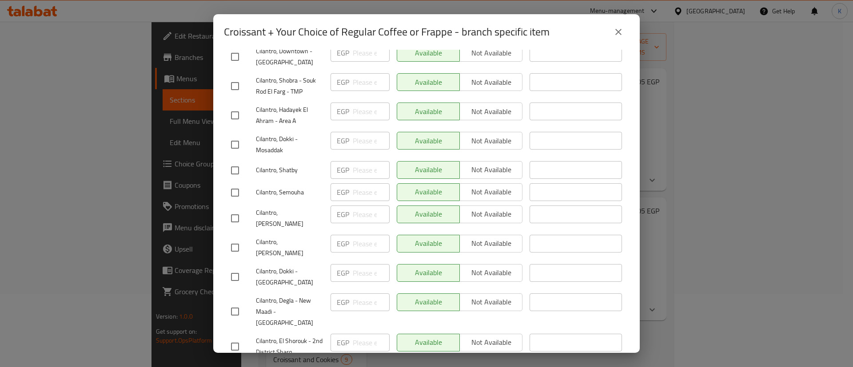
click at [236, 209] on input "checkbox" at bounding box center [235, 218] width 19 height 19
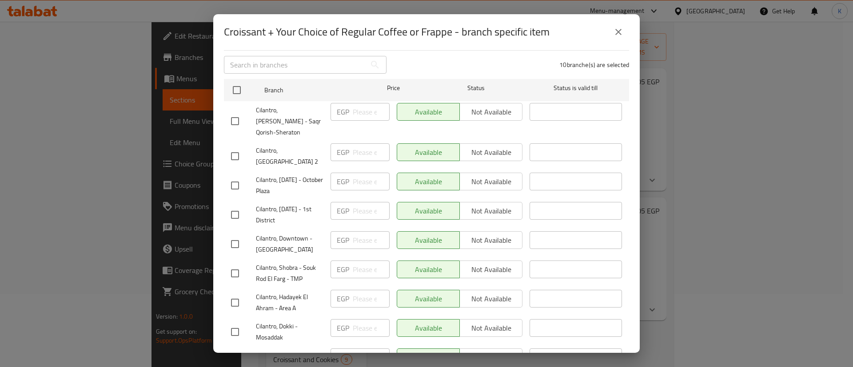
click at [238, 208] on input "checkbox" at bounding box center [235, 215] width 19 height 19
click at [234, 176] on input "checkbox" at bounding box center [235, 185] width 19 height 19
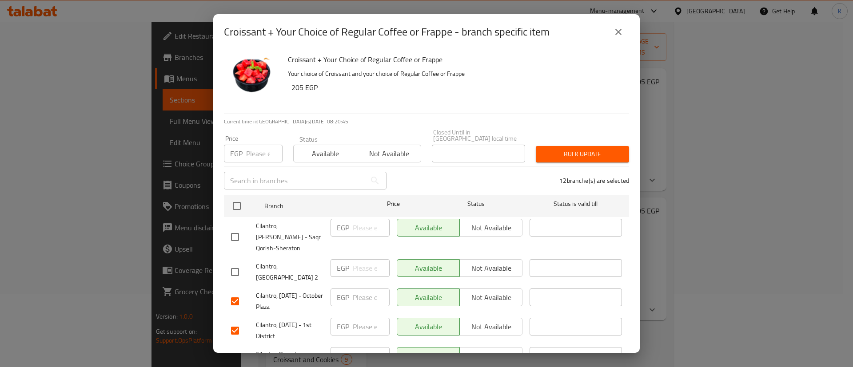
click at [386, 147] on span "Not available" at bounding box center [389, 153] width 56 height 13
click at [563, 151] on span "Bulk update" at bounding box center [582, 154] width 79 height 11
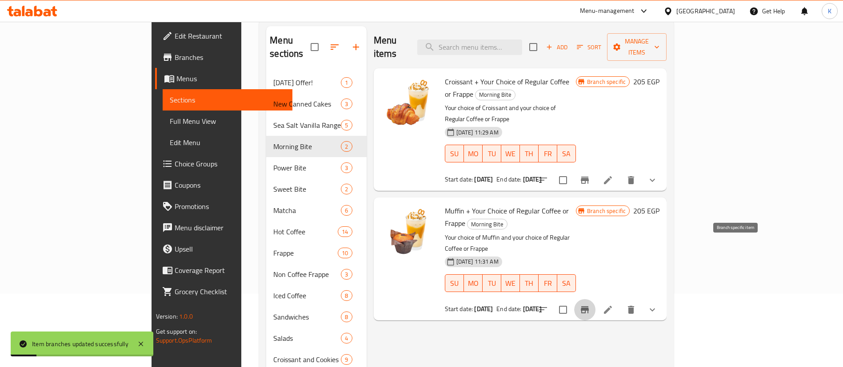
click at [595, 299] on button "Branch-specific-item" at bounding box center [584, 309] width 21 height 21
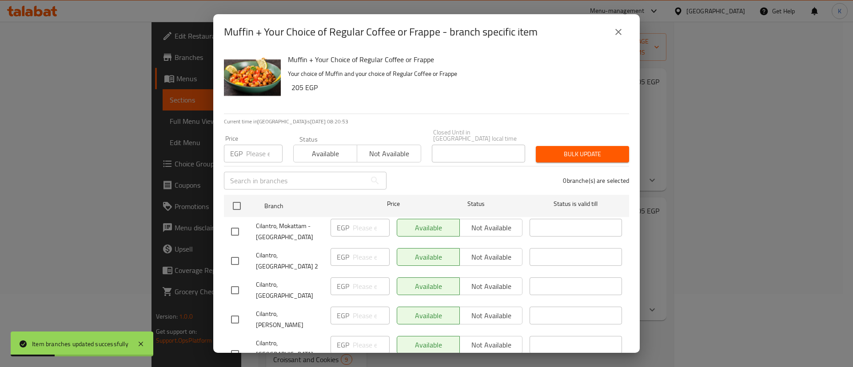
scroll to position [215, 0]
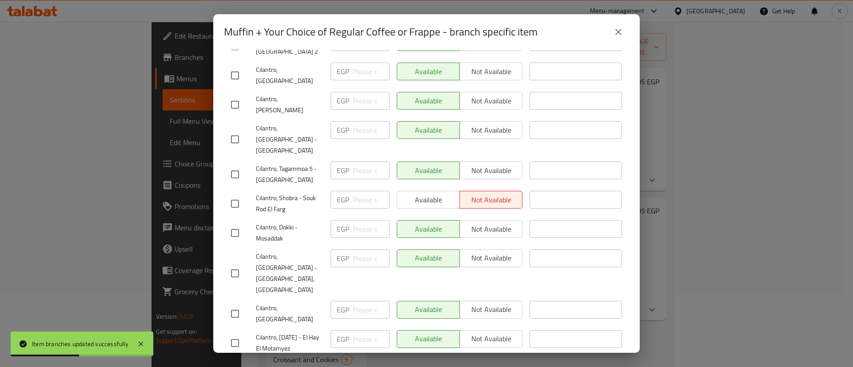
click at [228, 224] on input "checkbox" at bounding box center [235, 233] width 19 height 19
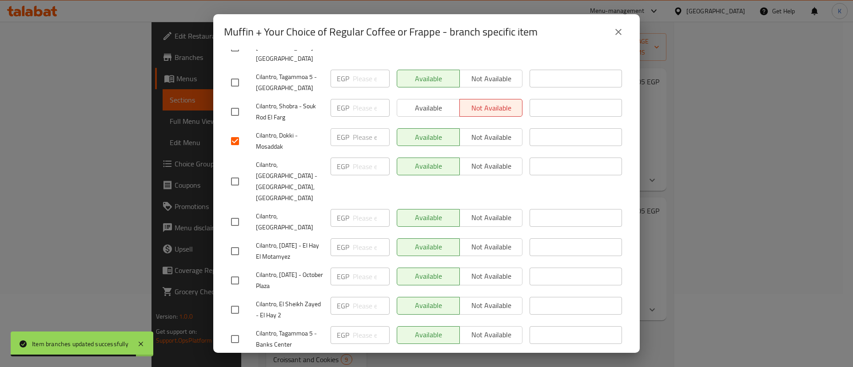
scroll to position [0, 0]
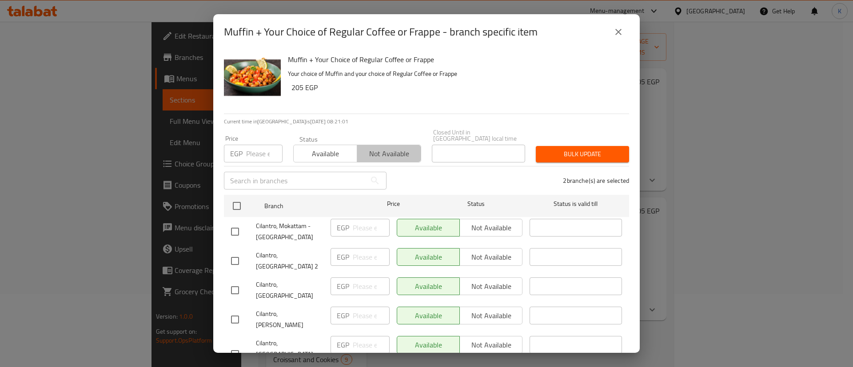
click at [388, 147] on span "Not available" at bounding box center [389, 153] width 56 height 13
click at [559, 149] on span "Bulk update" at bounding box center [582, 154] width 79 height 11
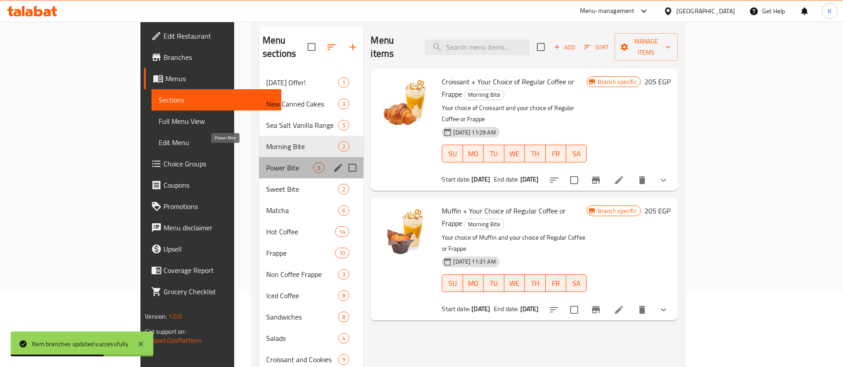
click at [266, 163] on span "Power Bite" at bounding box center [289, 168] width 47 height 11
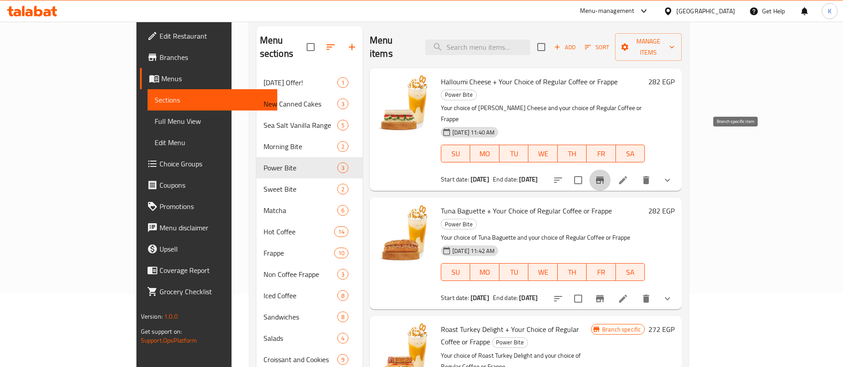
click at [604, 177] on icon "Branch-specific-item" at bounding box center [600, 180] width 8 height 7
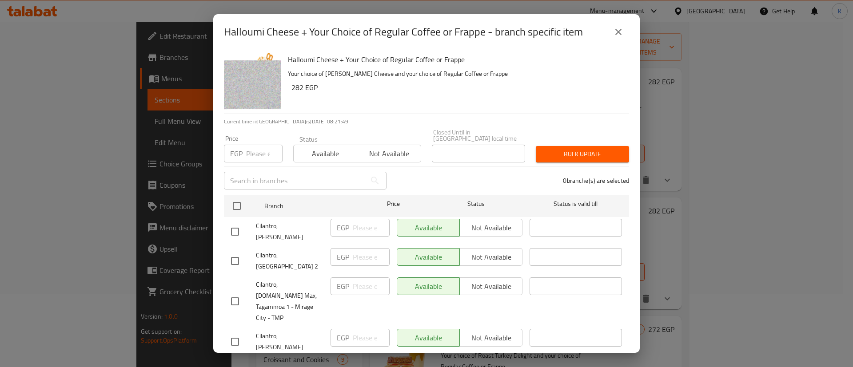
scroll to position [571, 0]
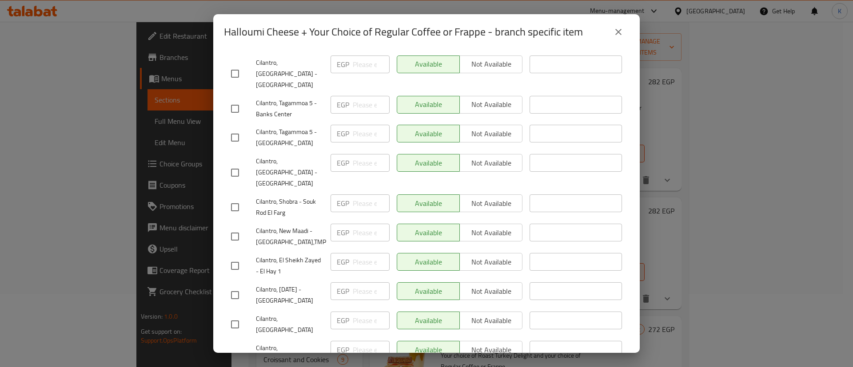
click at [230, 286] on input "checkbox" at bounding box center [235, 295] width 19 height 19
click at [231, 315] on input "checkbox" at bounding box center [235, 324] width 19 height 19
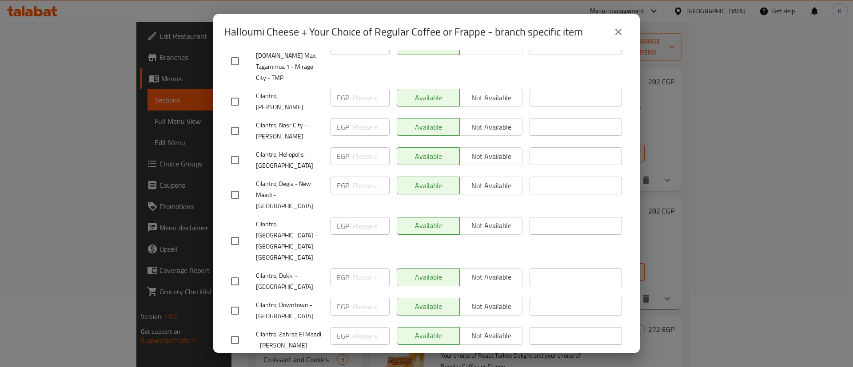
scroll to position [0, 0]
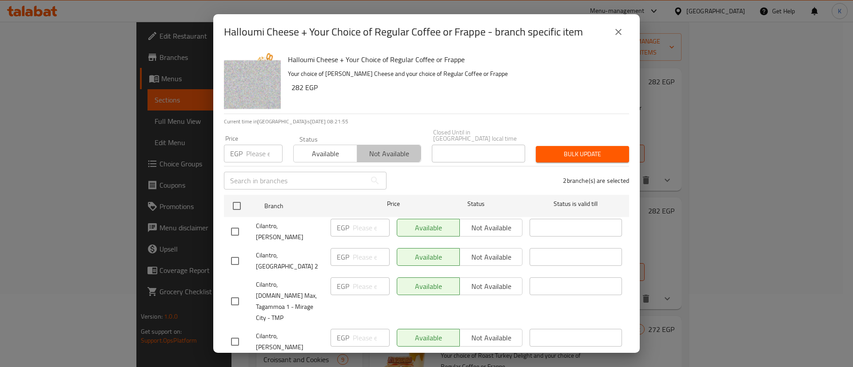
click at [382, 147] on span "Not available" at bounding box center [389, 153] width 56 height 13
click at [576, 149] on span "Bulk update" at bounding box center [582, 154] width 79 height 11
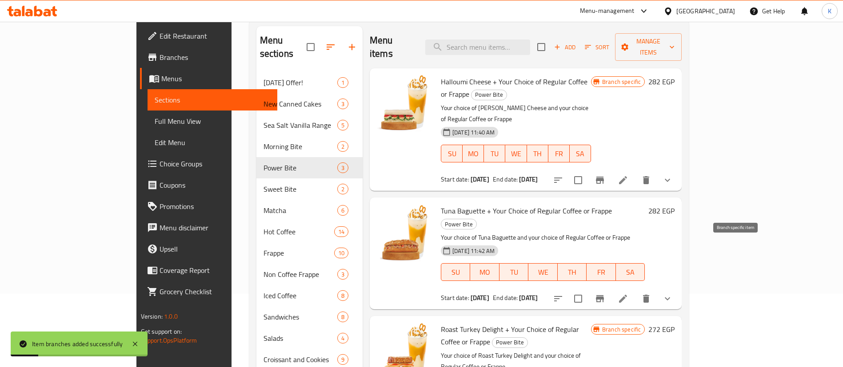
click at [610, 288] on button "Branch-specific-item" at bounding box center [599, 298] width 21 height 21
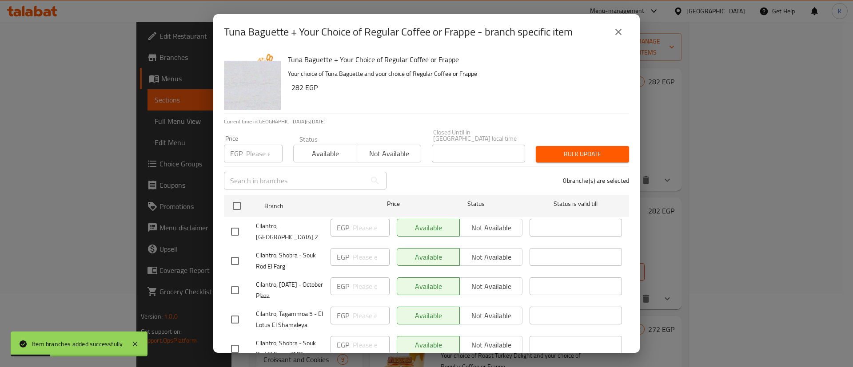
scroll to position [322, 0]
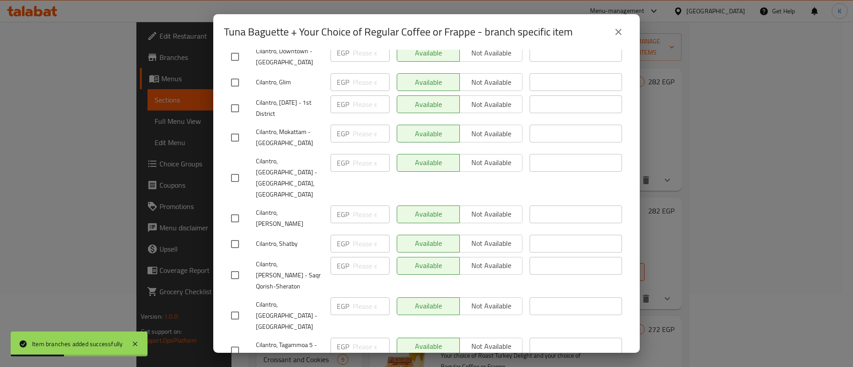
click at [230, 235] on input "checkbox" at bounding box center [235, 244] width 19 height 19
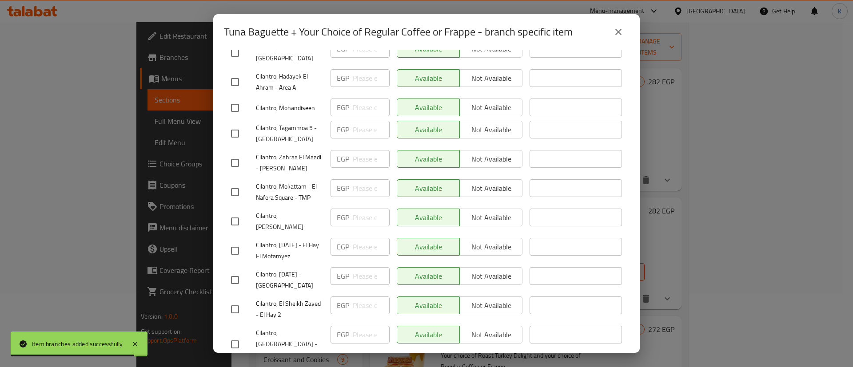
click at [240, 271] on input "checkbox" at bounding box center [235, 280] width 19 height 19
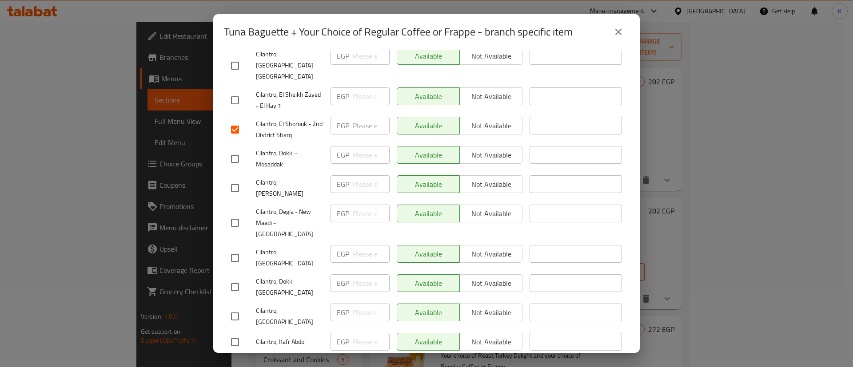
click at [236, 307] on input "checkbox" at bounding box center [235, 316] width 19 height 19
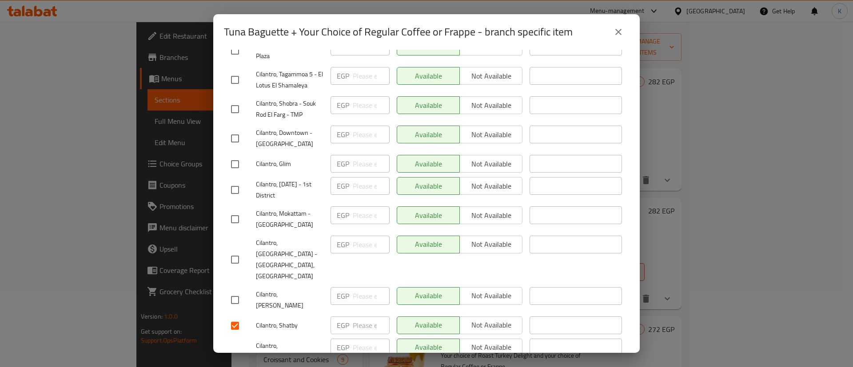
scroll to position [0, 0]
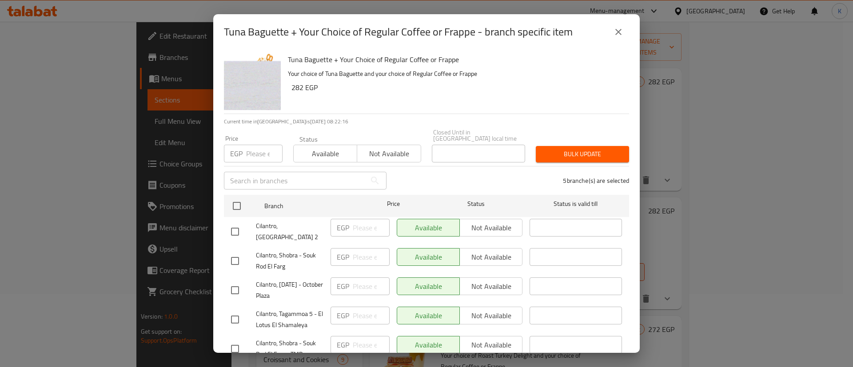
click at [396, 138] on div "Available Not available" at bounding box center [357, 149] width 128 height 27
click at [394, 147] on span "Not available" at bounding box center [389, 153] width 56 height 13
click at [589, 149] on span "Bulk update" at bounding box center [582, 154] width 79 height 11
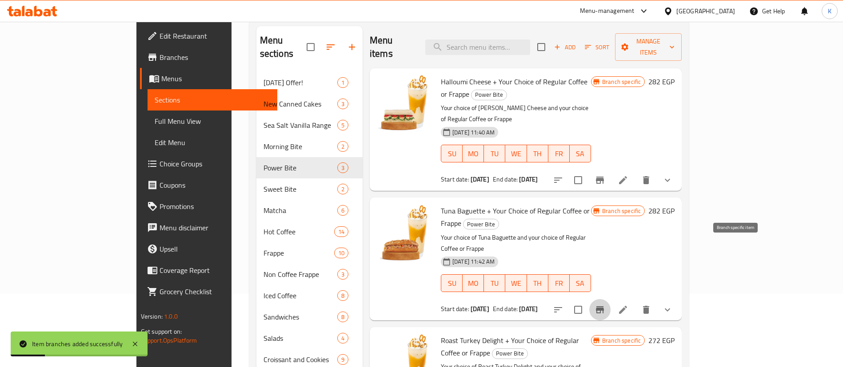
click at [605, 305] on icon "Branch-specific-item" at bounding box center [599, 310] width 11 height 11
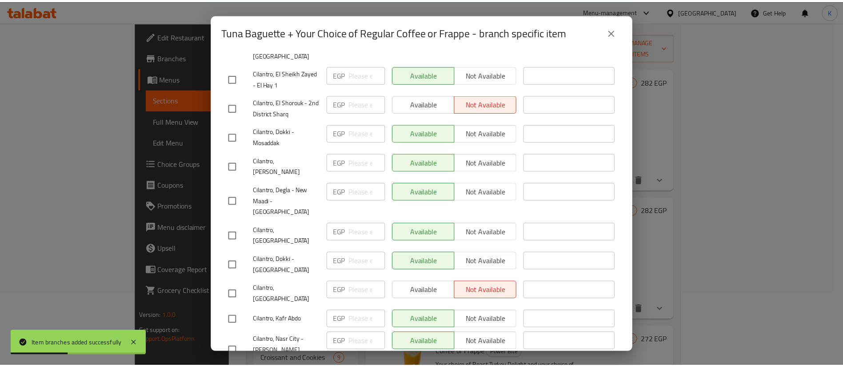
scroll to position [1049, 0]
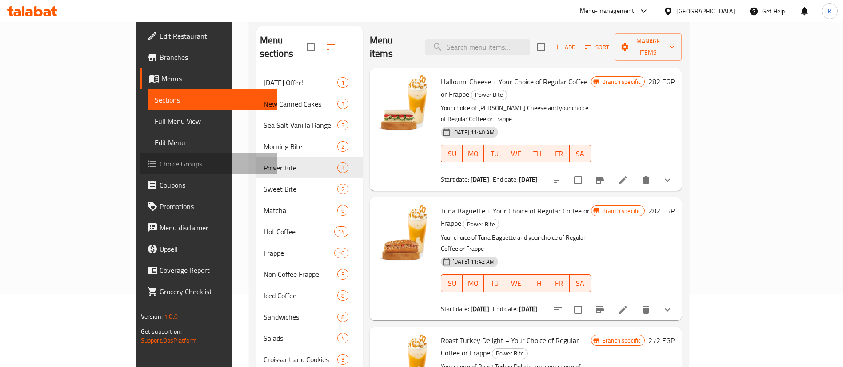
click at [159, 167] on span "Choice Groups" at bounding box center [214, 164] width 111 height 11
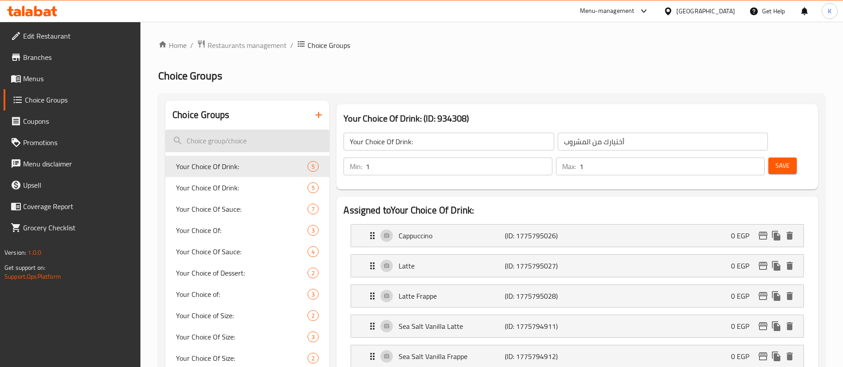
click at [254, 143] on input "search" at bounding box center [247, 141] width 164 height 23
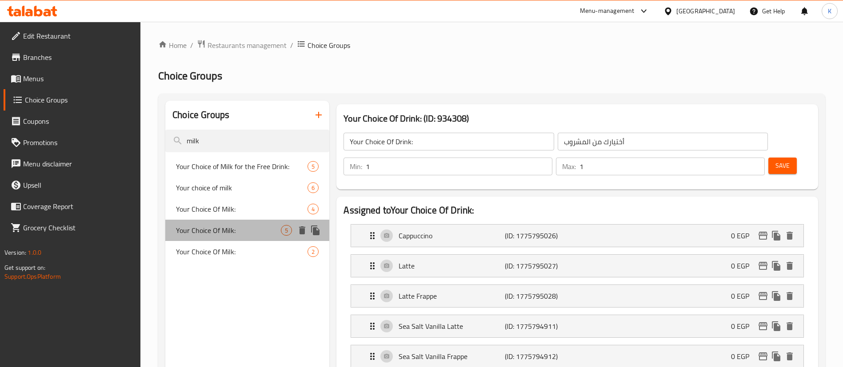
click at [222, 231] on span "Your Choice Of Milk:" at bounding box center [228, 230] width 105 height 11
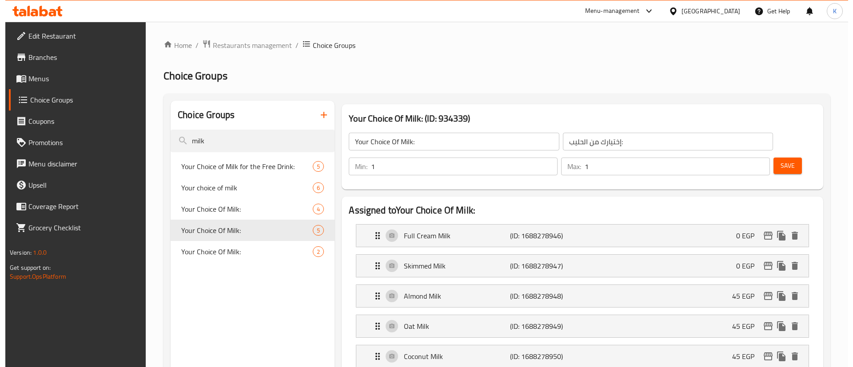
scroll to position [369, 0]
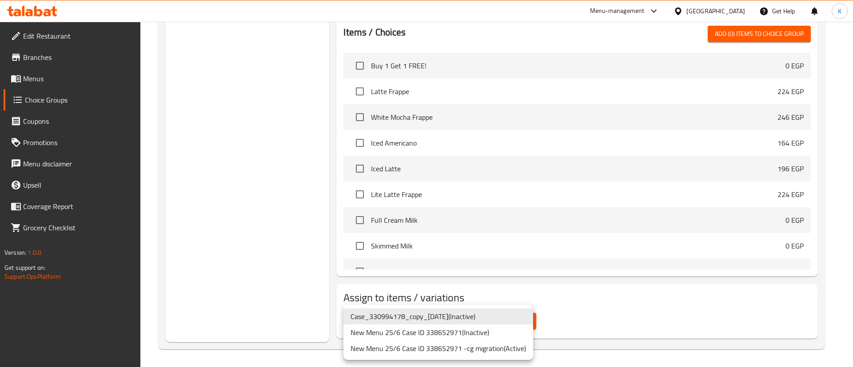
click at [486, 351] on li "New Menu 25/6 Case ID 338652971 -cg migration ( Active )" at bounding box center [438, 349] width 190 height 16
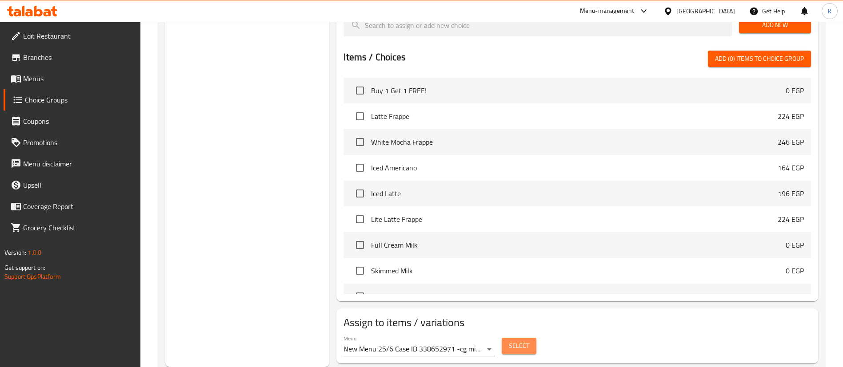
click at [529, 338] on button "Select" at bounding box center [519, 346] width 35 height 16
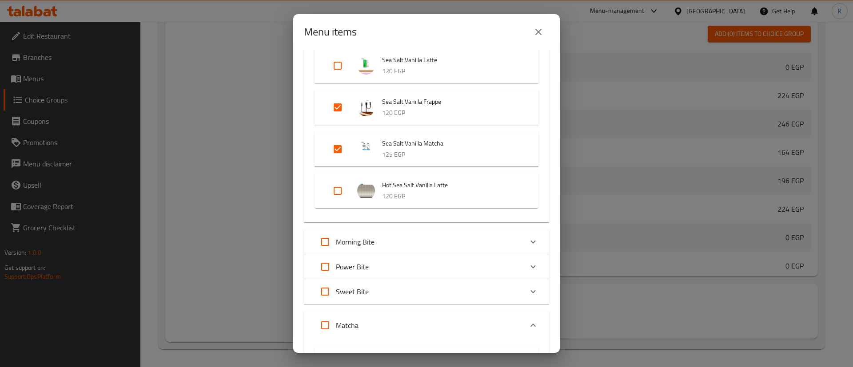
scroll to position [231, 0]
click at [327, 237] on input "Expand" at bounding box center [325, 241] width 21 height 21
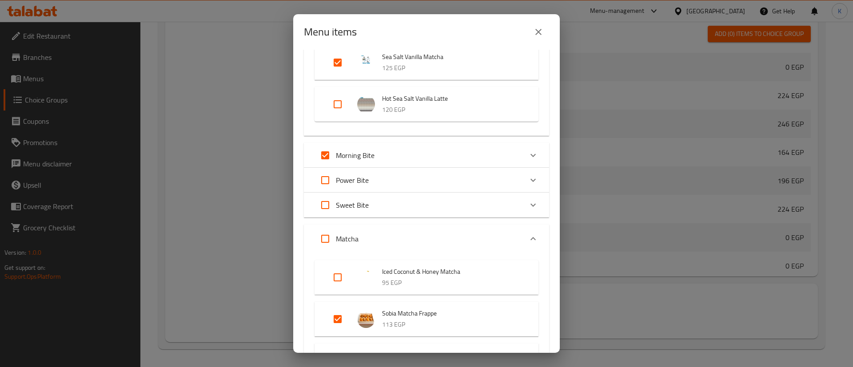
scroll to position [319, 0]
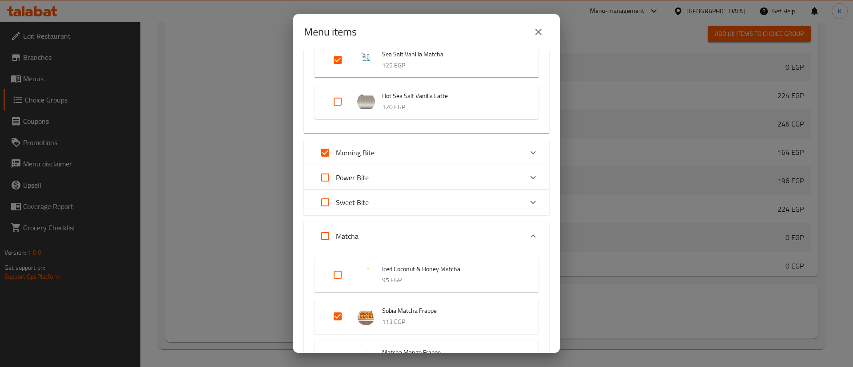
click at [449, 174] on div "Power Bite" at bounding box center [419, 177] width 208 height 21
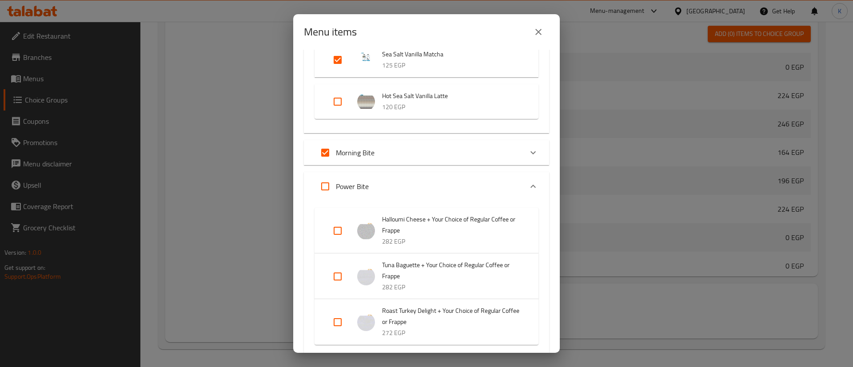
click at [335, 237] on input "Expand" at bounding box center [337, 230] width 21 height 21
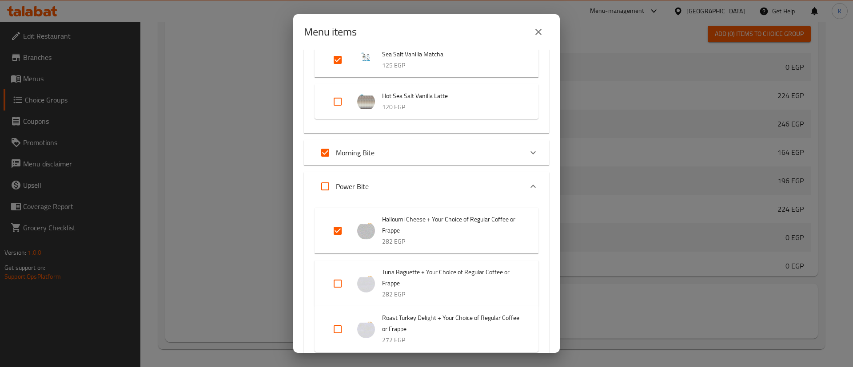
click at [345, 288] on input "Expand" at bounding box center [337, 283] width 21 height 21
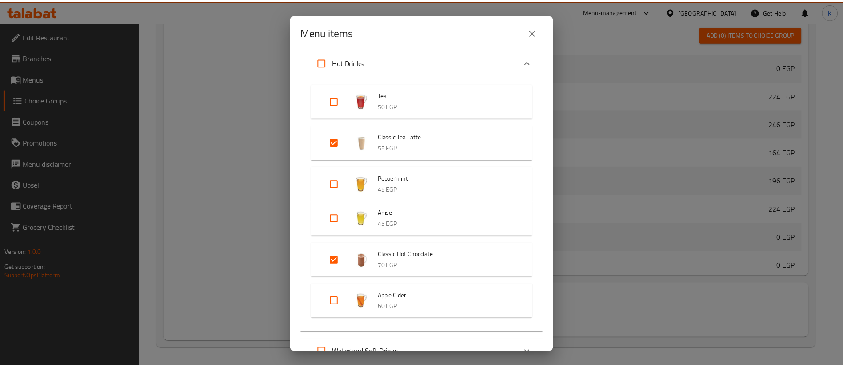
scroll to position [3216, 0]
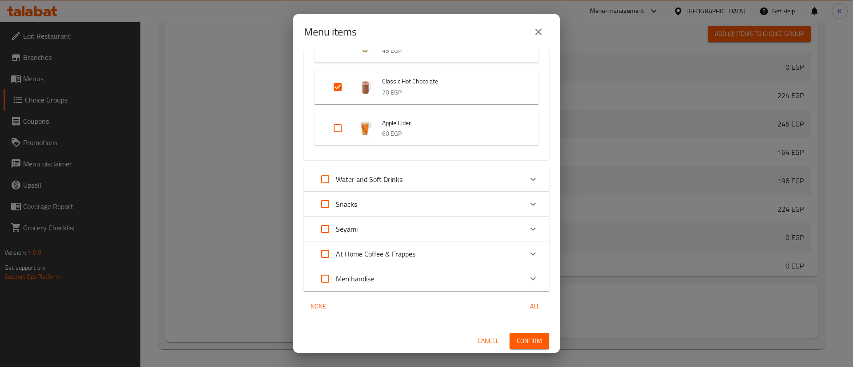
click at [525, 334] on button "Confirm" at bounding box center [530, 341] width 40 height 16
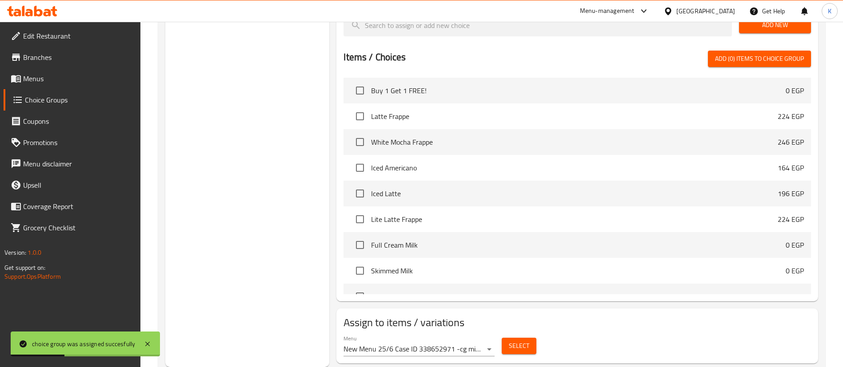
scroll to position [0, 0]
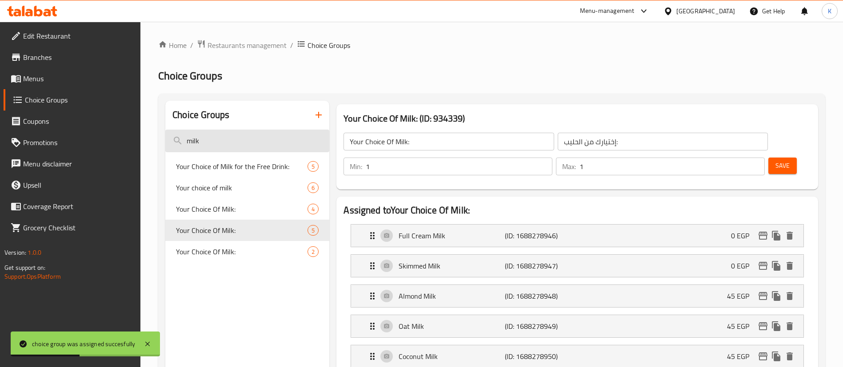
click at [240, 138] on input "milk" at bounding box center [247, 141] width 164 height 23
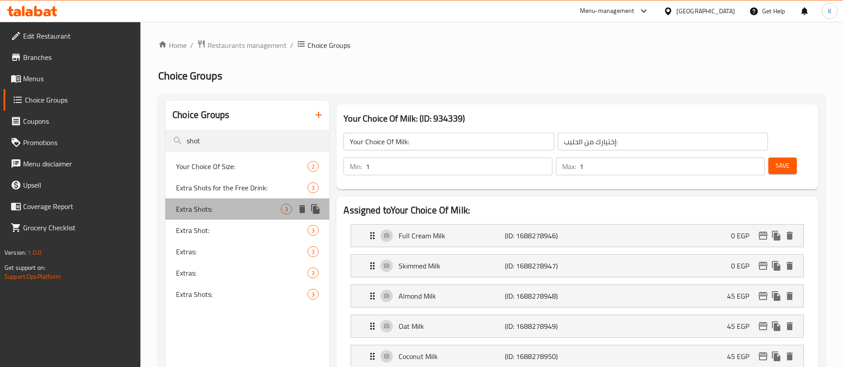
click at [239, 212] on span "Extra Shots:" at bounding box center [228, 209] width 105 height 11
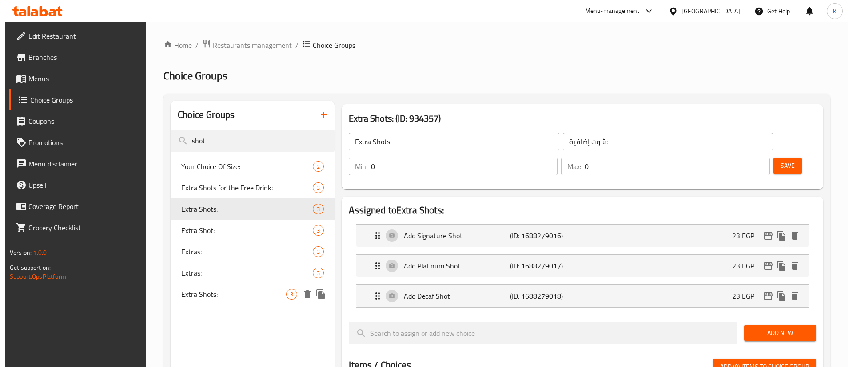
scroll to position [308, 0]
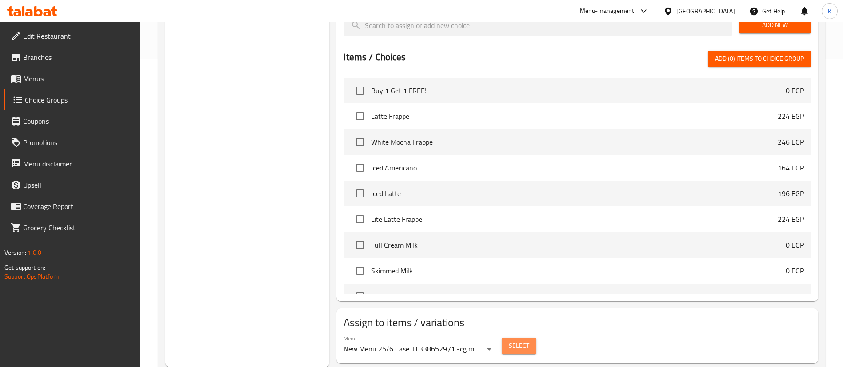
click at [528, 338] on button "Select" at bounding box center [519, 346] width 35 height 16
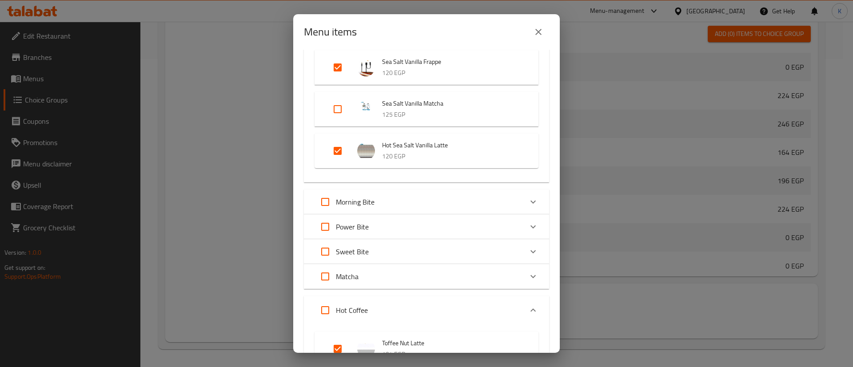
scroll to position [280, 0]
click at [328, 204] on input "Expand" at bounding box center [325, 199] width 21 height 21
click at [350, 221] on p "Power Bite" at bounding box center [352, 224] width 33 height 11
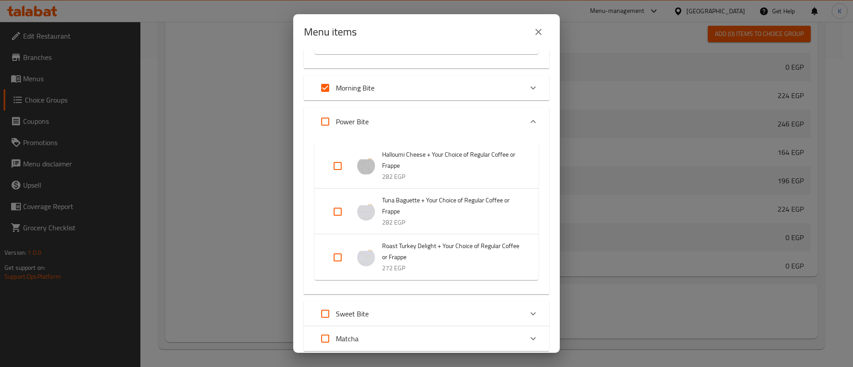
scroll to position [394, 0]
click at [341, 165] on input "Expand" at bounding box center [337, 163] width 21 height 21
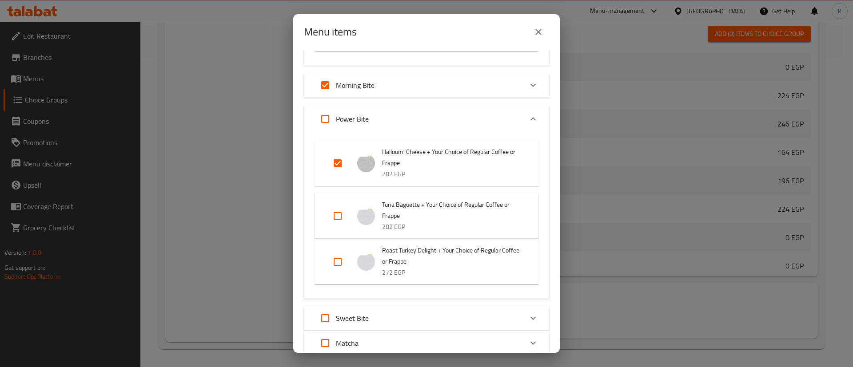
click at [342, 216] on input "Expand" at bounding box center [337, 216] width 21 height 21
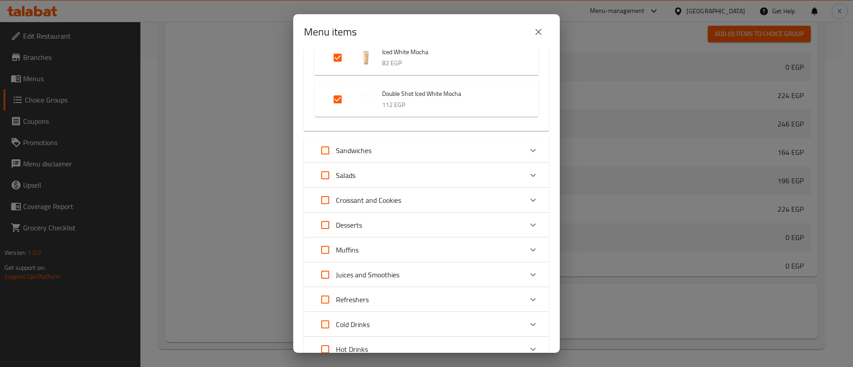
scroll to position [2253, 0]
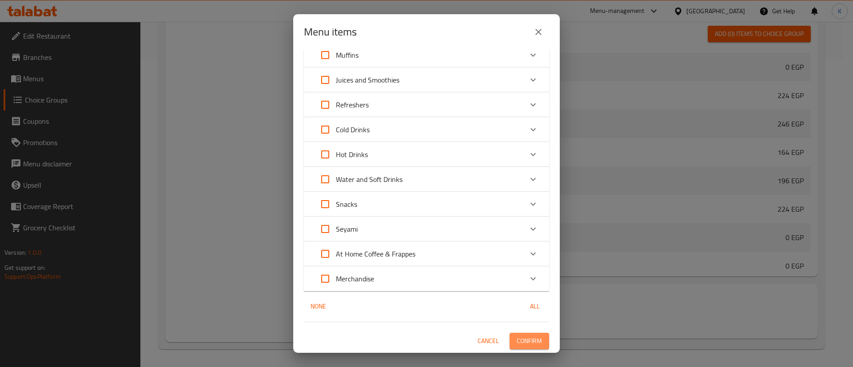
click at [518, 347] on button "Confirm" at bounding box center [530, 341] width 40 height 16
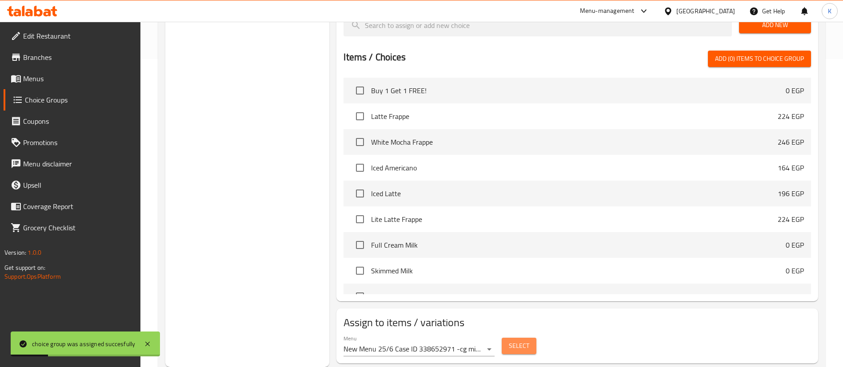
click at [532, 338] on button "Select" at bounding box center [519, 346] width 35 height 16
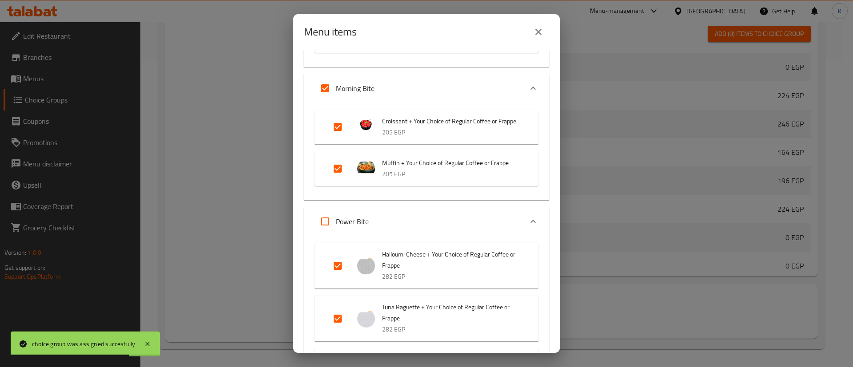
scroll to position [611, 0]
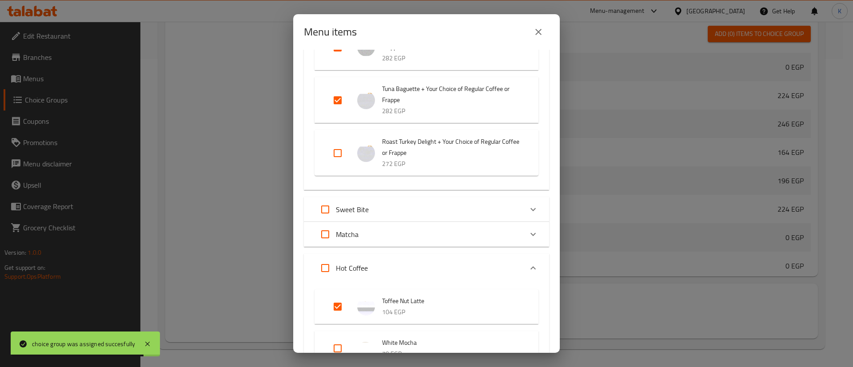
click at [324, 220] on input "Expand" at bounding box center [325, 209] width 21 height 21
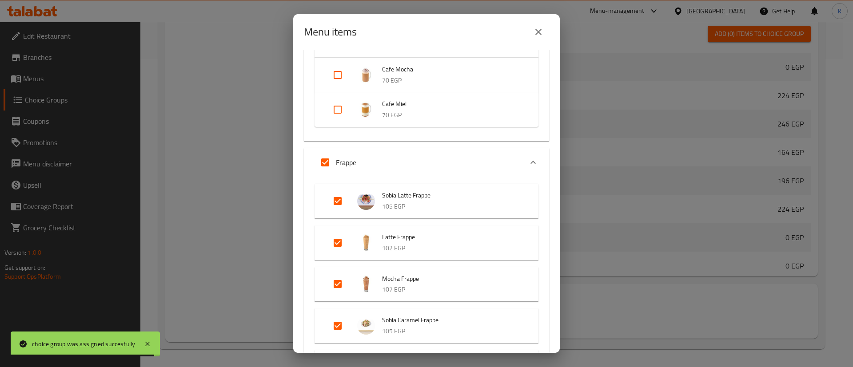
scroll to position [1445, 0]
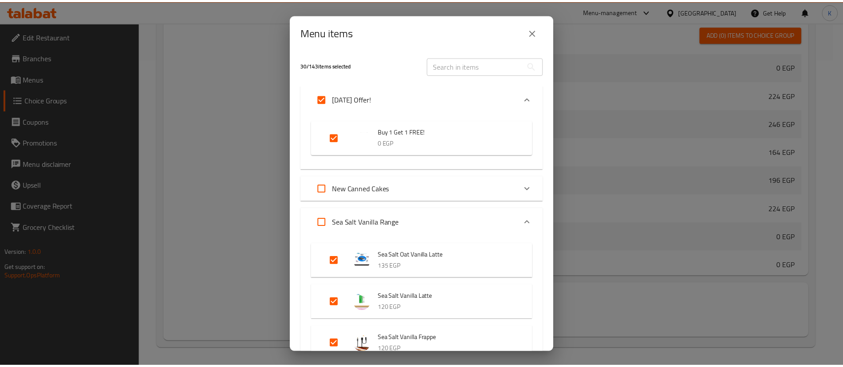
scroll to position [2365, 0]
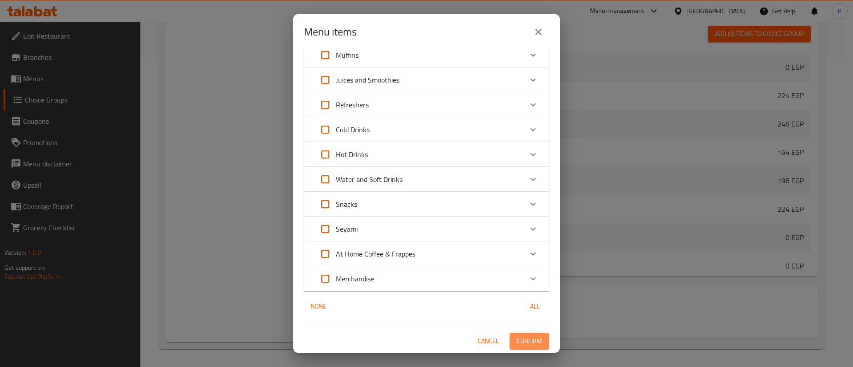
click at [519, 346] on span "Confirm" at bounding box center [529, 341] width 25 height 11
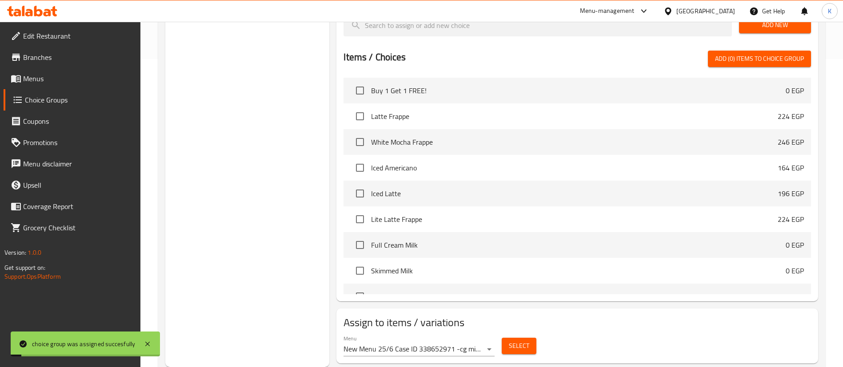
scroll to position [0, 0]
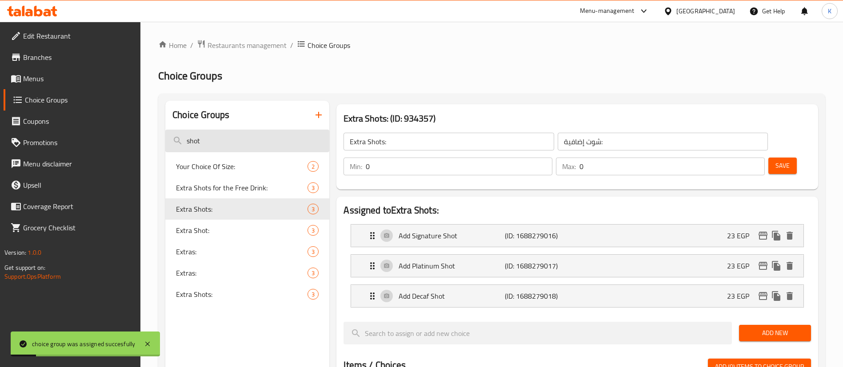
click at [218, 139] on input "shot" at bounding box center [247, 141] width 164 height 23
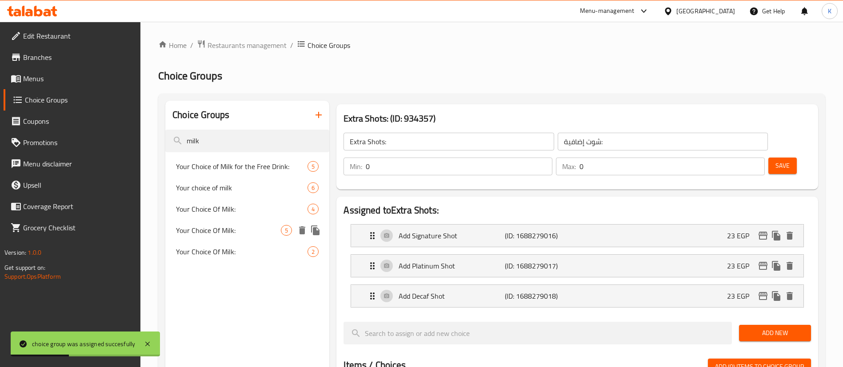
type input "milk"
click at [217, 222] on div "Your Choice Of Milk: 5" at bounding box center [247, 230] width 164 height 21
type input "Your Choice Of Milk:"
type input "إختيارك من الحليب:"
type input "1"
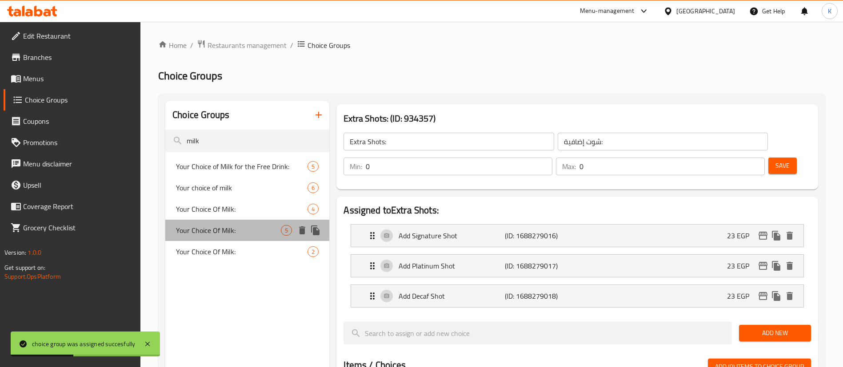
type input "1"
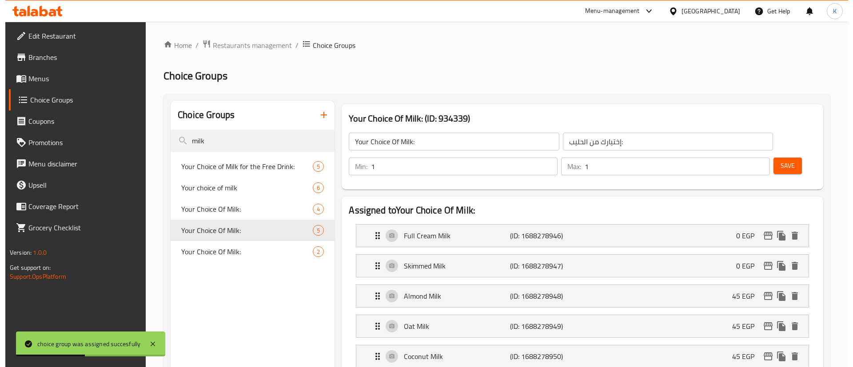
scroll to position [369, 0]
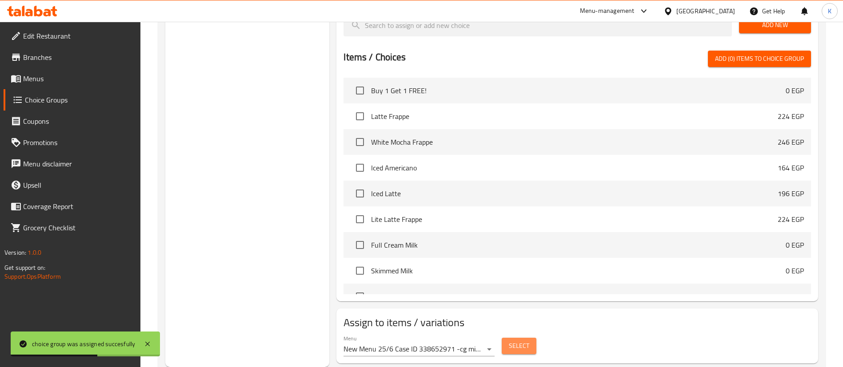
click at [525, 341] on span "Select" at bounding box center [519, 346] width 20 height 11
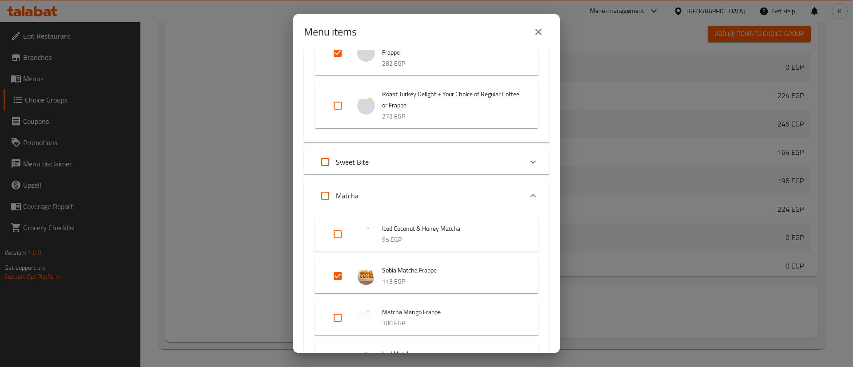
scroll to position [655, 0]
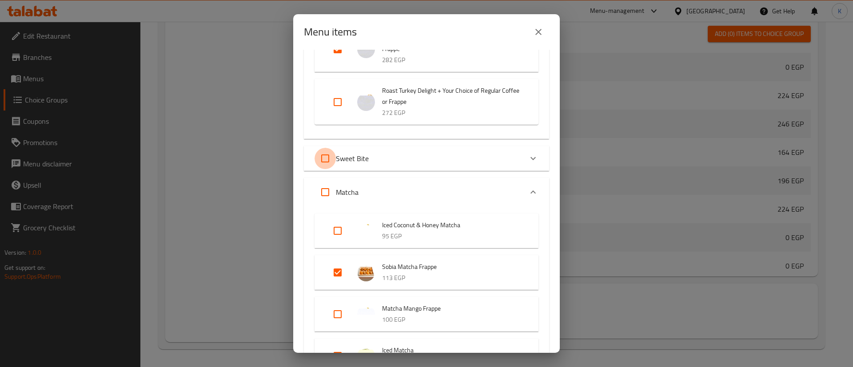
click at [327, 169] on input "Expand" at bounding box center [325, 158] width 21 height 21
checkbox input "true"
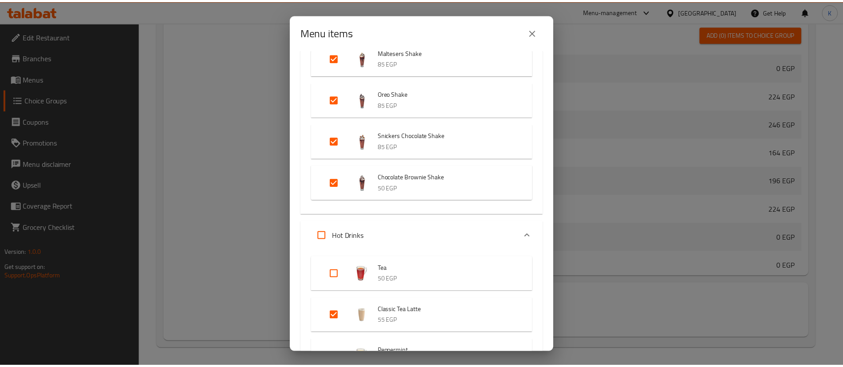
scroll to position [3329, 0]
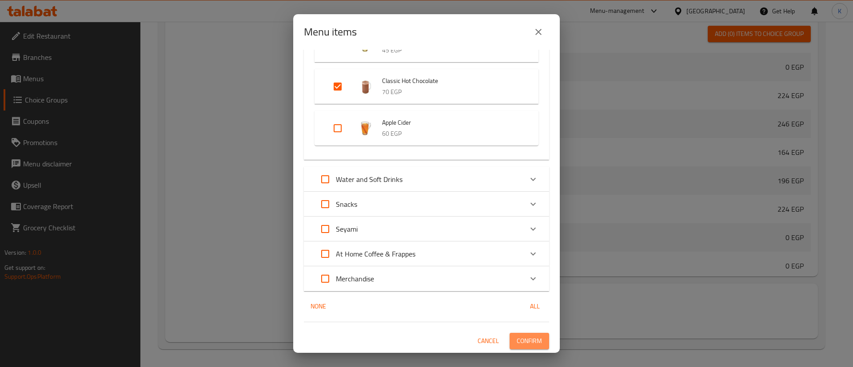
click at [520, 343] on span "Confirm" at bounding box center [529, 341] width 25 height 11
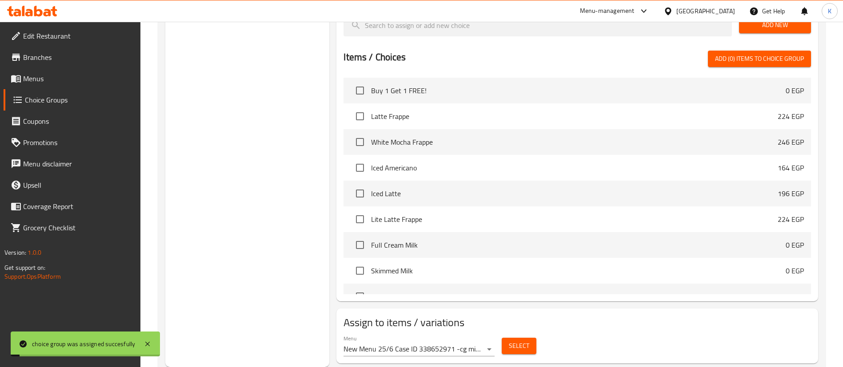
scroll to position [0, 0]
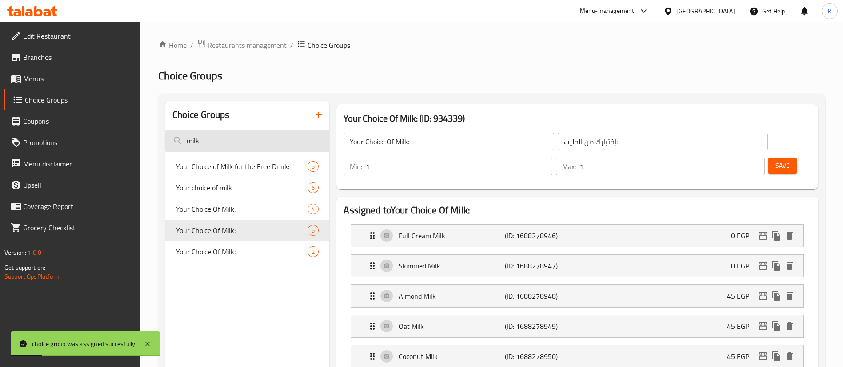
click at [210, 137] on input "milk" at bounding box center [247, 141] width 164 height 23
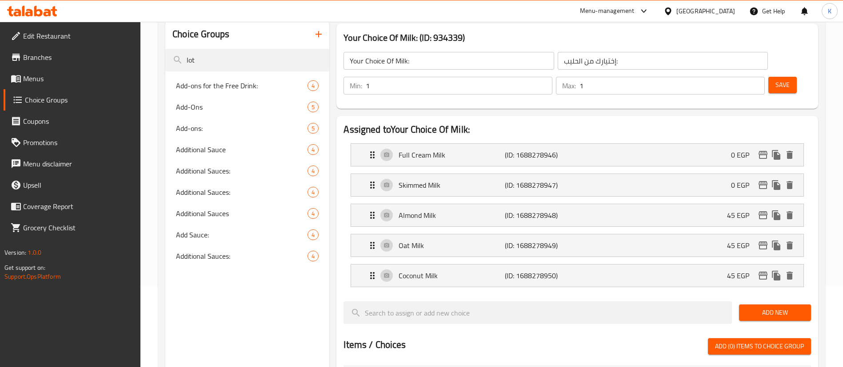
scroll to position [81, 0]
type input "lot"
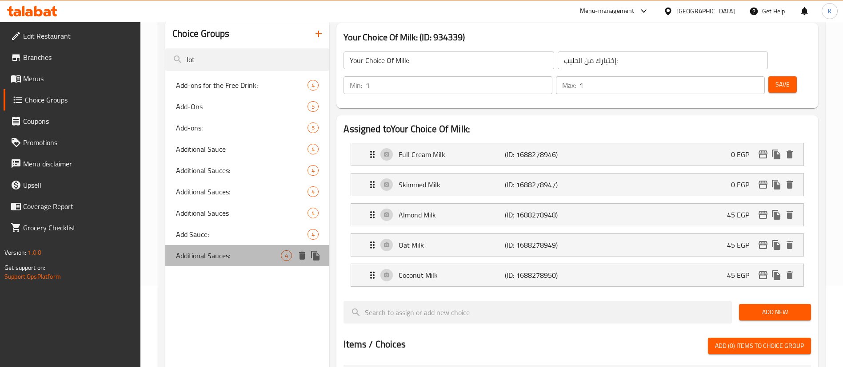
click at [226, 257] on span "Additional Sauces:" at bounding box center [228, 256] width 105 height 11
type input "Additional Sauces:"
type input "صوصات إضافية:"
type input "0"
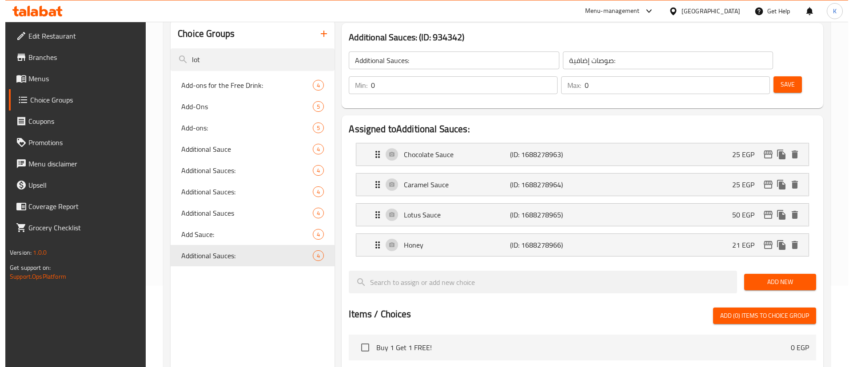
scroll to position [339, 0]
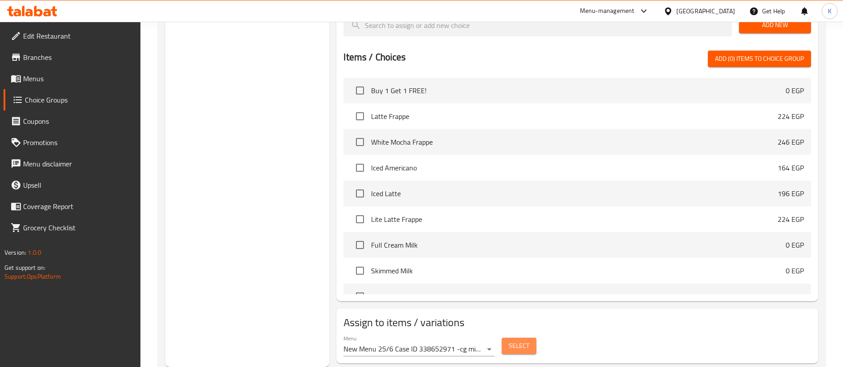
click at [522, 338] on button "Select" at bounding box center [519, 346] width 35 height 16
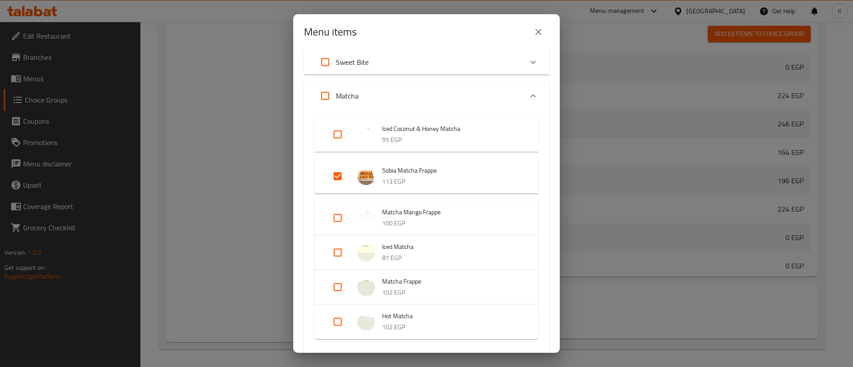
scroll to position [20, 0]
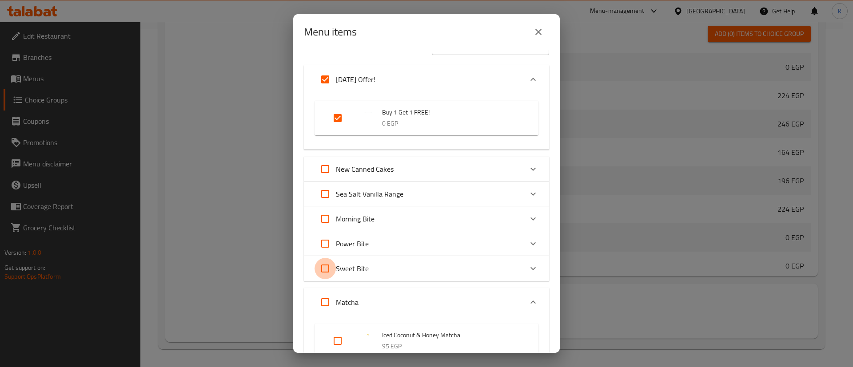
click at [328, 267] on input "Expand" at bounding box center [325, 268] width 21 height 21
checkbox input "true"
click at [324, 217] on input "Expand" at bounding box center [325, 218] width 21 height 21
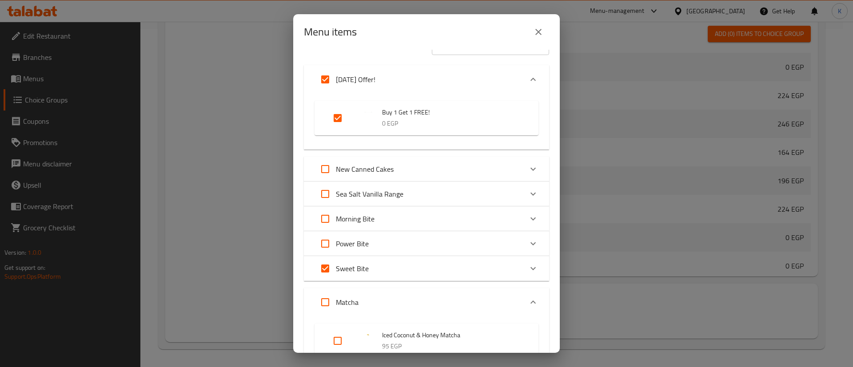
checkbox input "true"
click at [364, 233] on div "Power Bite" at bounding box center [342, 243] width 54 height 21
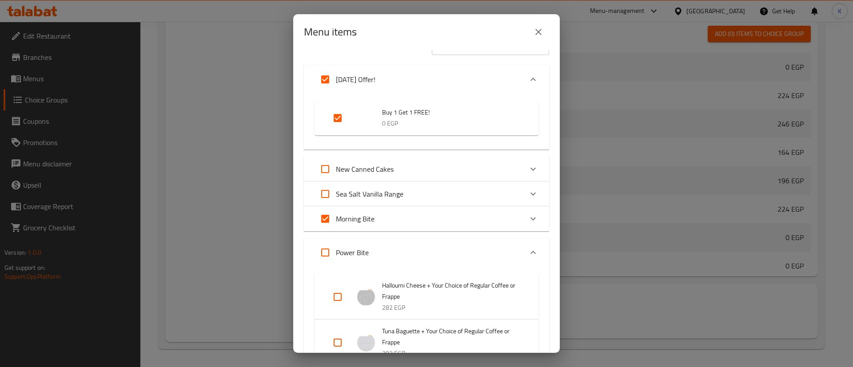
scroll to position [125, 0]
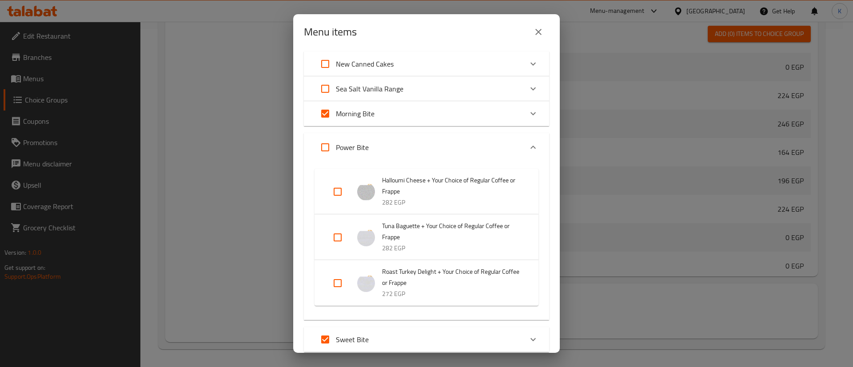
drag, startPoint x: 344, startPoint y: 205, endPoint x: 340, endPoint y: 196, distance: 9.7
click at [340, 196] on li "Halloumi Cheese + Your Choice of Regular Coffee or Frappe 282 EGP" at bounding box center [426, 192] width 203 height 42
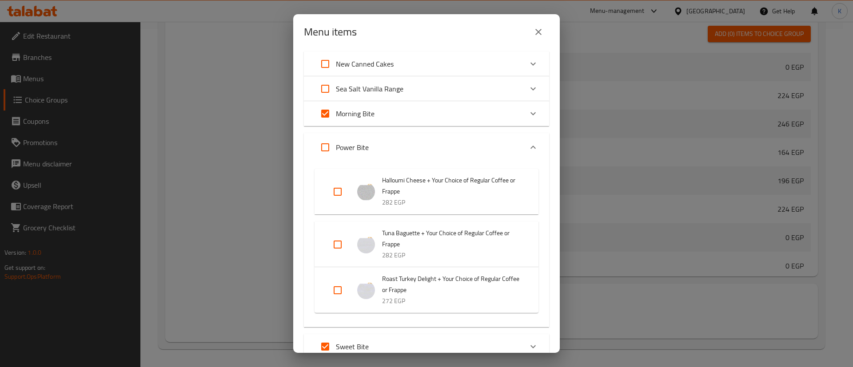
click at [340, 196] on input "Expand" at bounding box center [337, 191] width 21 height 21
checkbox input "true"
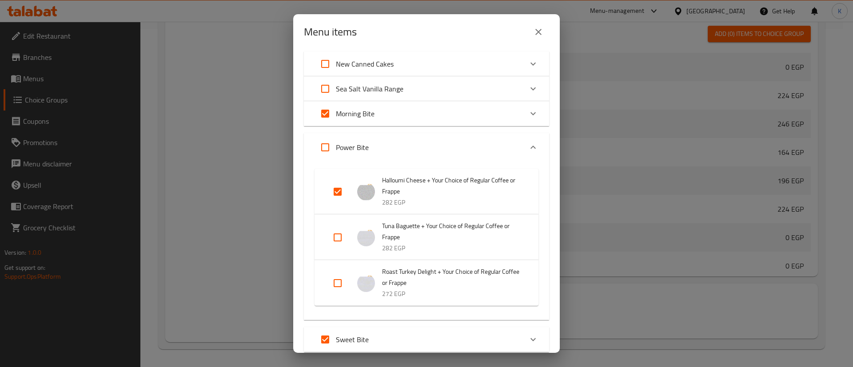
click at [338, 238] on input "Expand" at bounding box center [337, 237] width 21 height 21
checkbox input "true"
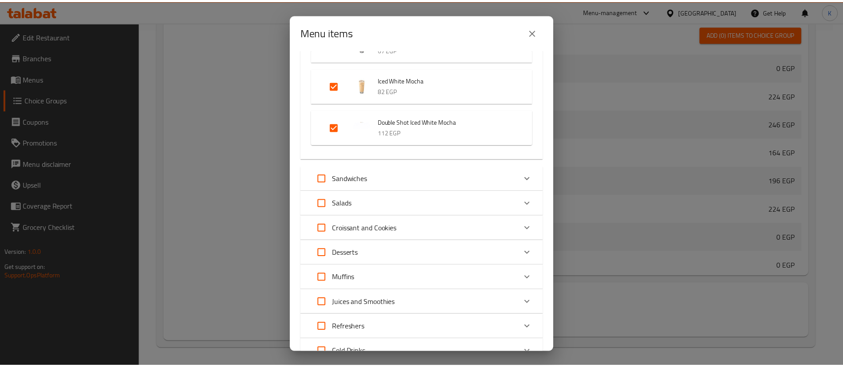
scroll to position [2266, 0]
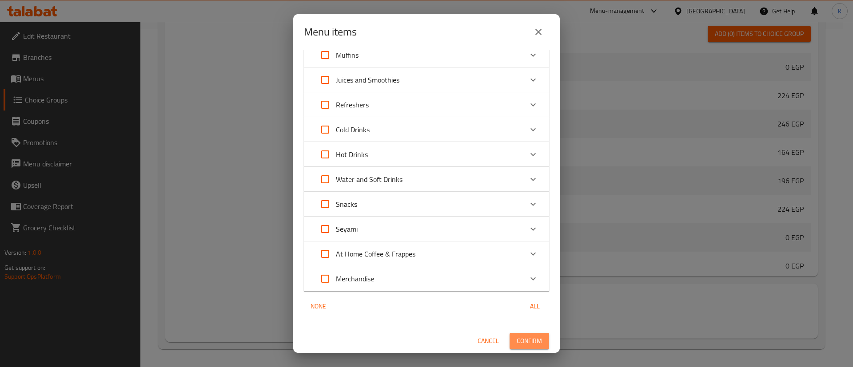
click at [528, 343] on span "Confirm" at bounding box center [529, 341] width 25 height 11
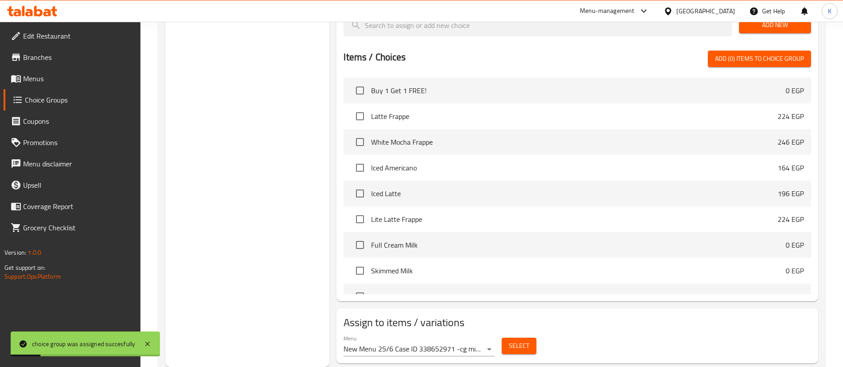
scroll to position [0, 0]
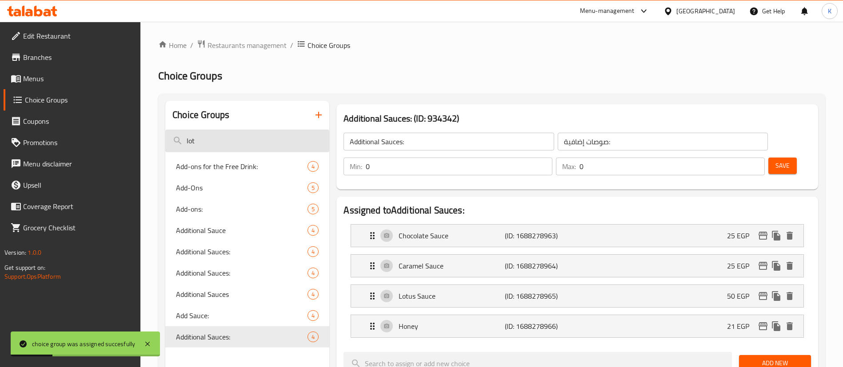
click at [251, 135] on input "lot" at bounding box center [247, 141] width 164 height 23
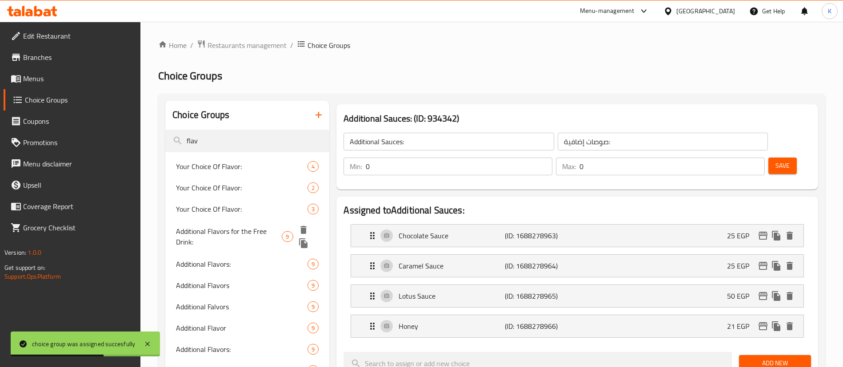
type input "flav"
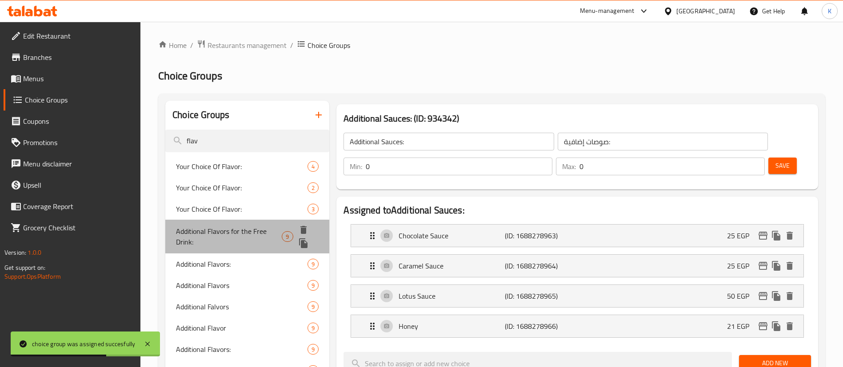
click at [235, 247] on span "Additional Flavors for the Free Drink:" at bounding box center [229, 236] width 106 height 21
type input "Additional Flavors for the Free Drink:"
type input "نكهات إضافية للمشروب المجاني:"
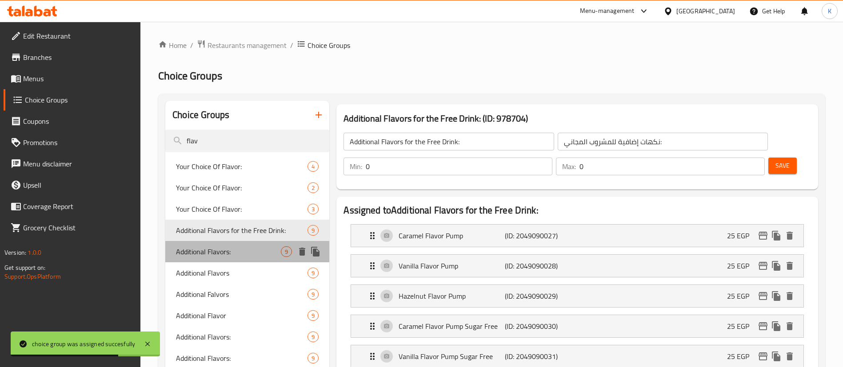
click at [228, 257] on span "Additional Flavors:" at bounding box center [228, 252] width 105 height 11
type input "Additional Flavors:"
type input "نكهات إضافية:"
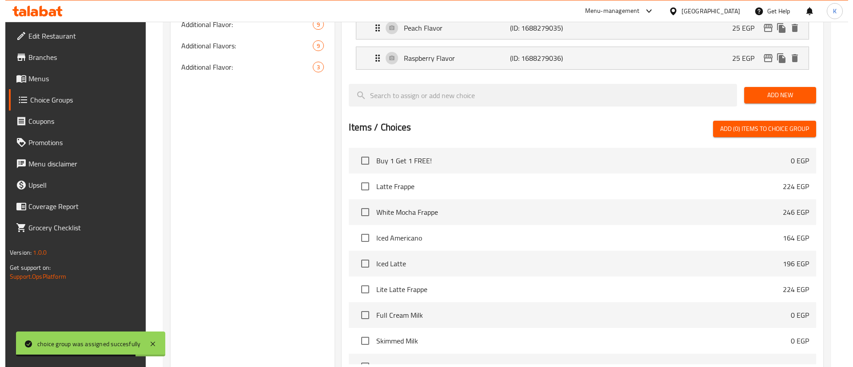
scroll to position [490, 0]
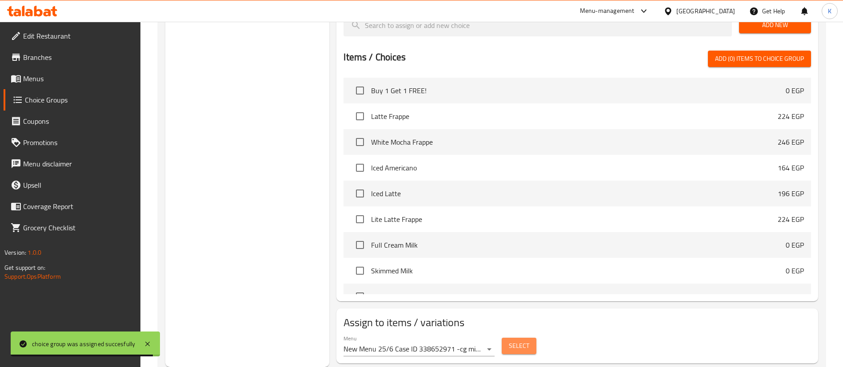
click at [510, 341] on span "Select" at bounding box center [519, 346] width 20 height 11
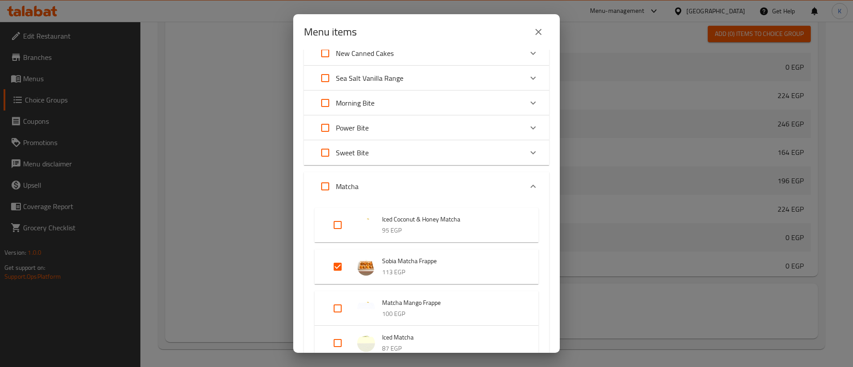
scroll to position [140, 0]
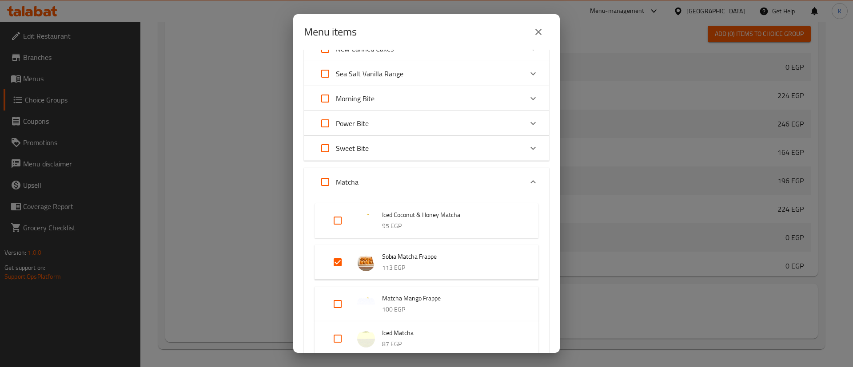
click at [323, 150] on input "Expand" at bounding box center [325, 148] width 21 height 21
checkbox input "true"
click at [321, 93] on input "Expand" at bounding box center [325, 98] width 21 height 21
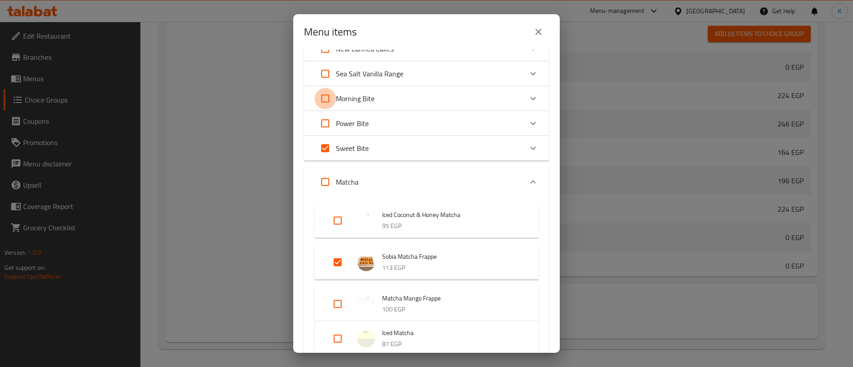
checkbox input "true"
click at [389, 117] on div "Power Bite" at bounding box center [419, 123] width 208 height 21
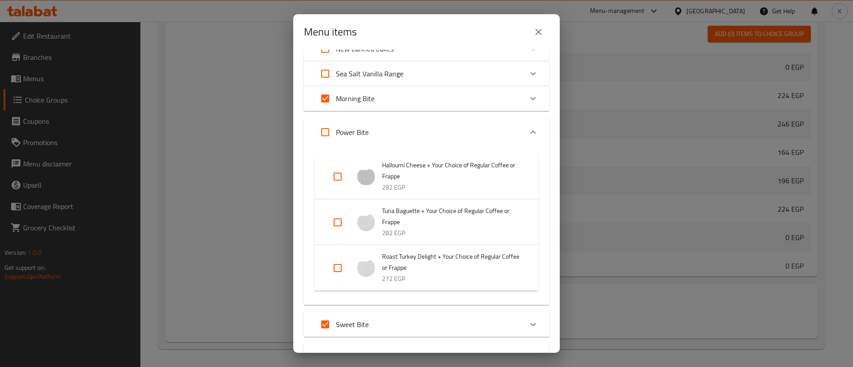
click at [337, 173] on input "Expand" at bounding box center [337, 176] width 21 height 21
checkbox input "true"
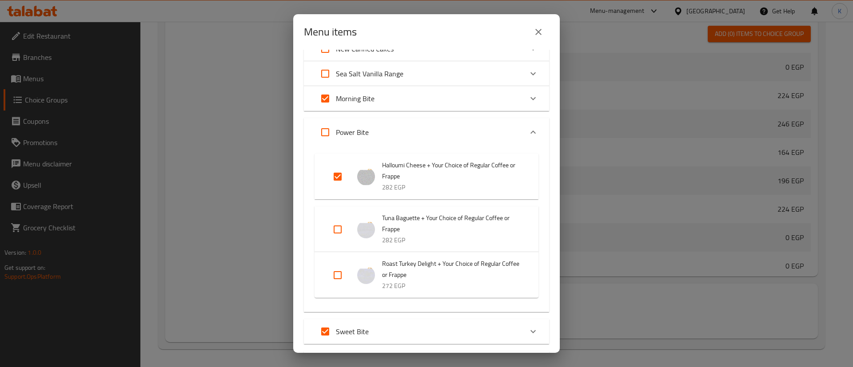
click at [339, 228] on input "Expand" at bounding box center [337, 229] width 21 height 21
checkbox input "true"
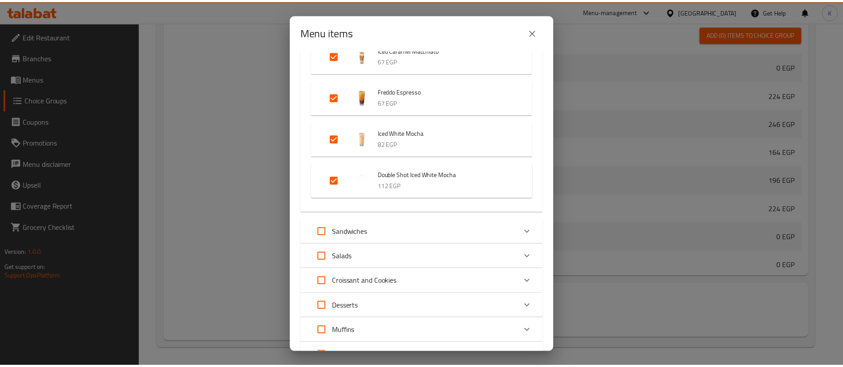
scroll to position [2266, 0]
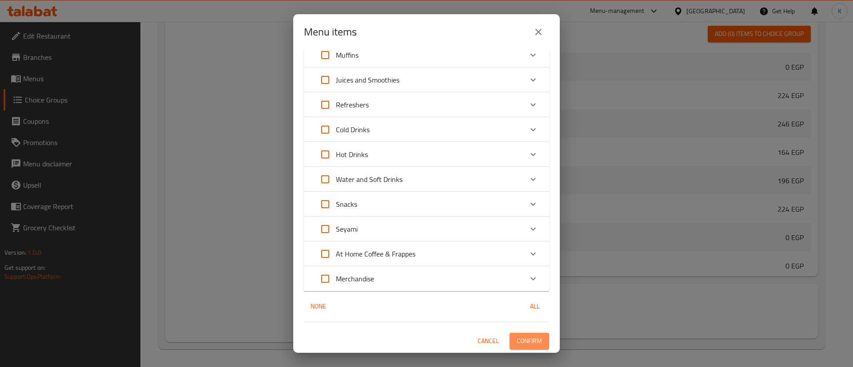
click at [531, 346] on span "Confirm" at bounding box center [529, 341] width 25 height 11
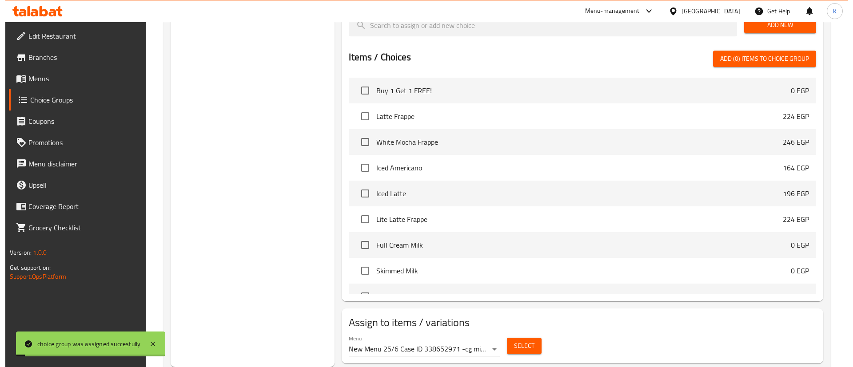
scroll to position [0, 0]
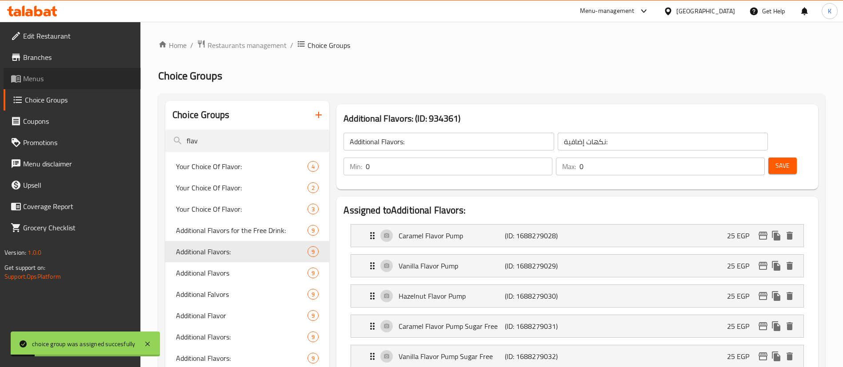
click at [57, 80] on span "Menus" at bounding box center [78, 78] width 111 height 11
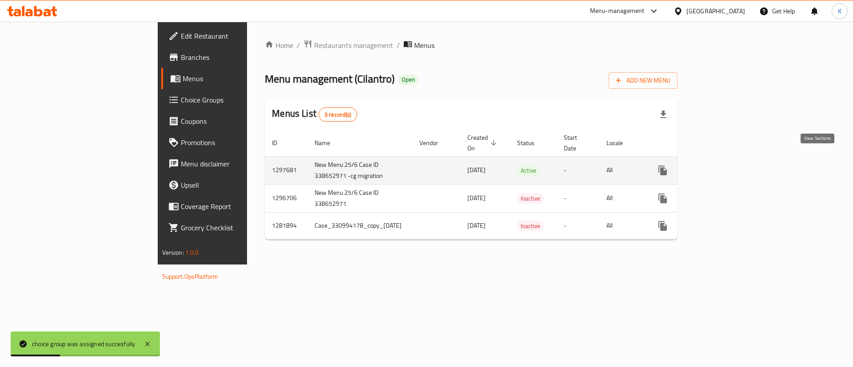
click at [732, 165] on icon "enhanced table" at bounding box center [726, 170] width 11 height 11
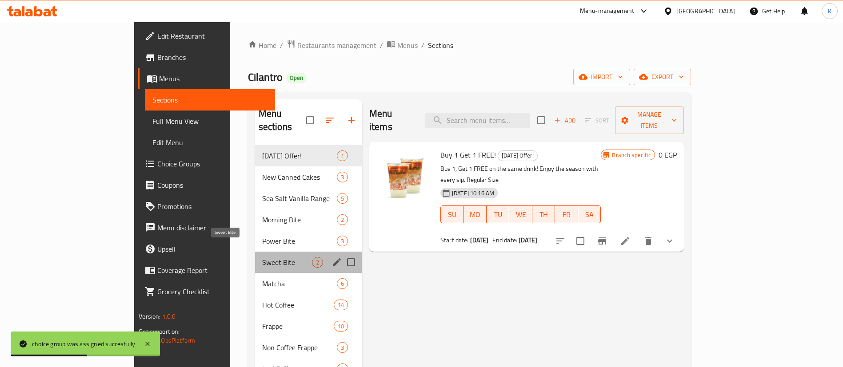
click at [262, 257] on span "Sweet Bite" at bounding box center [287, 262] width 50 height 11
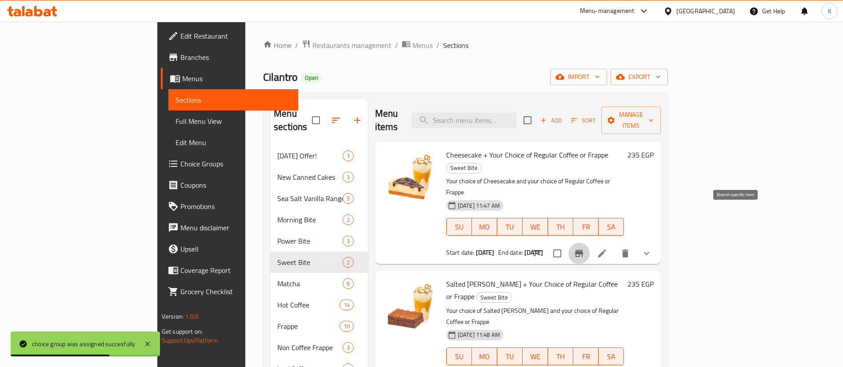
click at [583, 250] on icon "Branch-specific-item" at bounding box center [579, 253] width 8 height 7
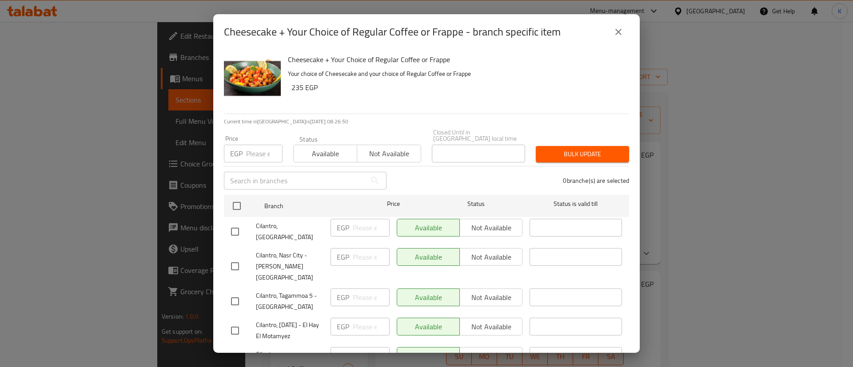
click at [234, 351] on input "checkbox" at bounding box center [235, 360] width 19 height 19
checkbox input "true"
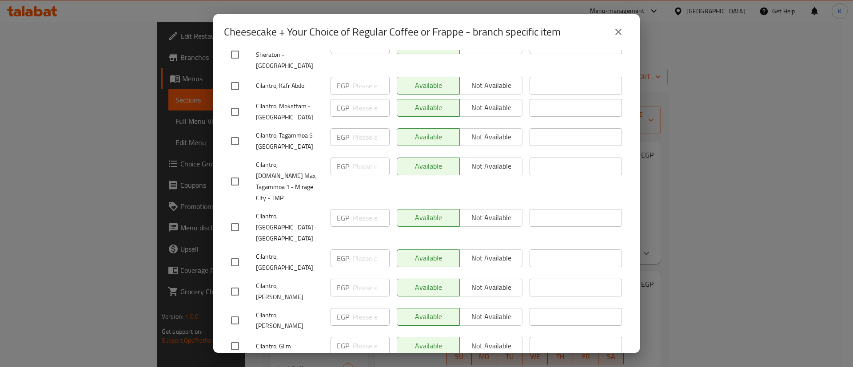
click at [234, 253] on input "checkbox" at bounding box center [235, 262] width 19 height 19
checkbox input "true"
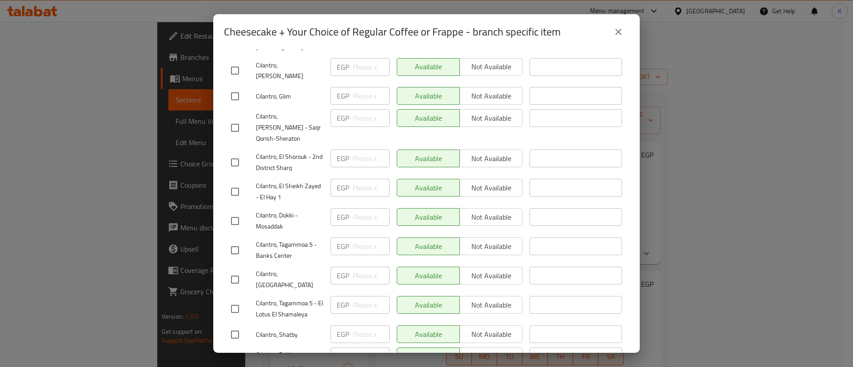
click at [234, 271] on input "checkbox" at bounding box center [235, 280] width 19 height 19
checkbox input "true"
click at [230, 300] on input "checkbox" at bounding box center [235, 309] width 19 height 19
checkbox input "true"
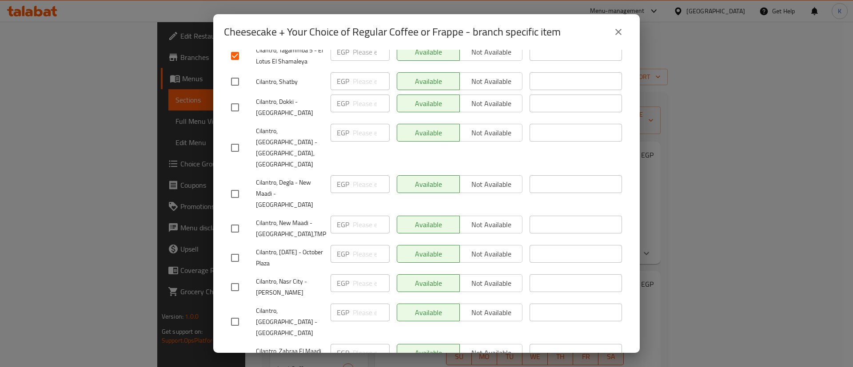
click at [231, 313] on input "checkbox" at bounding box center [235, 322] width 19 height 19
checkbox input "true"
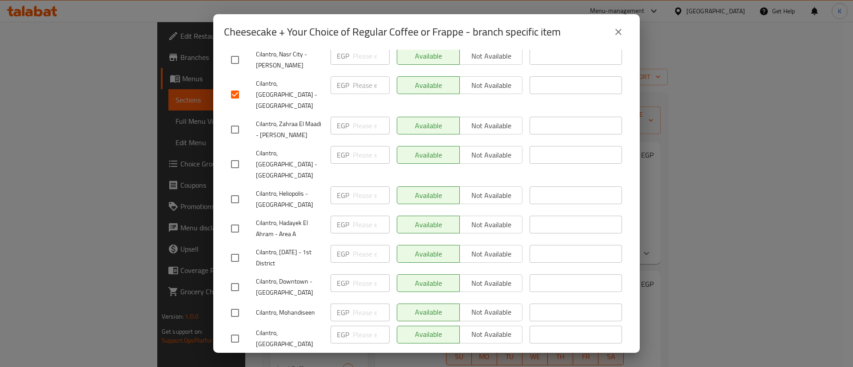
click at [231, 330] on input "checkbox" at bounding box center [235, 339] width 19 height 19
checkbox input "true"
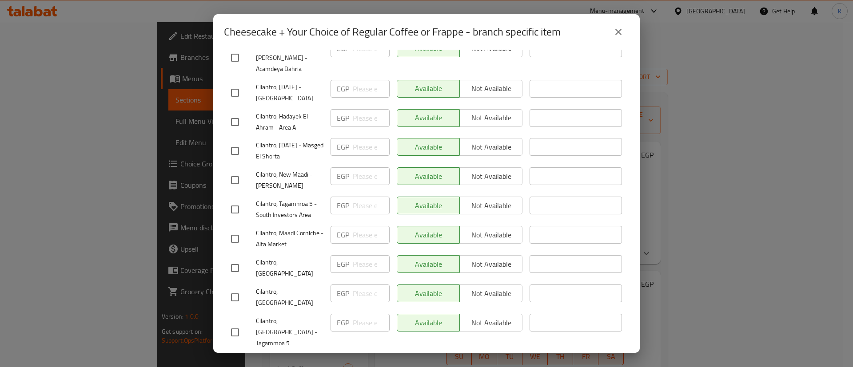
checkbox input "true"
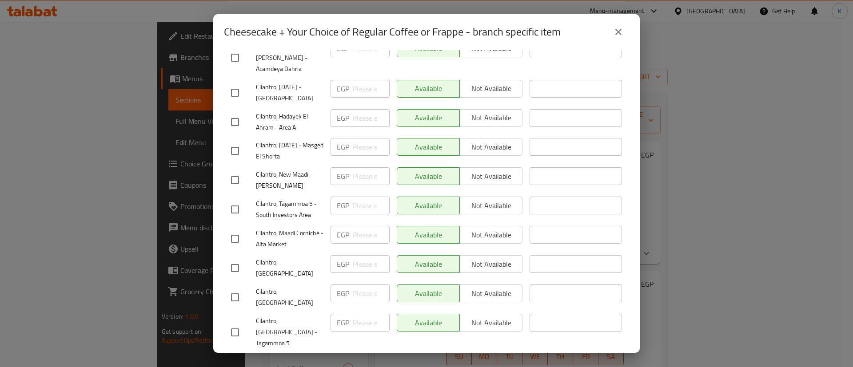
checkbox input "true"
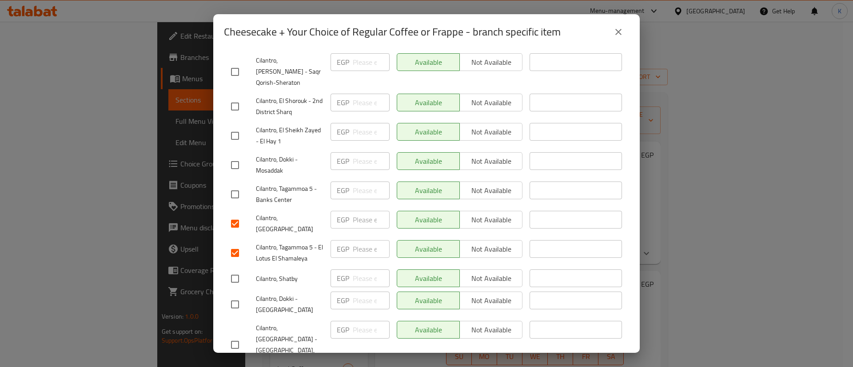
scroll to position [0, 0]
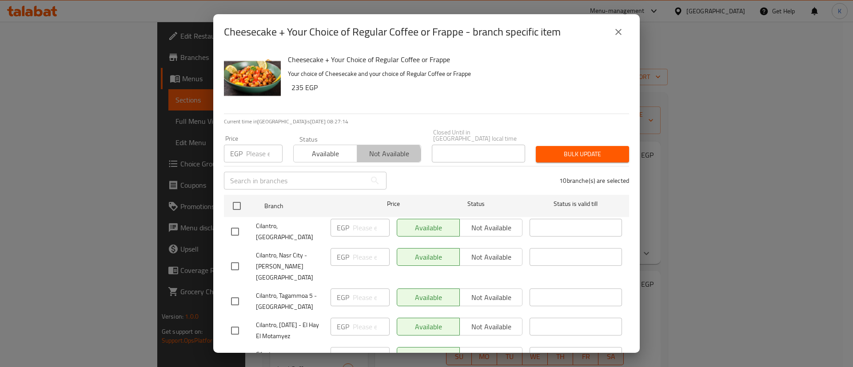
click at [378, 150] on span "Not available" at bounding box center [389, 153] width 56 height 13
click at [552, 149] on span "Bulk update" at bounding box center [582, 154] width 79 height 11
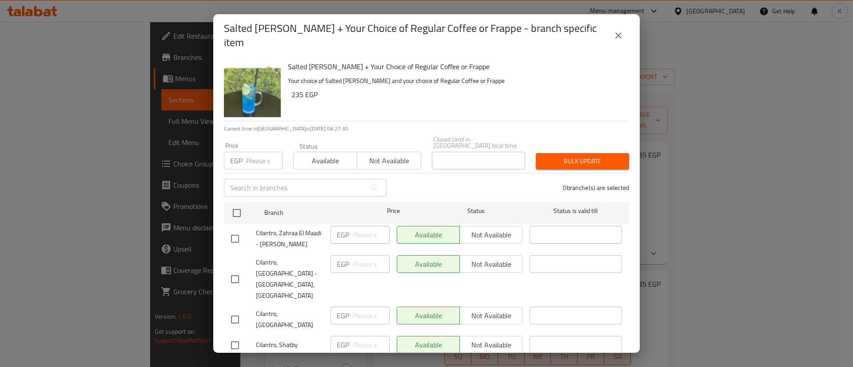
click at [239, 336] on input "checkbox" at bounding box center [235, 345] width 19 height 19
checkbox input "true"
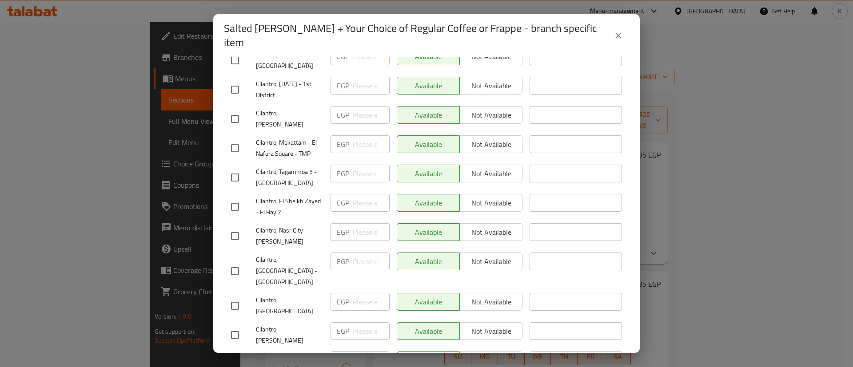
click at [230, 262] on input "checkbox" at bounding box center [235, 271] width 19 height 19
checkbox input "true"
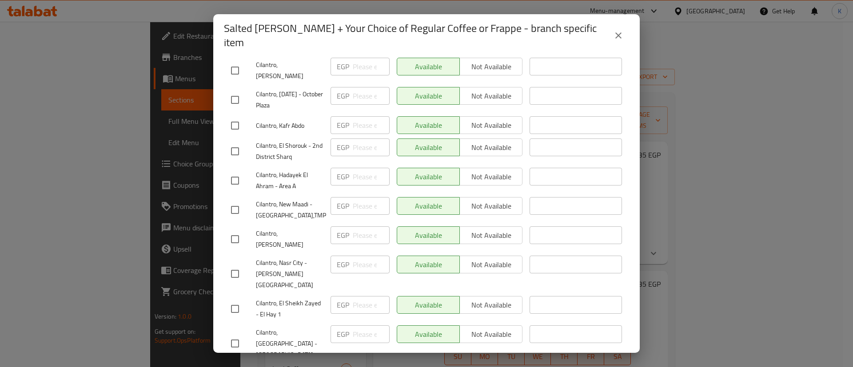
click at [230, 300] on input "checkbox" at bounding box center [235, 309] width 19 height 19
checkbox input "true"
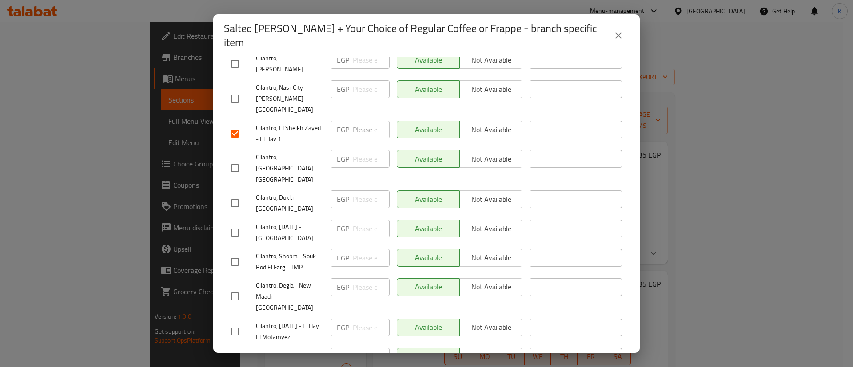
click at [233, 323] on input "checkbox" at bounding box center [235, 332] width 19 height 19
checkbox input "true"
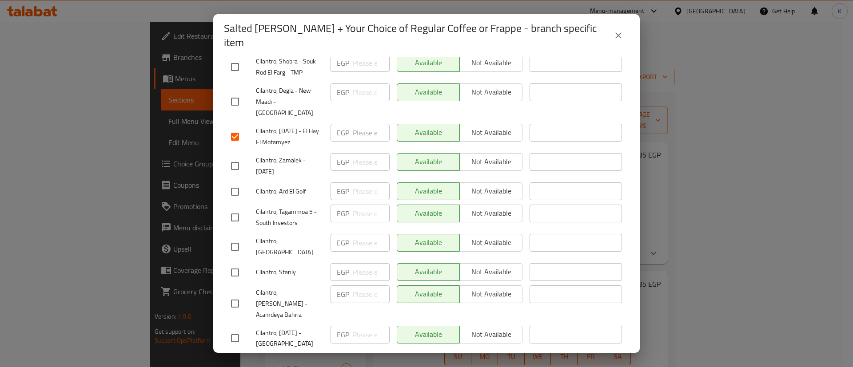
click at [234, 329] on input "checkbox" at bounding box center [235, 338] width 19 height 19
checkbox input "true"
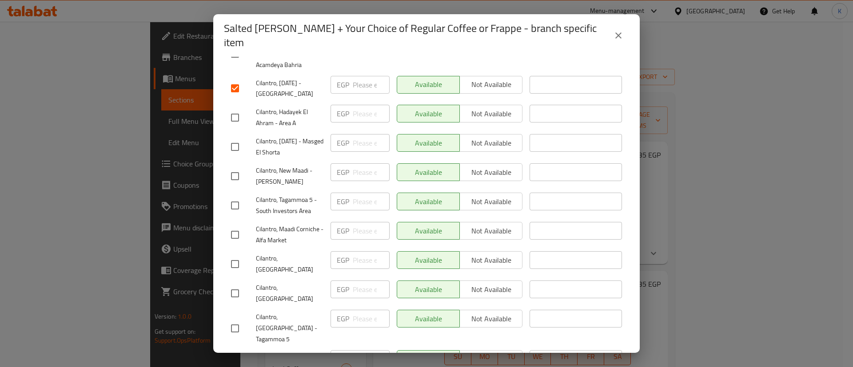
checkbox input "true"
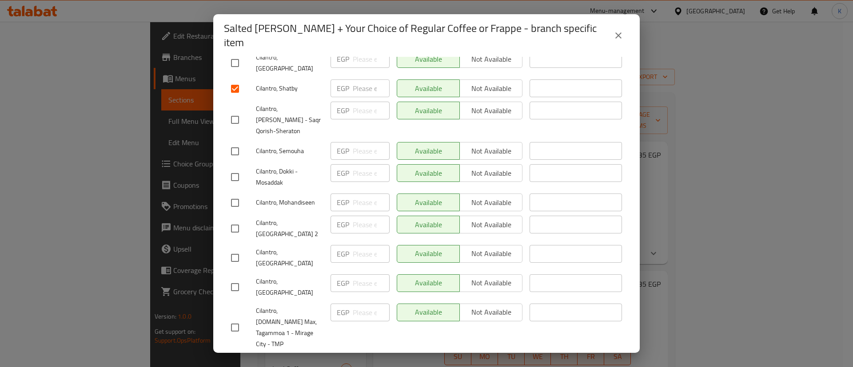
scroll to position [0, 0]
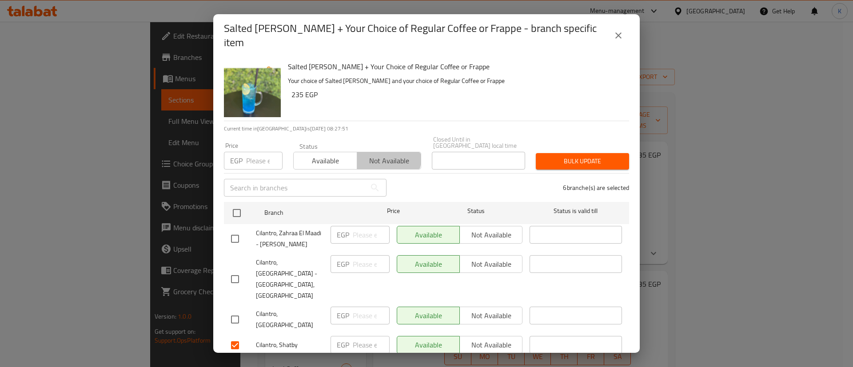
click at [380, 155] on span "Not available" at bounding box center [389, 161] width 56 height 13
click at [545, 158] on span "Bulk update" at bounding box center [582, 161] width 79 height 11
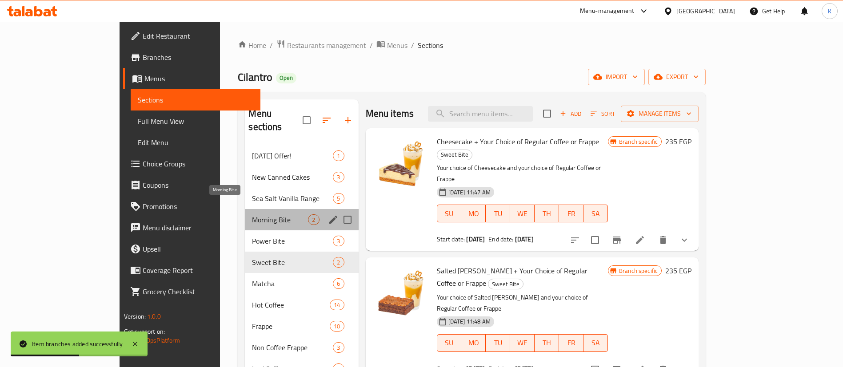
click at [252, 215] on span "Morning Bite" at bounding box center [280, 220] width 56 height 11
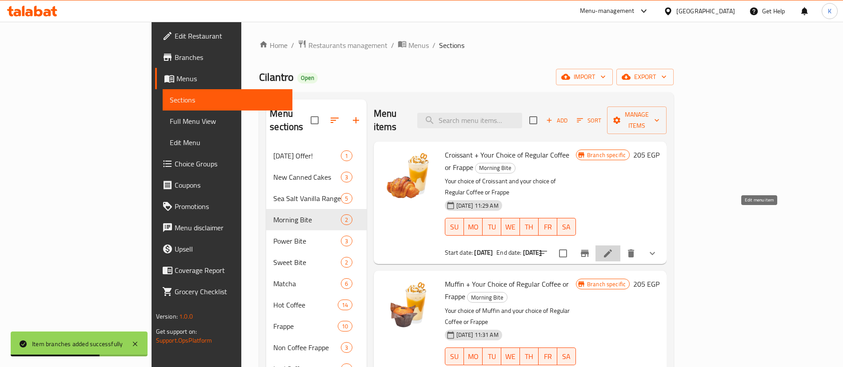
click at [613, 248] on icon at bounding box center [607, 253] width 11 height 11
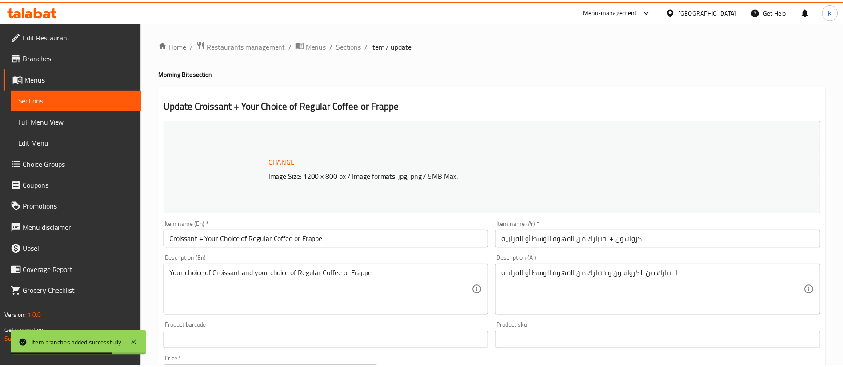
scroll to position [470, 0]
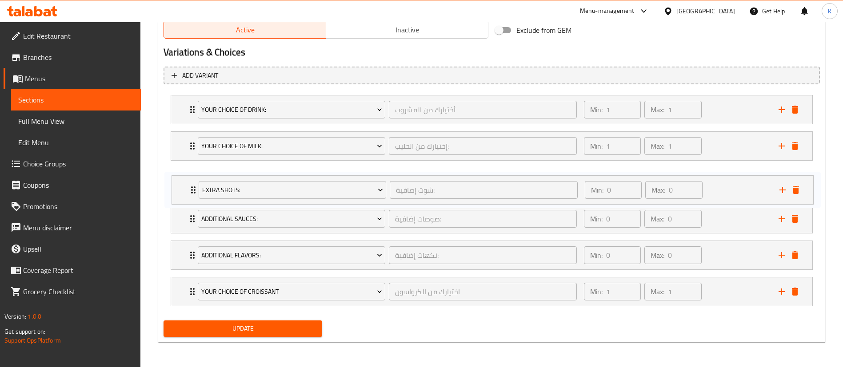
drag, startPoint x: 179, startPoint y: 222, endPoint x: 180, endPoint y: 190, distance: 31.6
click at [180, 190] on div "Your Choice Of Drink: أختيارك من المشروب ​ Min: 1 ​ Max: 1 ​ Cappuccino (ID: 17…" at bounding box center [491, 201] width 656 height 219
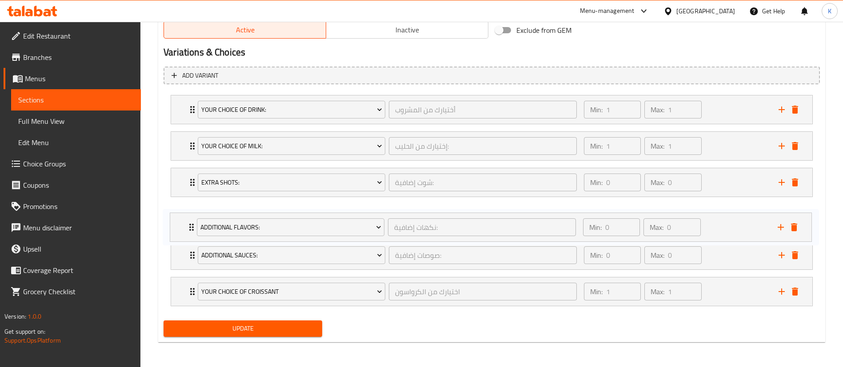
drag, startPoint x: 181, startPoint y: 251, endPoint x: 179, endPoint y: 214, distance: 36.5
click at [179, 214] on div "Your Choice Of Drink: أختيارك من المشروب ​ Min: 1 ​ Max: 1 ​ Cappuccino (ID: 17…" at bounding box center [491, 201] width 656 height 219
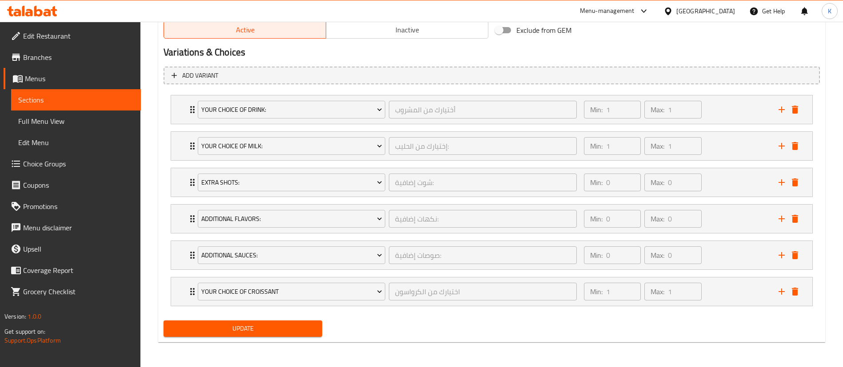
click at [223, 327] on span "Update" at bounding box center [243, 328] width 144 height 11
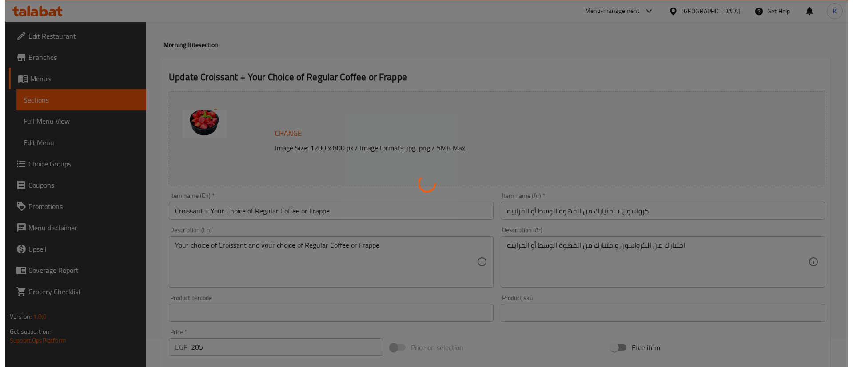
scroll to position [0, 0]
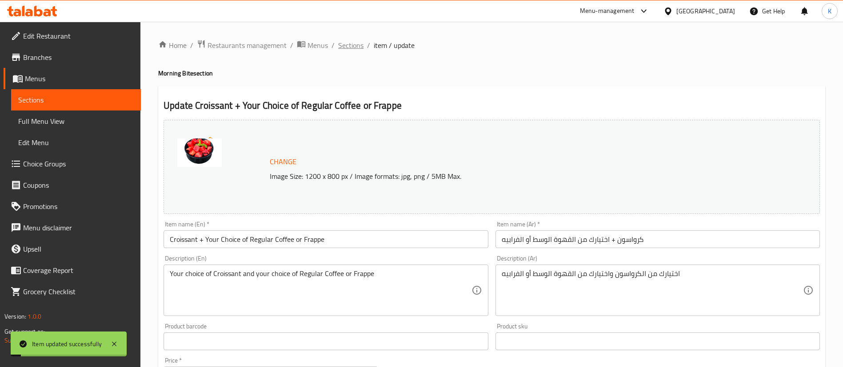
click at [351, 46] on span "Sections" at bounding box center [350, 45] width 25 height 11
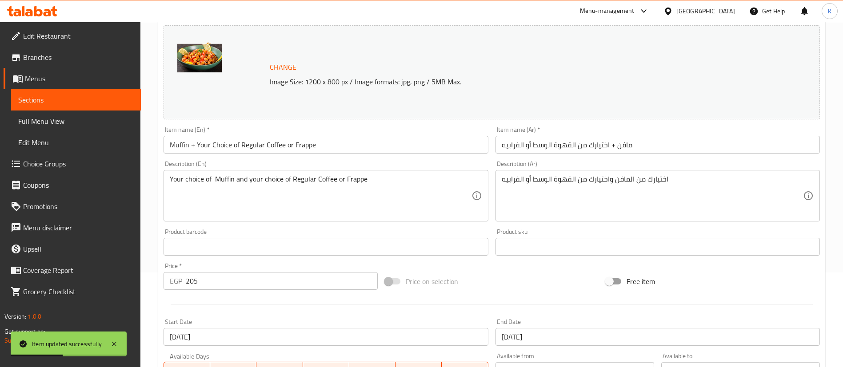
scroll to position [470, 0]
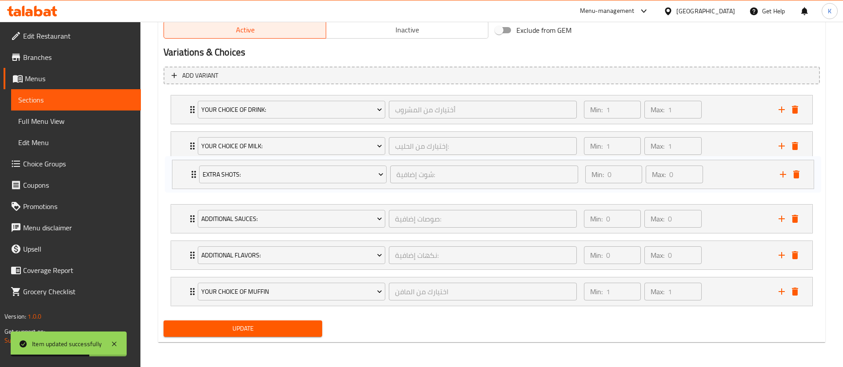
drag, startPoint x: 183, startPoint y: 215, endPoint x: 184, endPoint y: 169, distance: 46.7
click at [184, 169] on div "Your Choice Of Drink: أختيارك من المشروب ​ Min: 1 ​ Max: 1 ​ Cappuccino (ID: 17…" at bounding box center [491, 201] width 656 height 219
drag, startPoint x: 185, startPoint y: 251, endPoint x: 189, endPoint y: 220, distance: 31.3
click at [189, 220] on div "Your Choice Of Drink: أختيارك من المشروب ​ Min: 1 ​ Max: 1 ​ Cappuccino (ID: 17…" at bounding box center [491, 201] width 656 height 219
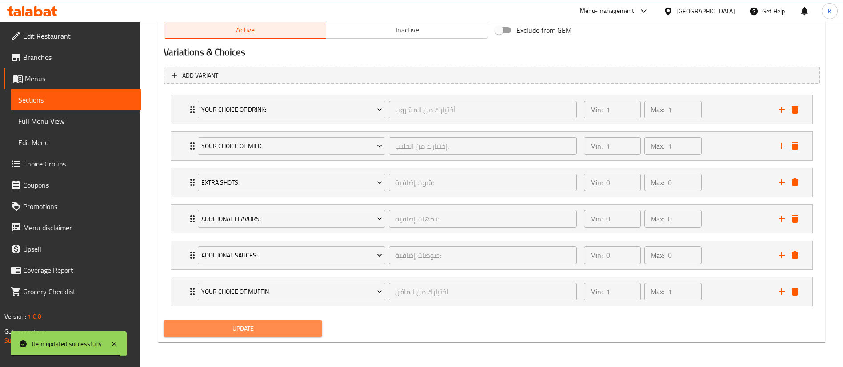
click at [225, 323] on span "Update" at bounding box center [243, 328] width 144 height 11
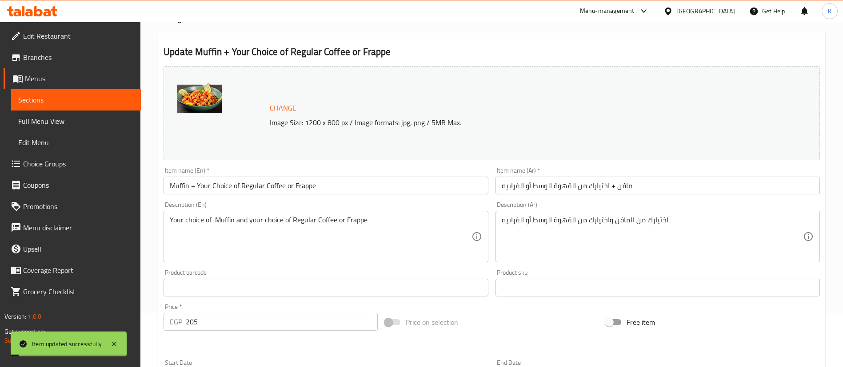
scroll to position [0, 0]
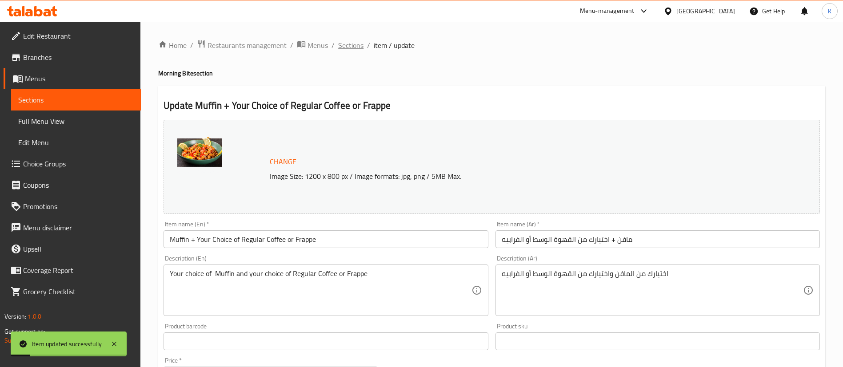
click at [348, 45] on span "Sections" at bounding box center [350, 45] width 25 height 11
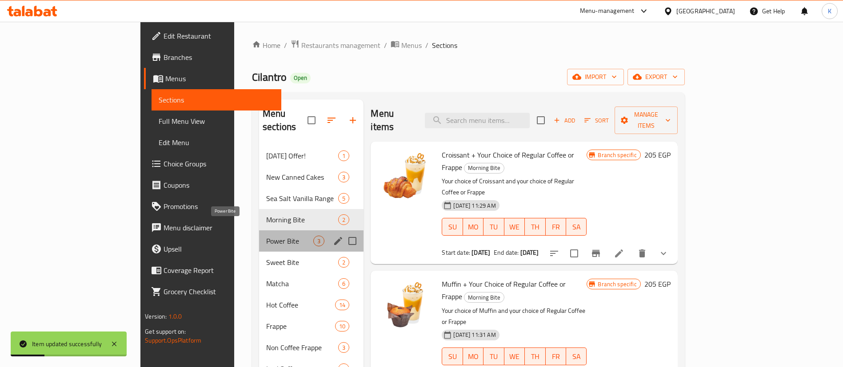
click at [266, 236] on span "Power Bite" at bounding box center [289, 241] width 47 height 11
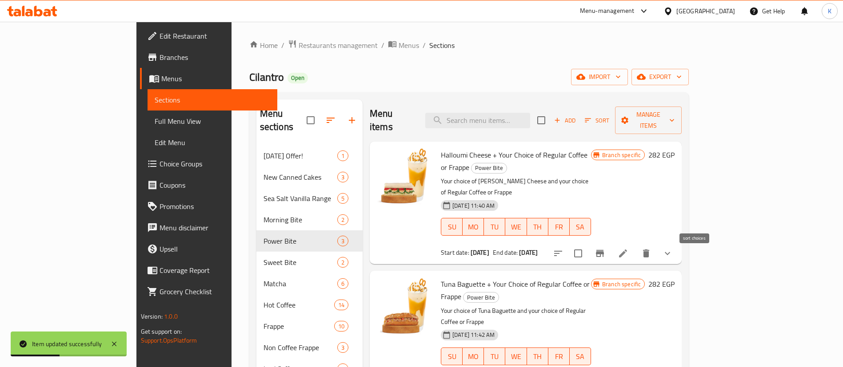
click at [563, 248] on icon "sort-choices" at bounding box center [558, 253] width 11 height 11
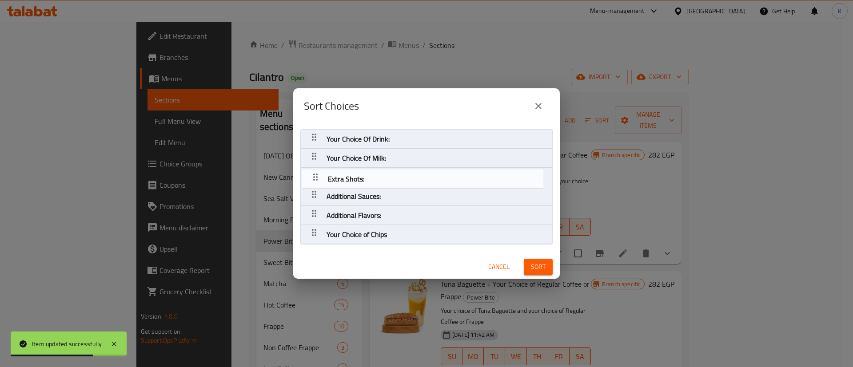
drag, startPoint x: 310, startPoint y: 192, endPoint x: 311, endPoint y: 171, distance: 20.9
click at [311, 171] on nav "Your Choice Of Drink: Your Choice Of Milk: Additional Sauces: Extra Shots: Addi…" at bounding box center [426, 186] width 252 height 115
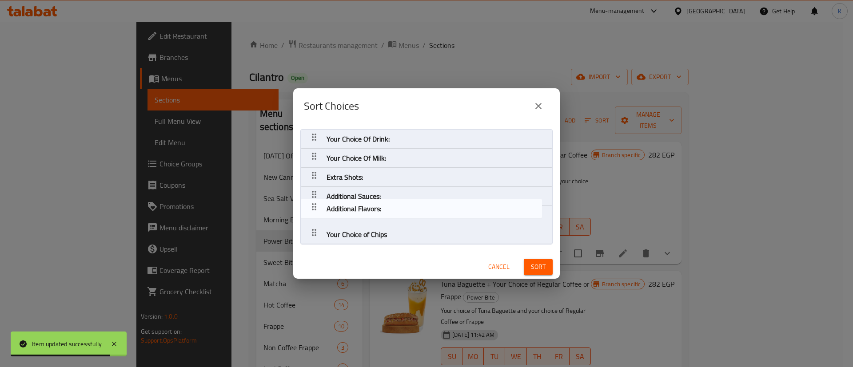
drag, startPoint x: 314, startPoint y: 212, endPoint x: 314, endPoint y: 194, distance: 18.7
click at [314, 194] on nav "Your Choice Of Drink: Your Choice Of Milk: Extra Shots: Additional Sauces: Addi…" at bounding box center [426, 186] width 252 height 115
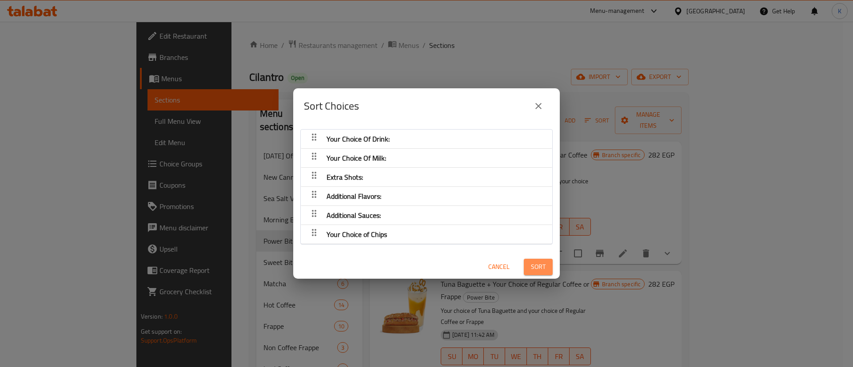
click at [536, 265] on button "Sort" at bounding box center [538, 267] width 29 height 16
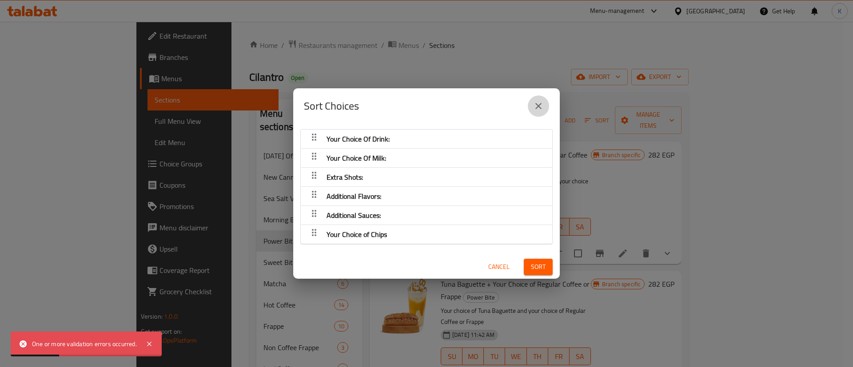
click at [539, 103] on icon "close" at bounding box center [538, 106] width 11 height 11
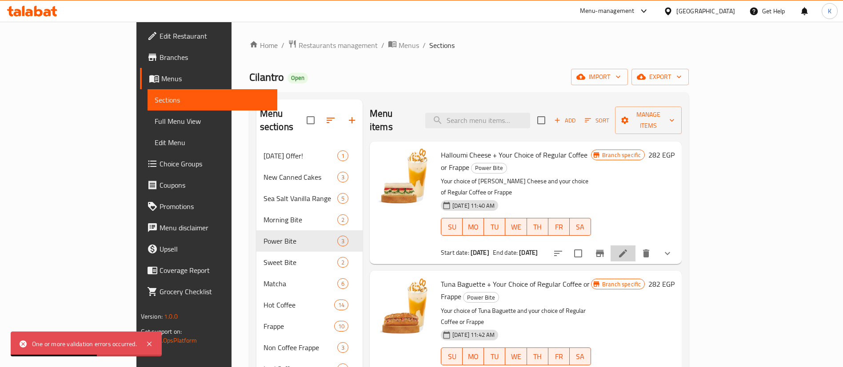
click at [635, 246] on li at bounding box center [622, 254] width 25 height 16
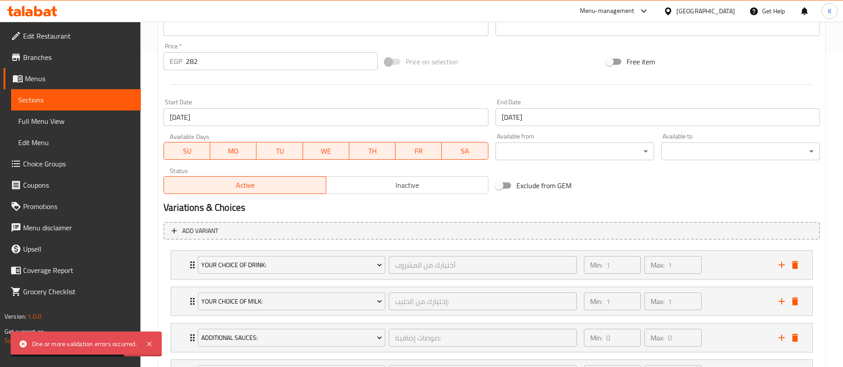
scroll to position [470, 0]
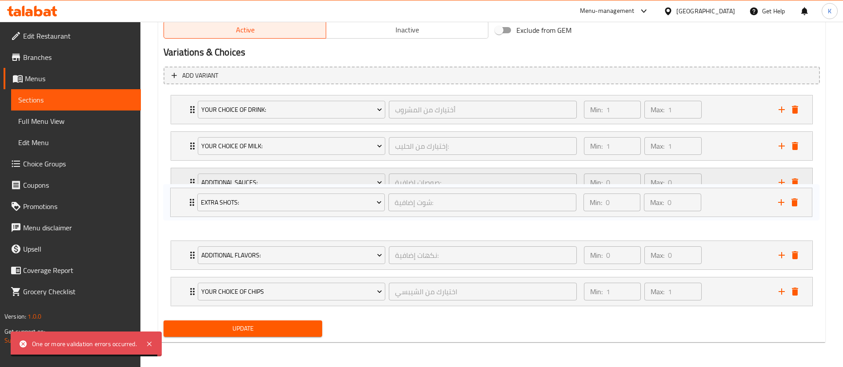
drag, startPoint x: 184, startPoint y: 219, endPoint x: 183, endPoint y: 191, distance: 28.4
click at [183, 191] on div "Your Choice Of Drink: أختيارك من المشروب ​ Min: 1 ​ Max: 1 ​ Cappuccino (ID: 17…" at bounding box center [491, 201] width 656 height 219
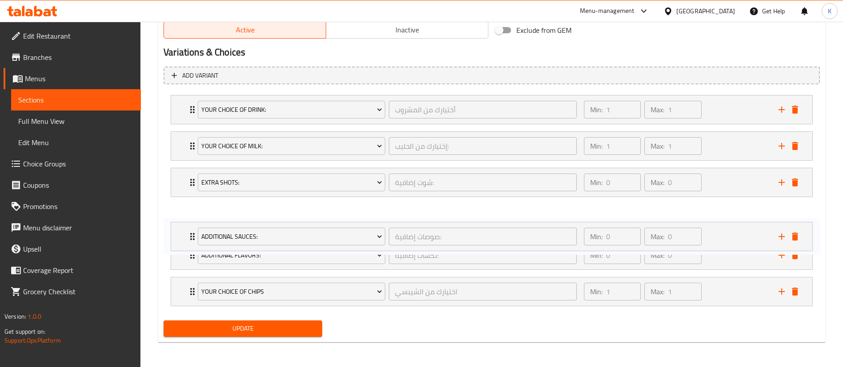
drag, startPoint x: 183, startPoint y: 191, endPoint x: 180, endPoint y: 243, distance: 52.5
click at [180, 243] on div "Your Choice Of Drink: أختيارك من المشروب ​ Min: 1 ​ Max: 1 ​ Cappuccino (ID: 17…" at bounding box center [491, 201] width 656 height 219
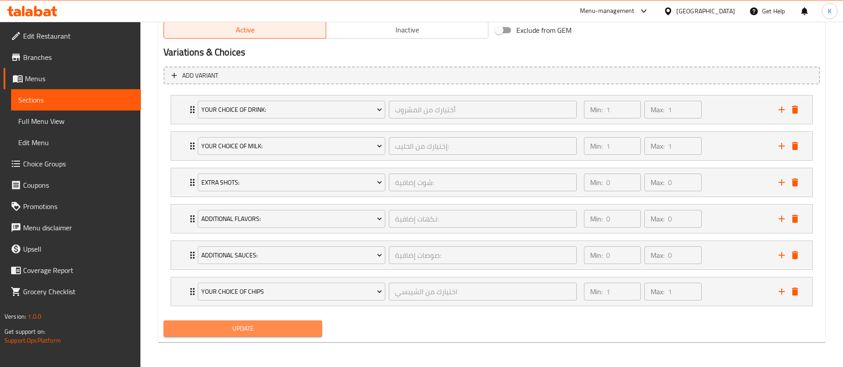
click at [208, 327] on span "Update" at bounding box center [243, 328] width 144 height 11
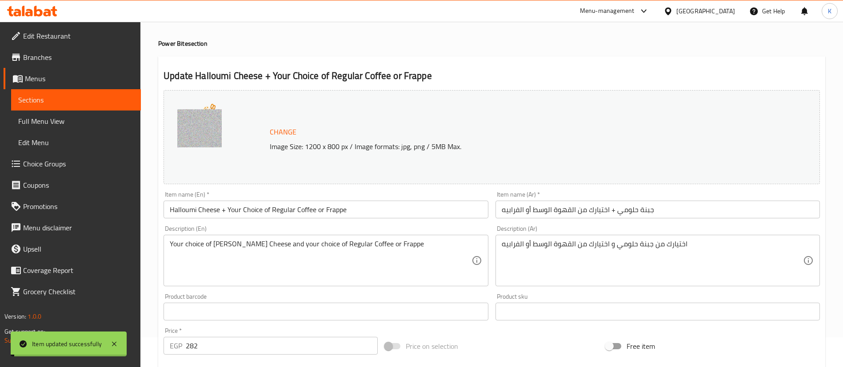
scroll to position [0, 0]
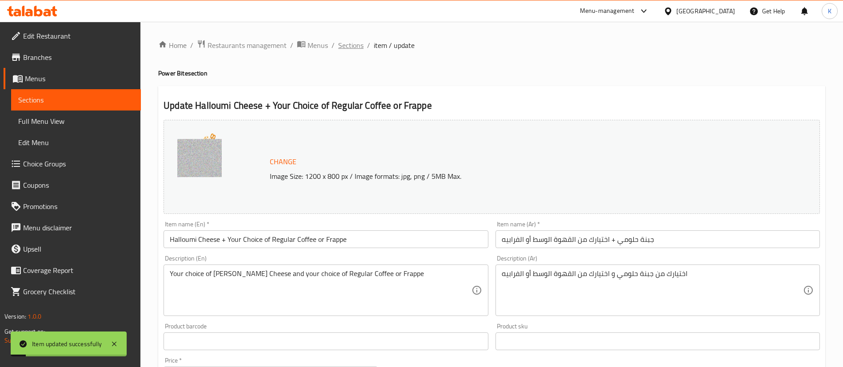
click at [348, 48] on span "Sections" at bounding box center [350, 45] width 25 height 11
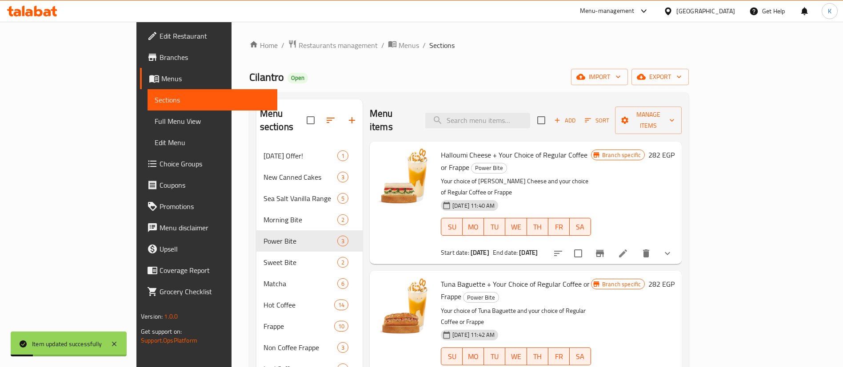
scroll to position [120, 0]
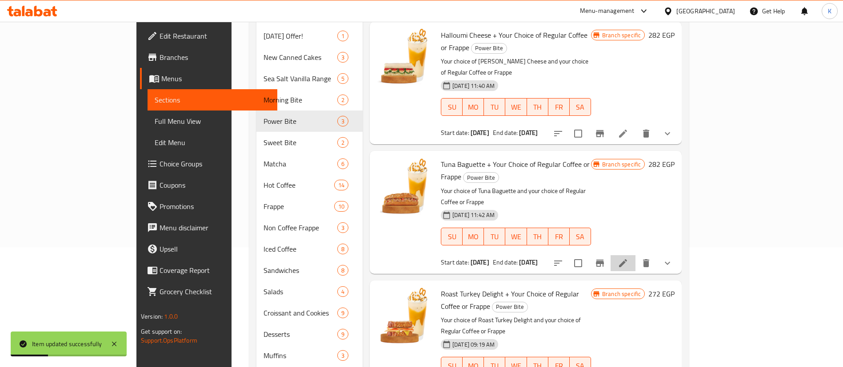
click at [635, 255] on li at bounding box center [622, 263] width 25 height 16
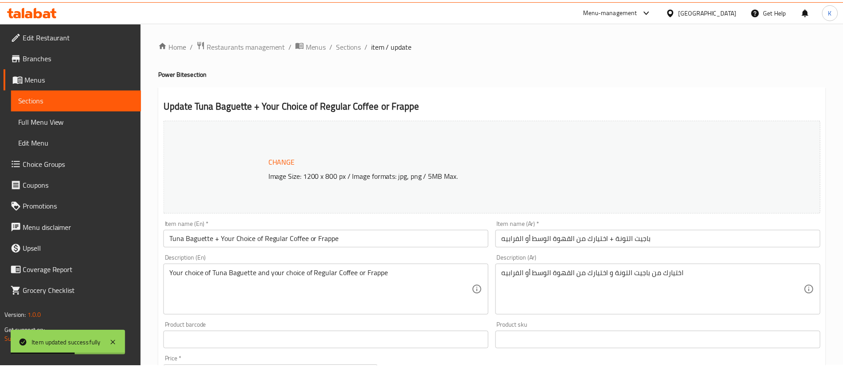
scroll to position [470, 0]
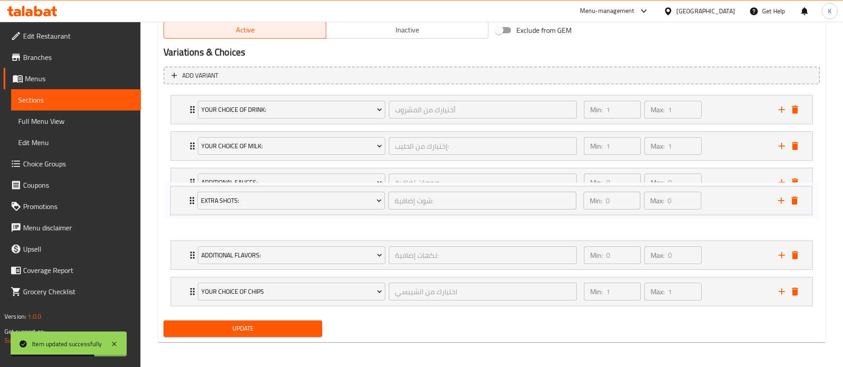
drag, startPoint x: 183, startPoint y: 225, endPoint x: 183, endPoint y: 191, distance: 34.2
click at [183, 191] on div "Your Choice Of Drink: أختيارك من المشروب ​ Min: 1 ​ Max: 1 ​ Cappuccino (ID: 17…" at bounding box center [491, 201] width 656 height 219
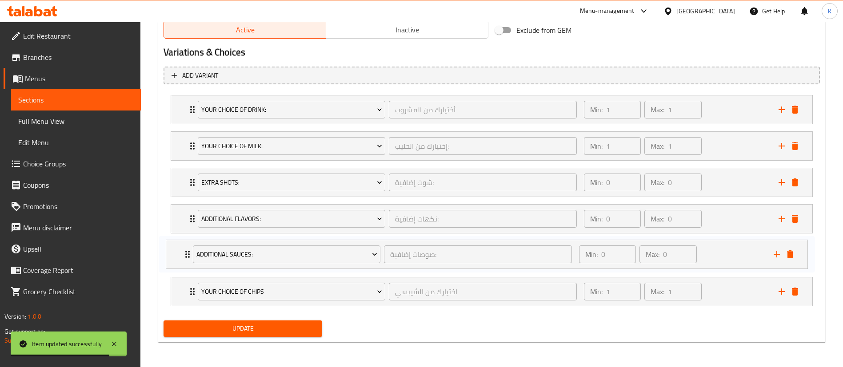
drag, startPoint x: 183, startPoint y: 191, endPoint x: 176, endPoint y: 254, distance: 63.0
click at [176, 254] on div "Your Choice Of Drink: أختيارك من المشروب ​ Min: 1 ​ Max: 1 ​ Cappuccino (ID: 17…" at bounding box center [491, 201] width 656 height 219
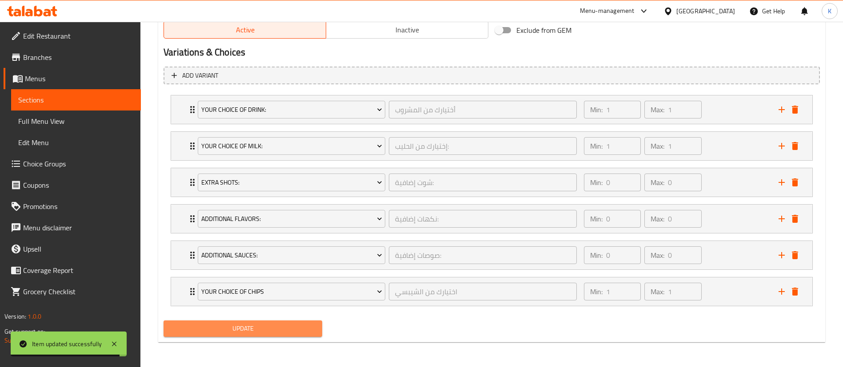
click at [203, 331] on span "Update" at bounding box center [243, 328] width 144 height 11
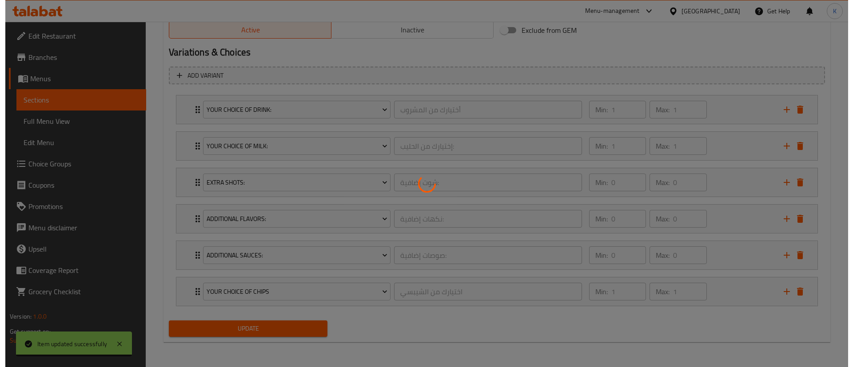
scroll to position [0, 0]
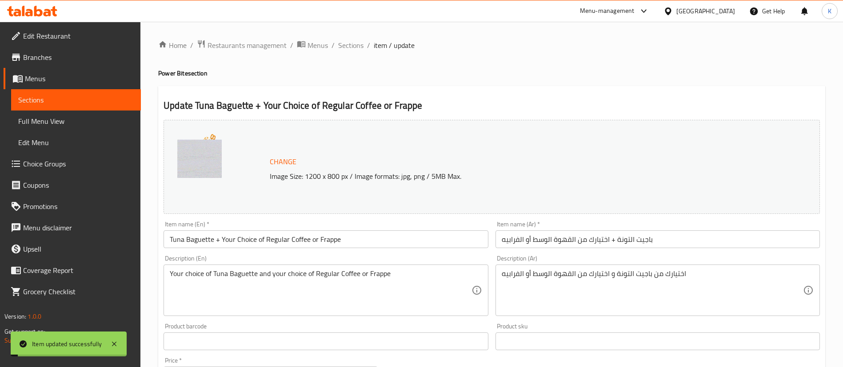
click at [352, 48] on span "Sections" at bounding box center [350, 45] width 25 height 11
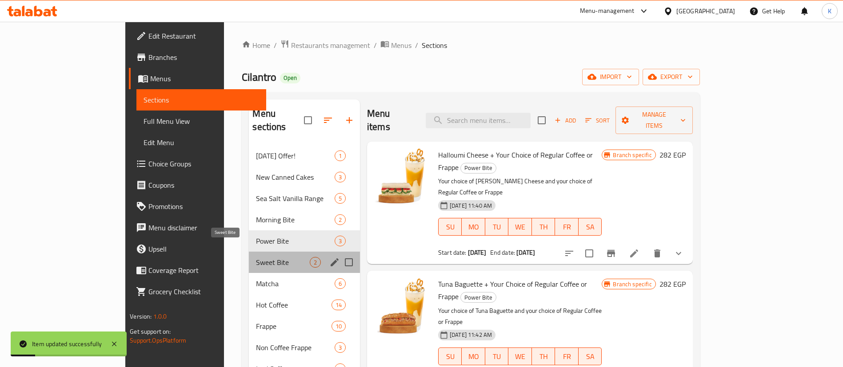
click at [256, 257] on span "Sweet Bite" at bounding box center [282, 262] width 53 height 11
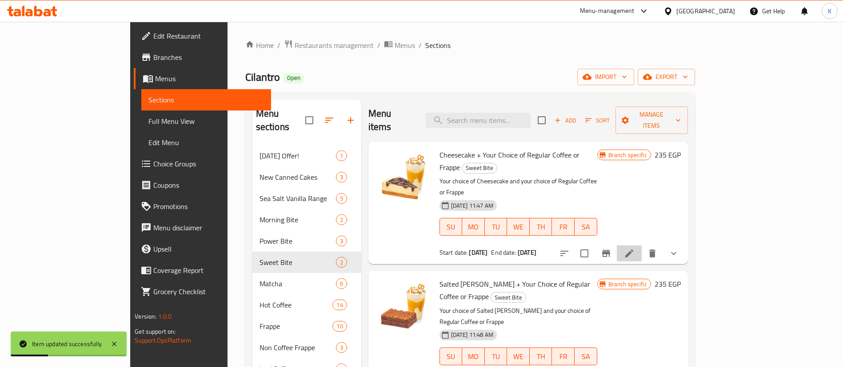
click at [641, 246] on li at bounding box center [629, 254] width 25 height 16
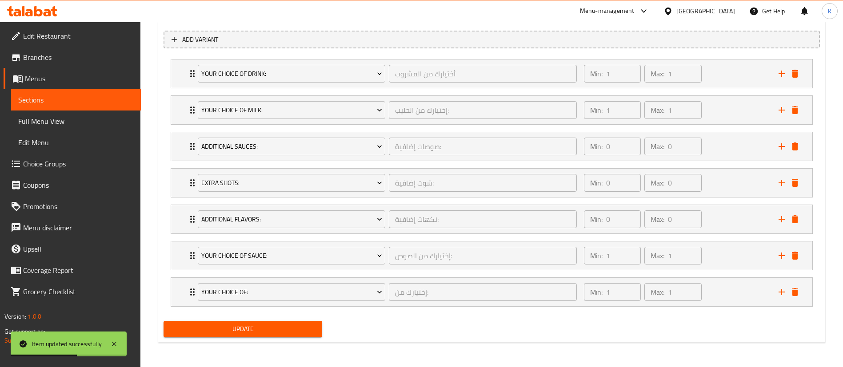
scroll to position [506, 0]
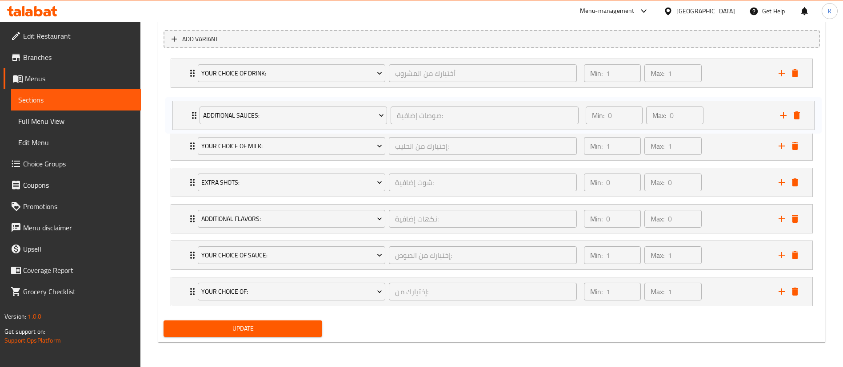
drag, startPoint x: 184, startPoint y: 138, endPoint x: 186, endPoint y: 118, distance: 20.5
click at [186, 118] on div "Your Choice Of Drink: أختيارك من المشروب ​ Min: 1 ​ Max: 1 ​ Cappuccino (ID: 17…" at bounding box center [491, 182] width 656 height 255
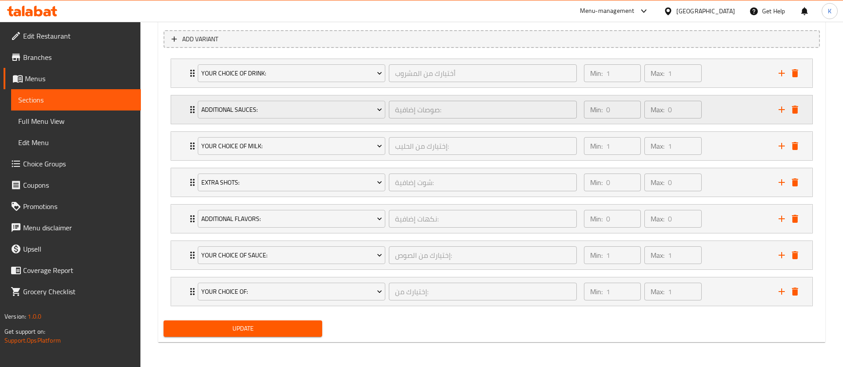
click at [724, 114] on div "Min: 0 ​ Max: 0 ​" at bounding box center [675, 110] width 195 height 28
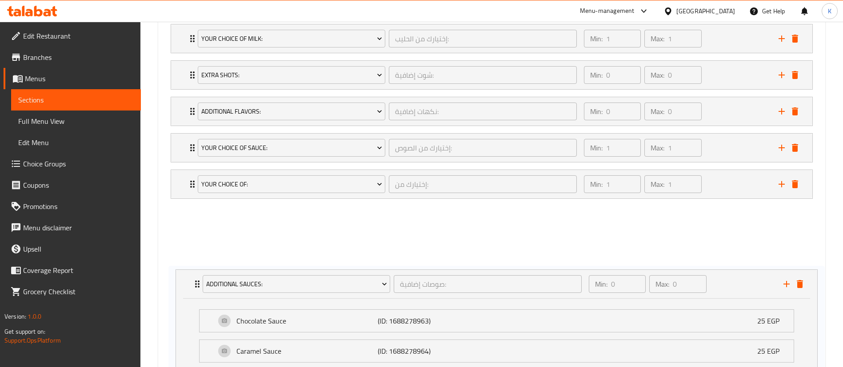
scroll to position [645, 0]
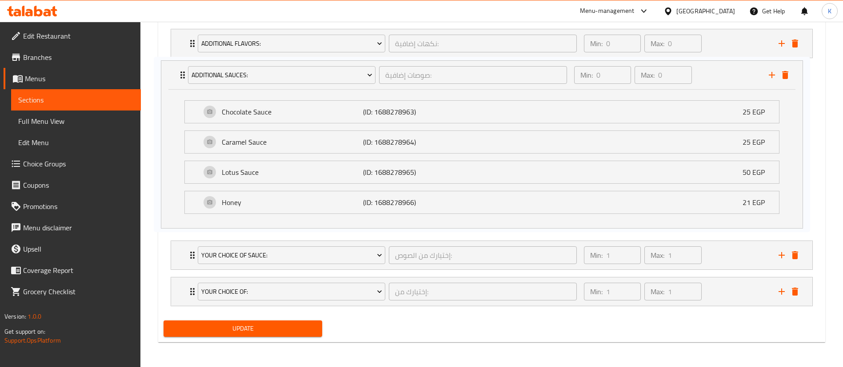
drag, startPoint x: 178, startPoint y: 100, endPoint x: 168, endPoint y: 65, distance: 36.0
click at [168, 65] on div "Your Choice Of Drink: أختيارك من المشروب ​ Min: 1 ​ Max: 1 ​ Cappuccino (ID: 17…" at bounding box center [491, 113] width 656 height 394
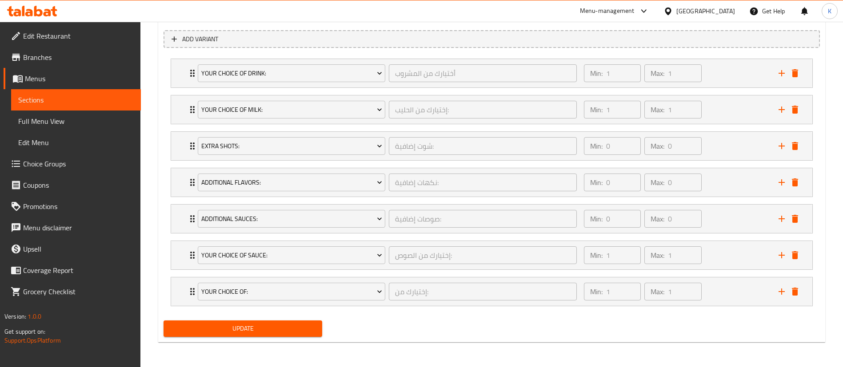
scroll to position [506, 0]
click at [230, 322] on button "Update" at bounding box center [242, 329] width 159 height 16
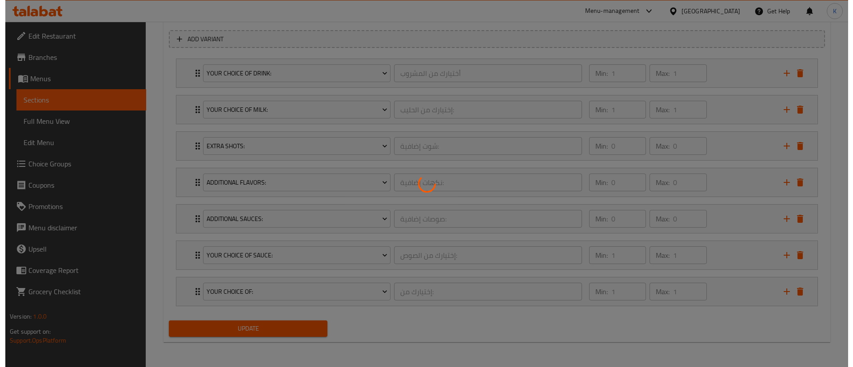
scroll to position [0, 0]
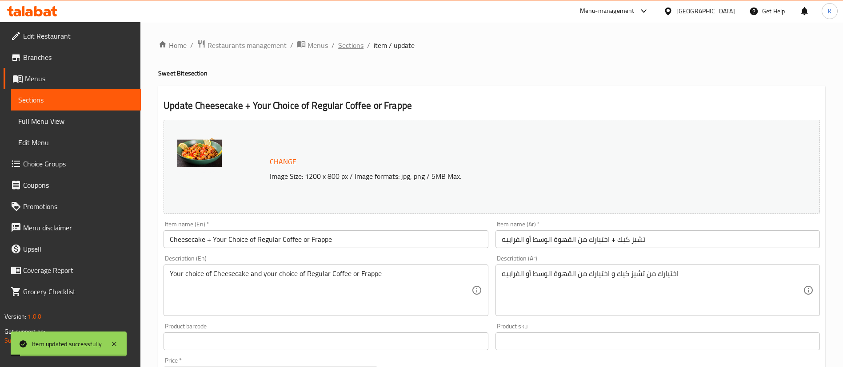
click at [362, 43] on span "Sections" at bounding box center [350, 45] width 25 height 11
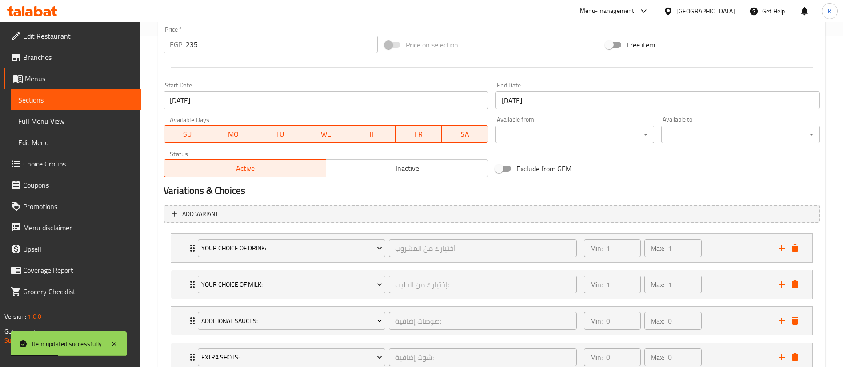
scroll to position [470, 0]
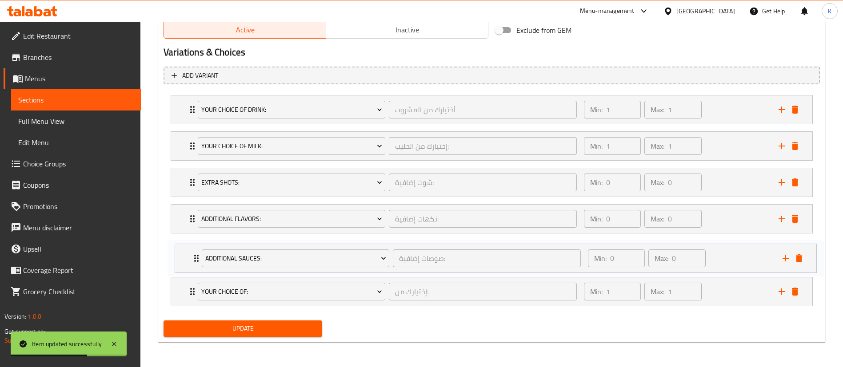
drag, startPoint x: 184, startPoint y: 177, endPoint x: 189, endPoint y: 259, distance: 81.9
click at [189, 259] on div "Your Choice Of Drink: أختيارك من المشروب ​ Min: 1 ​ Max: 1 ​ Cappuccino (ID: 17…" at bounding box center [491, 201] width 656 height 219
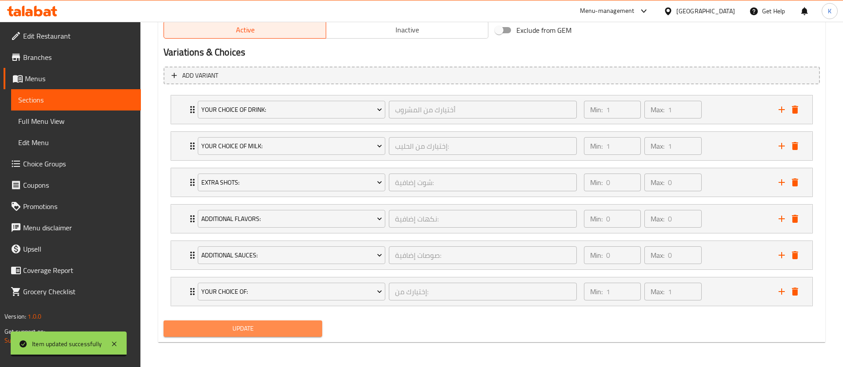
click at [235, 327] on span "Update" at bounding box center [243, 328] width 144 height 11
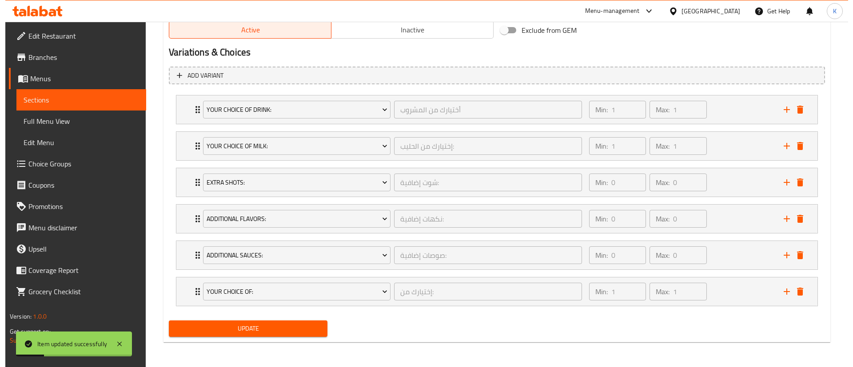
scroll to position [0, 0]
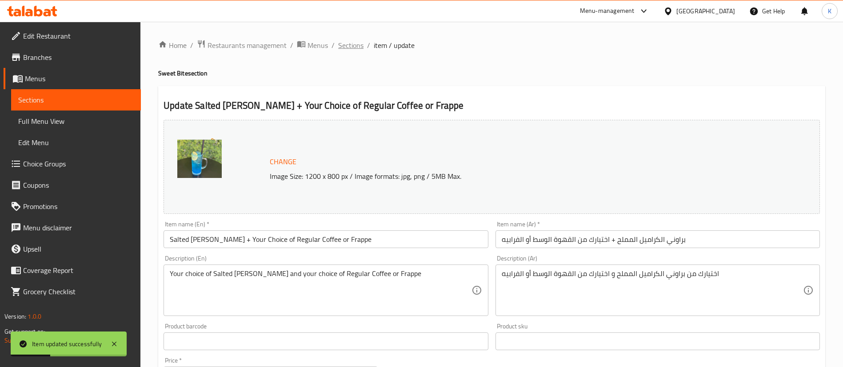
click at [353, 46] on span "Sections" at bounding box center [350, 45] width 25 height 11
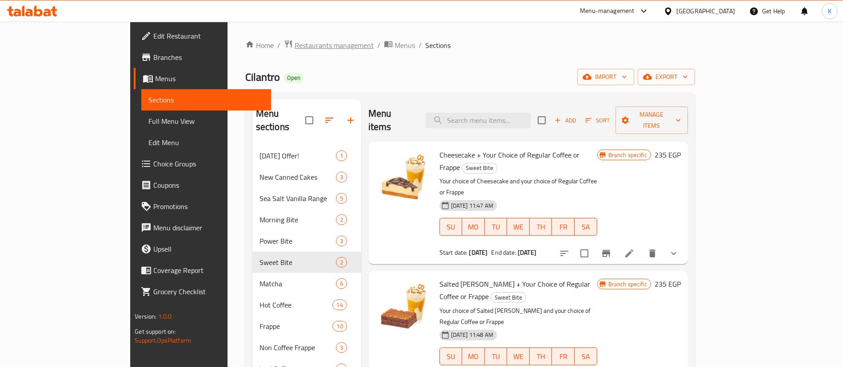
click at [295, 42] on span "Restaurants management" at bounding box center [334, 45] width 79 height 11
